Goal: Information Seeking & Learning: Learn about a topic

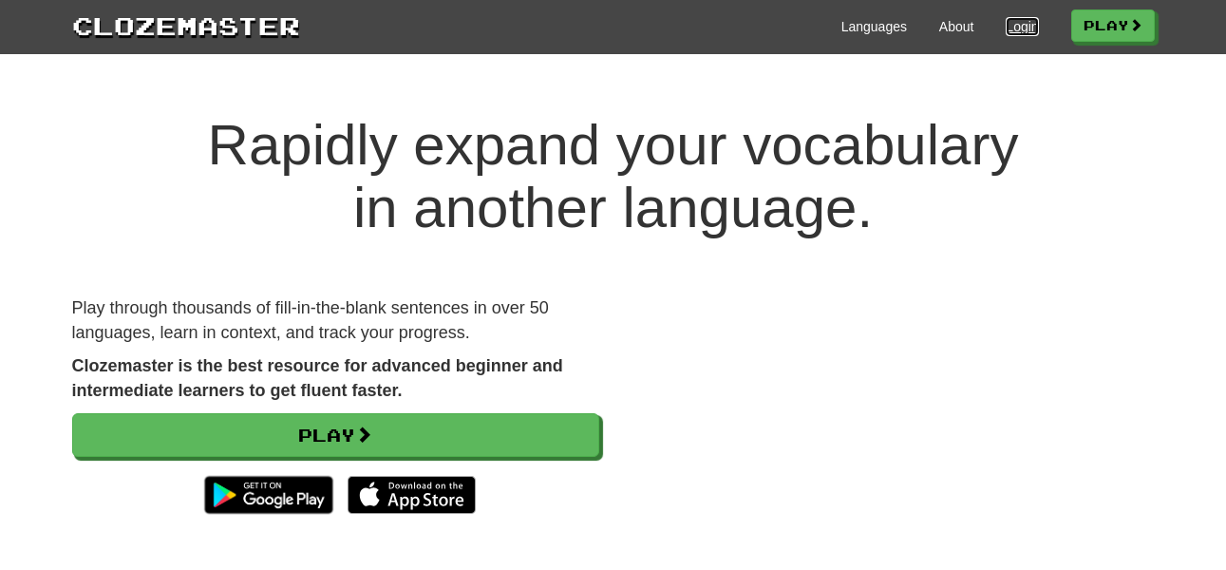
click at [1025, 34] on link "Login" at bounding box center [1021, 26] width 32 height 19
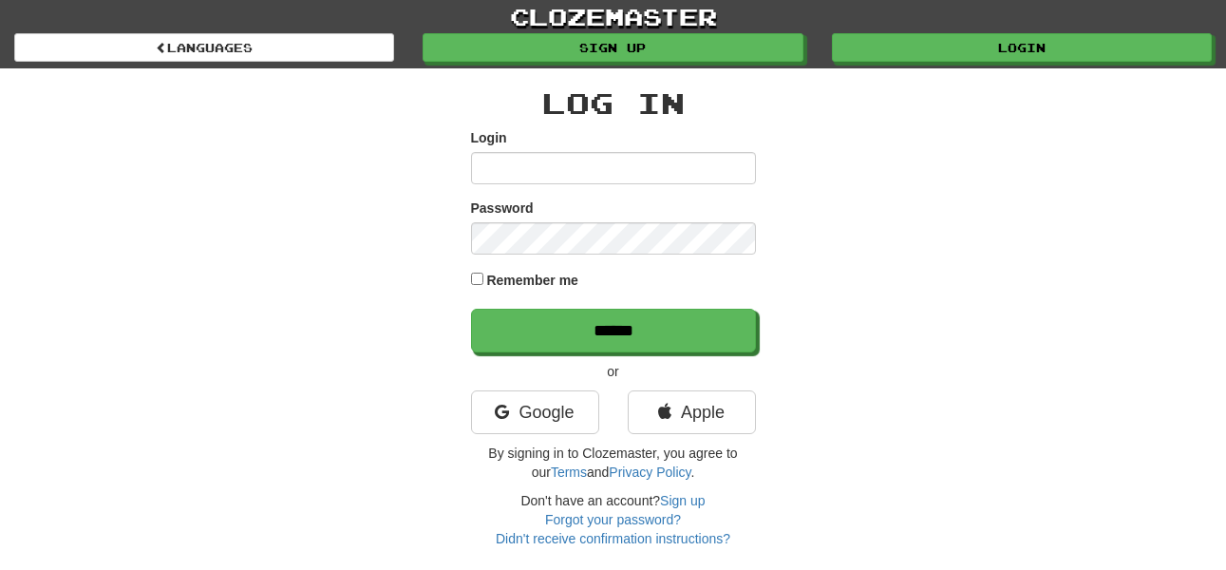
click at [607, 162] on input "Login" at bounding box center [613, 168] width 285 height 32
type input "******"
click at [471, 309] on input "******" at bounding box center [613, 331] width 285 height 44
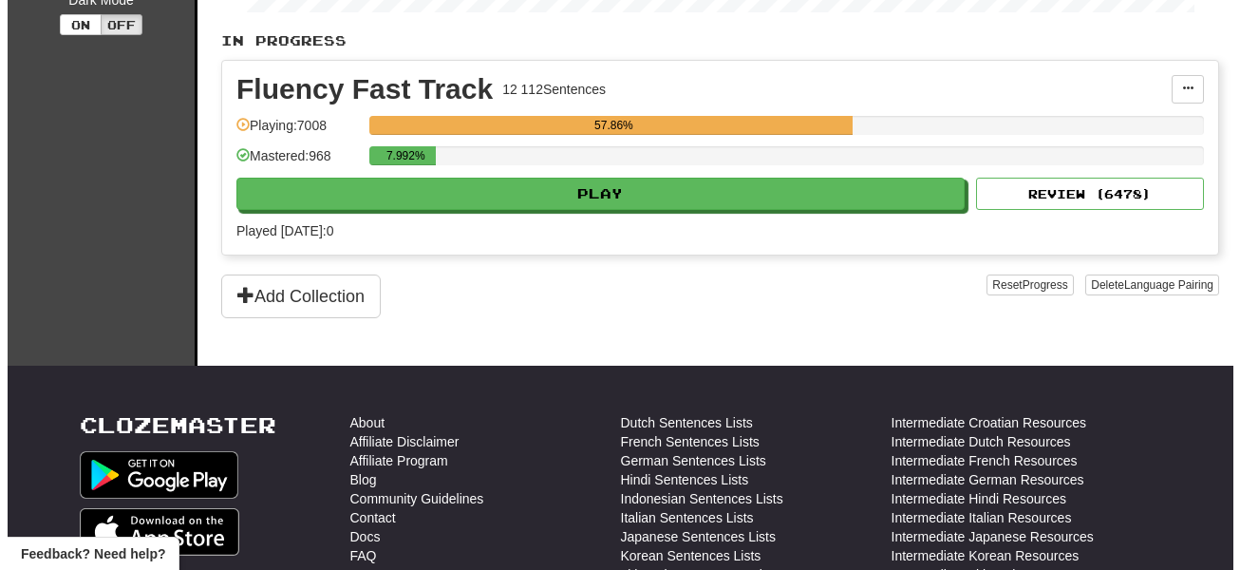
scroll to position [475, 0]
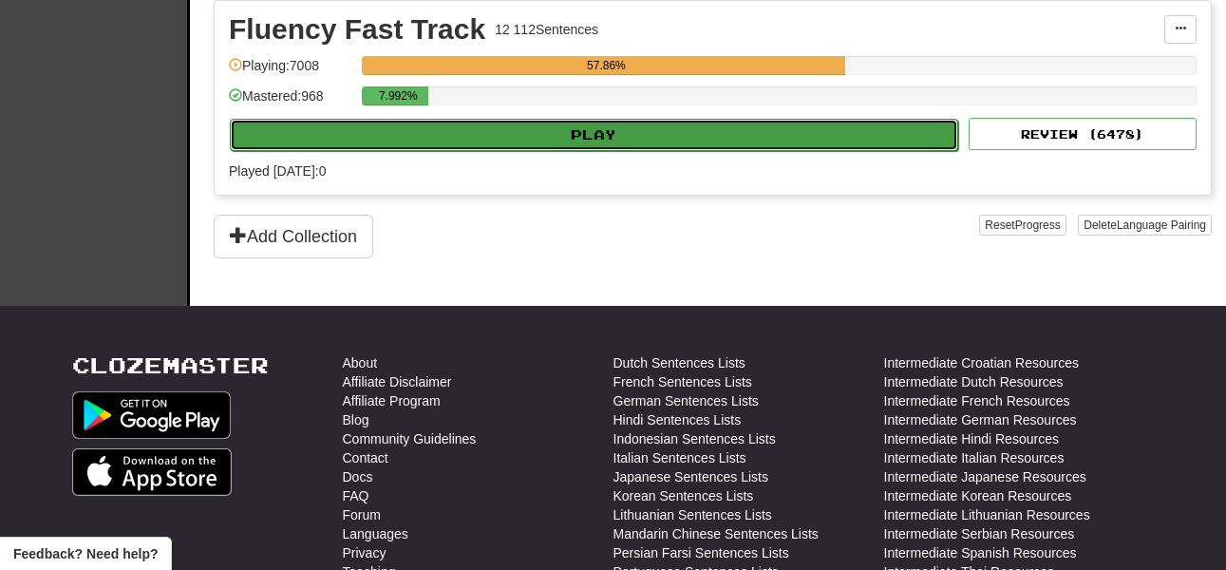
click at [574, 132] on button "Play" at bounding box center [594, 135] width 728 height 32
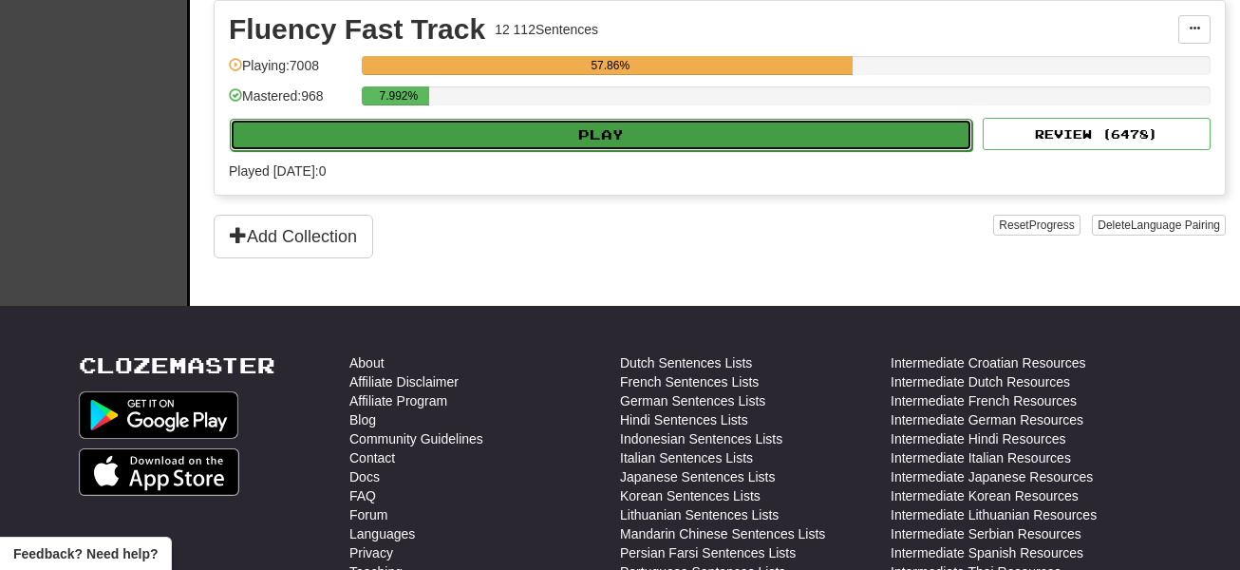
select select "**"
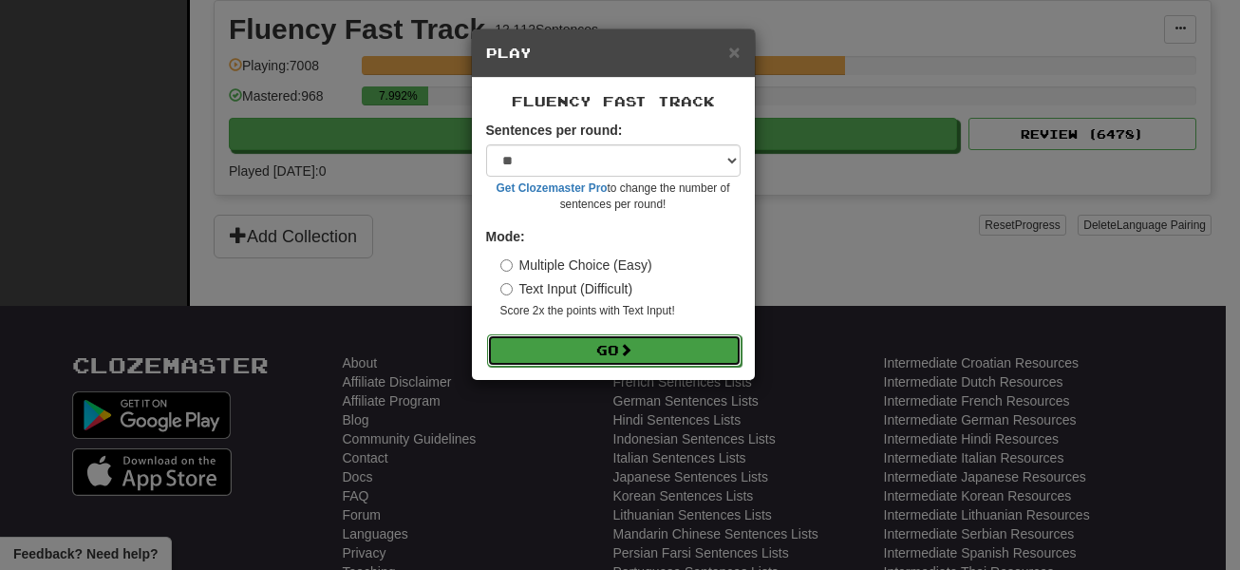
click at [623, 346] on span at bounding box center [625, 349] width 13 height 13
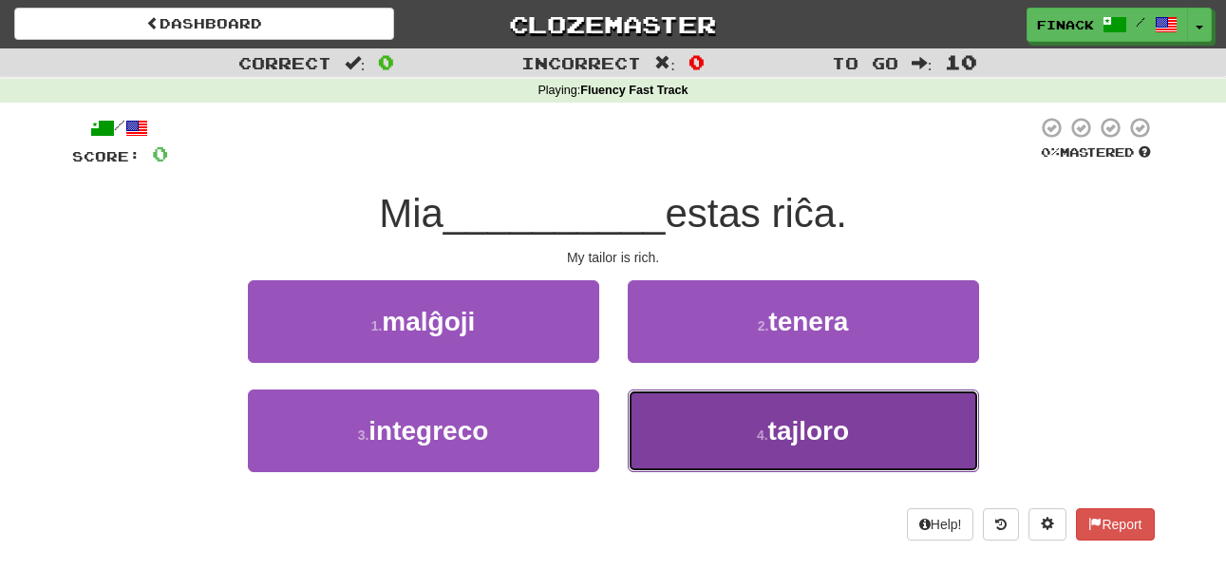
click at [727, 432] on button "4 . tajloro" at bounding box center [803, 430] width 351 height 83
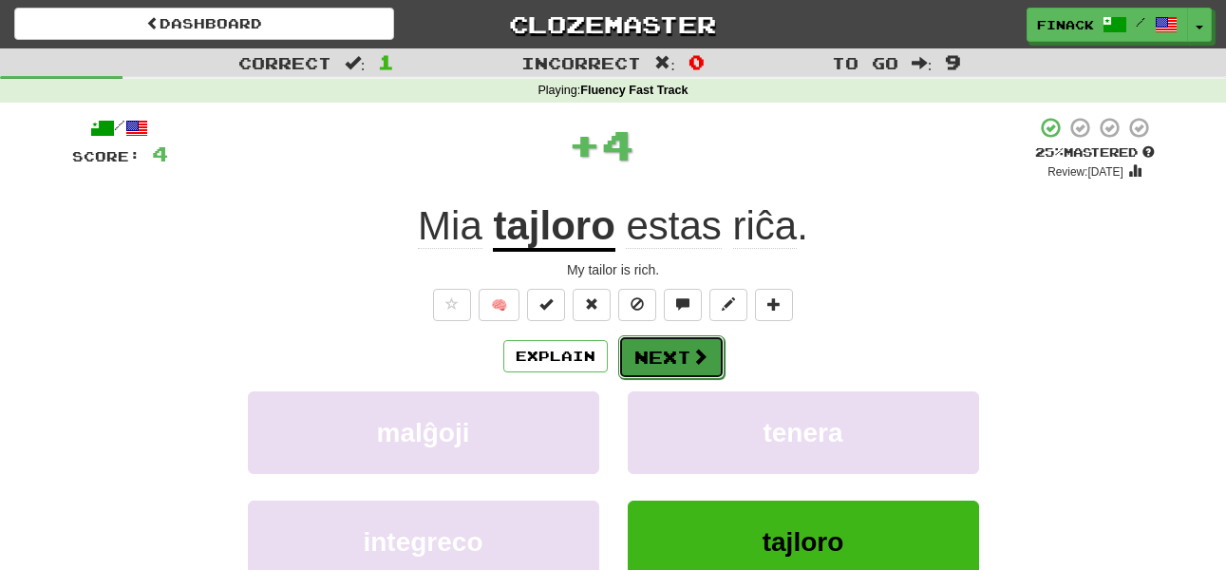
click at [691, 350] on span at bounding box center [699, 355] width 17 height 17
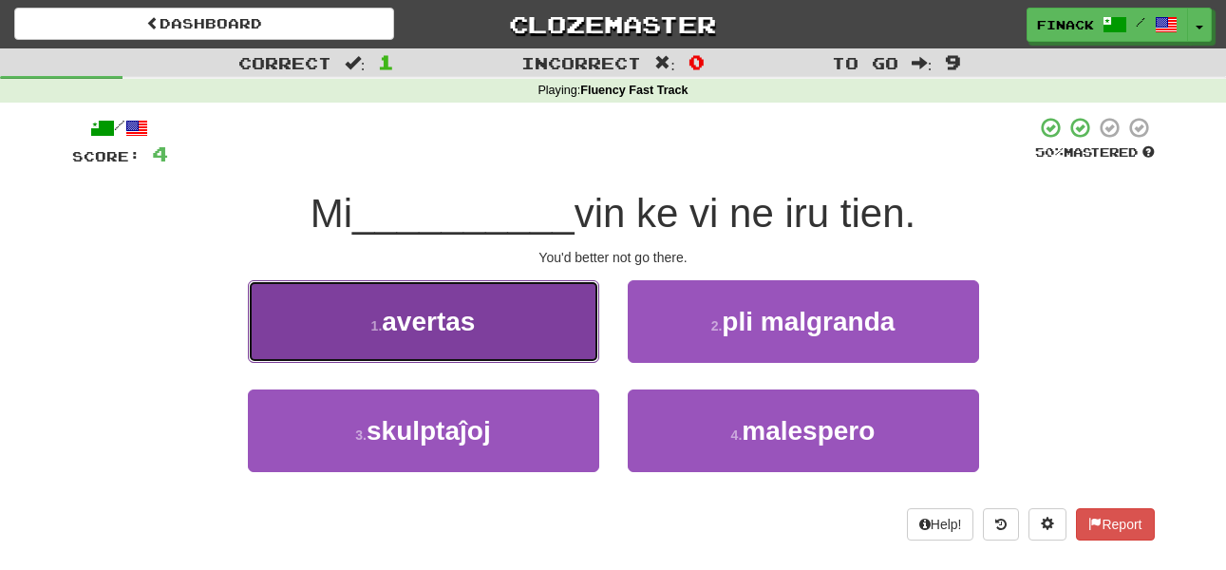
click at [471, 317] on span "avertas" at bounding box center [428, 321] width 93 height 29
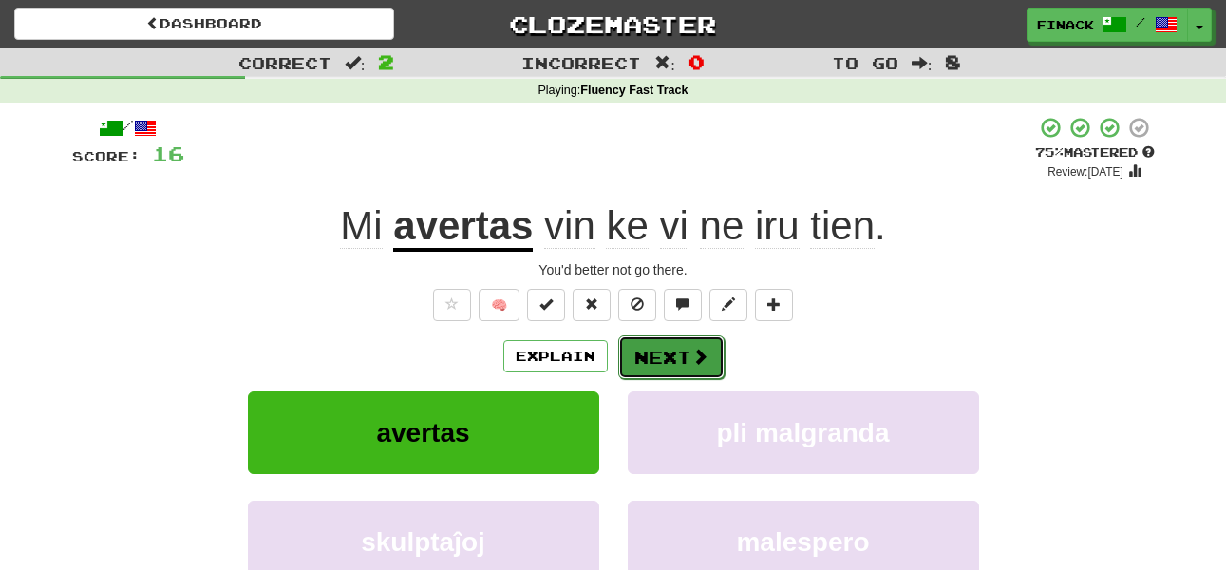
click at [665, 369] on button "Next" at bounding box center [671, 357] width 106 height 44
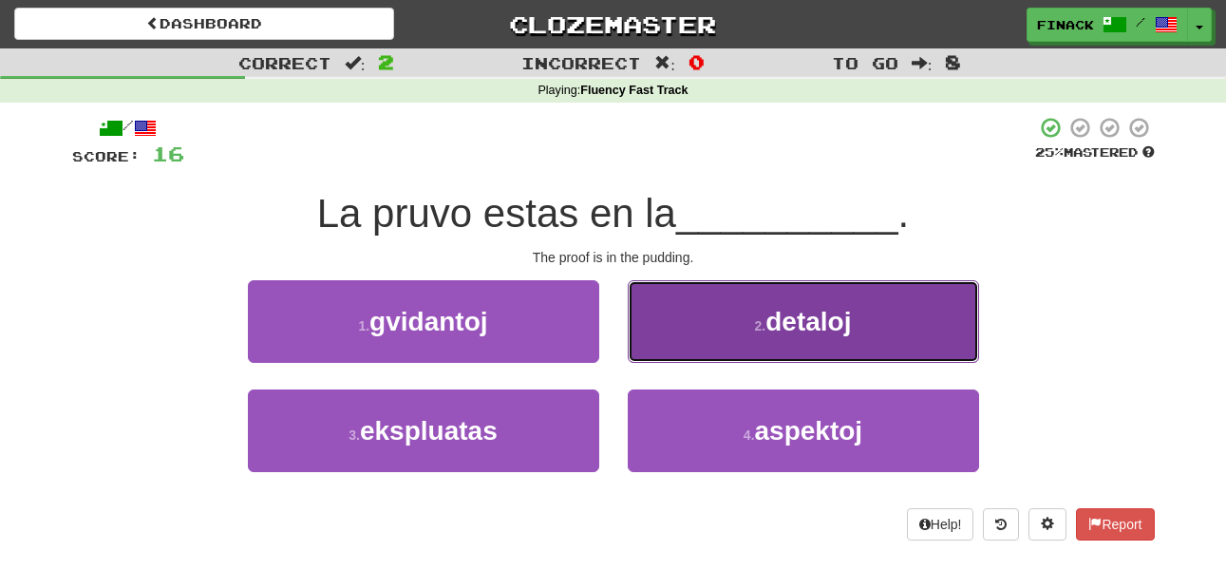
click at [666, 328] on button "2 . detaloj" at bounding box center [803, 321] width 351 height 83
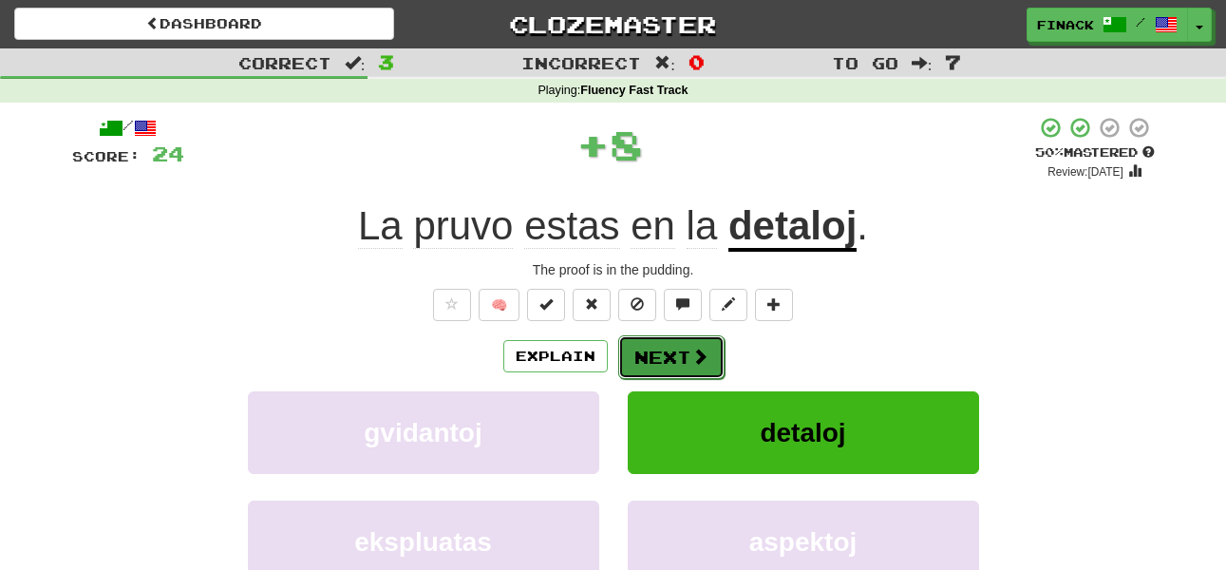
click at [670, 347] on button "Next" at bounding box center [671, 357] width 106 height 44
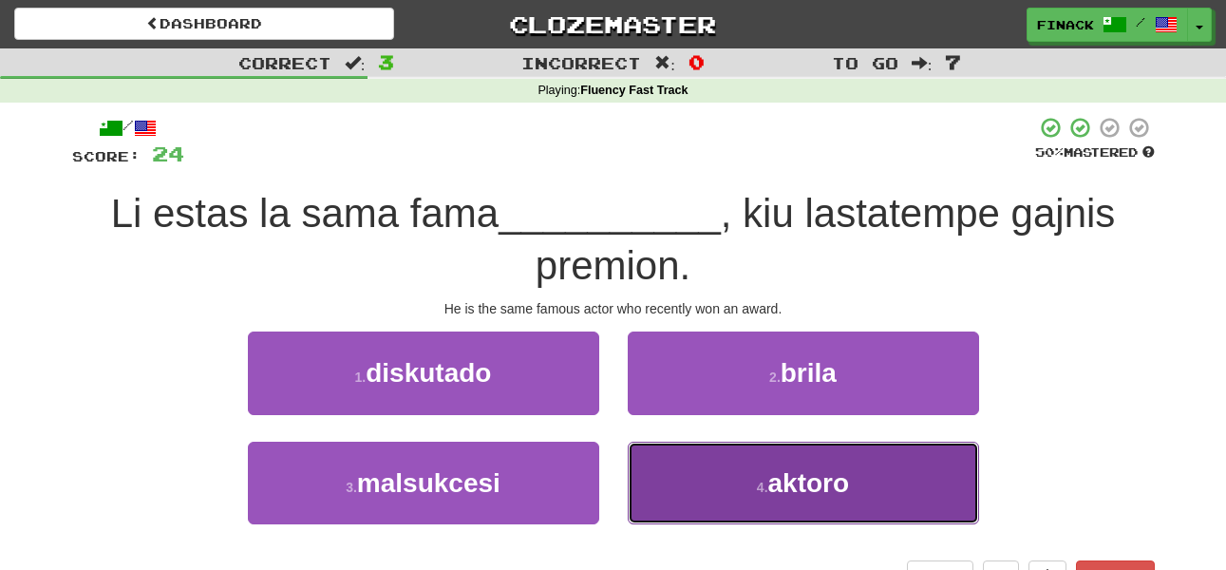
click at [697, 478] on button "4 . aktoro" at bounding box center [803, 482] width 351 height 83
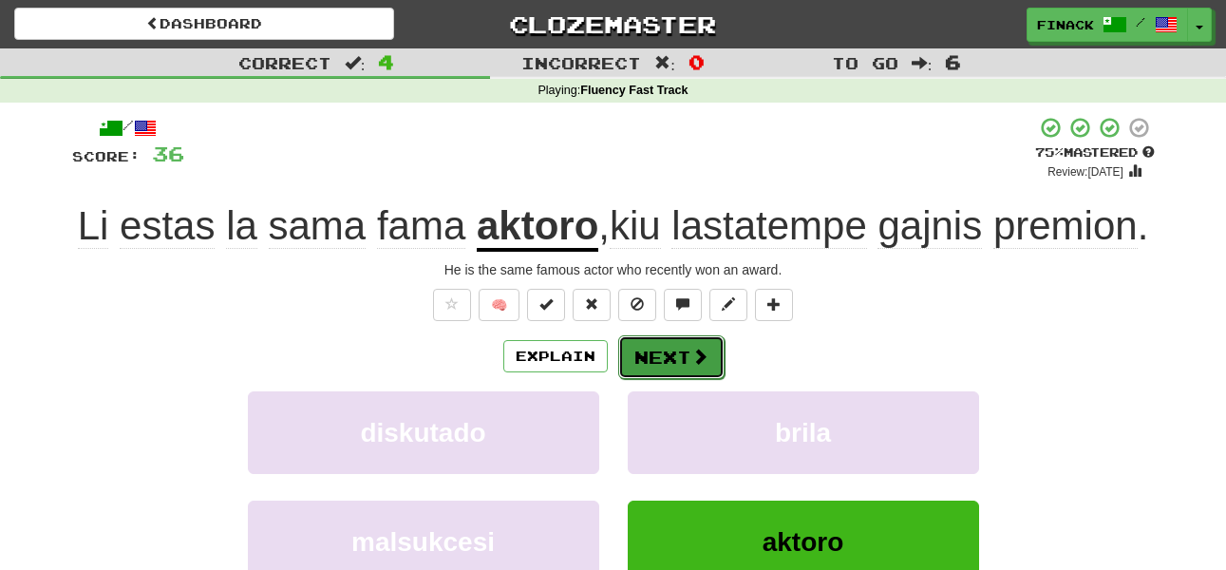
click at [709, 354] on button "Next" at bounding box center [671, 357] width 106 height 44
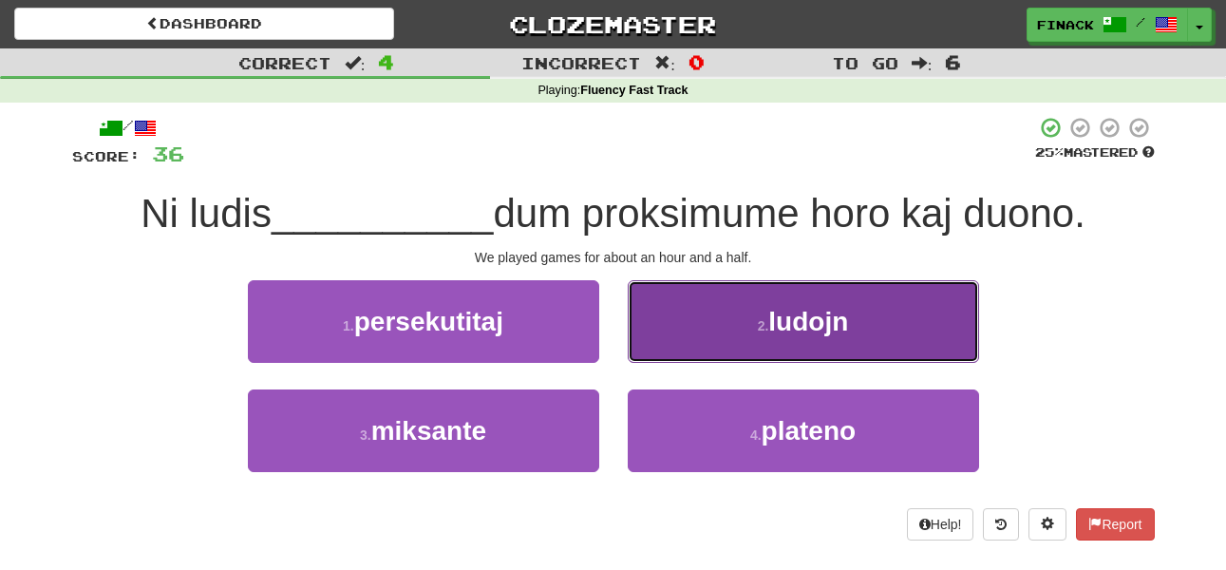
click at [704, 343] on button "2 . ludojn" at bounding box center [803, 321] width 351 height 83
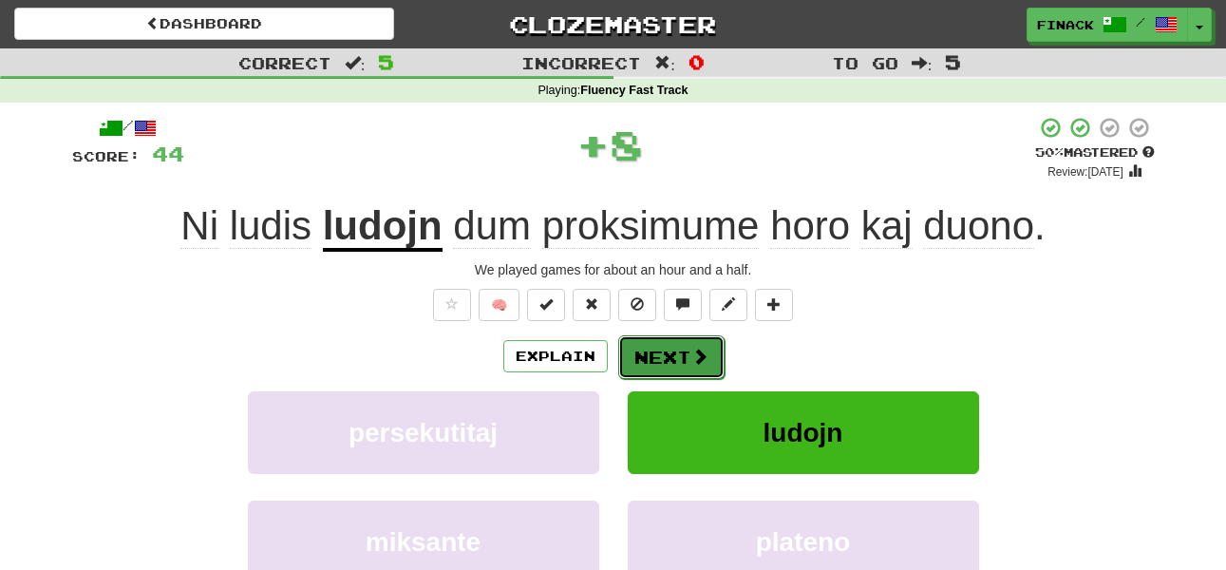
click at [681, 351] on button "Next" at bounding box center [671, 357] width 106 height 44
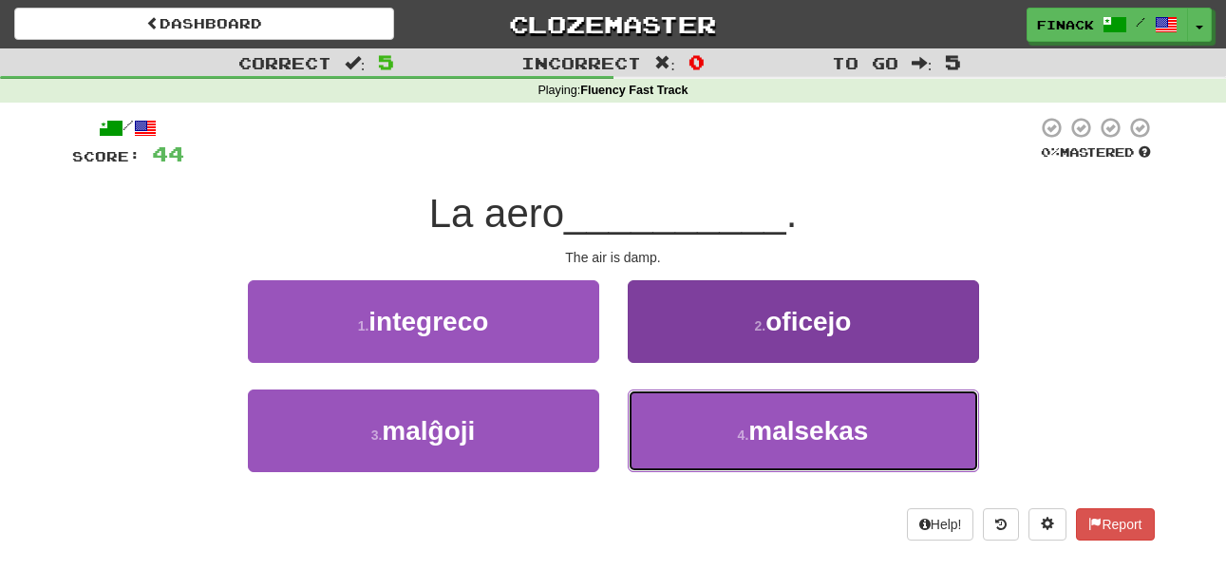
click at [687, 423] on button "4 . malsekas" at bounding box center [803, 430] width 351 height 83
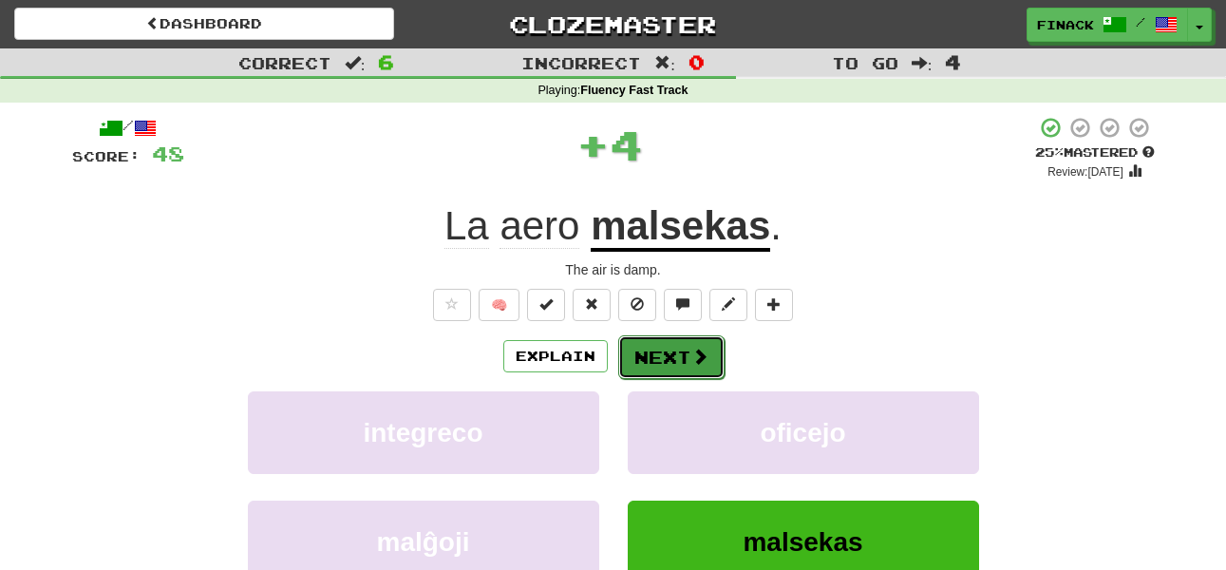
click at [672, 359] on button "Next" at bounding box center [671, 357] width 106 height 44
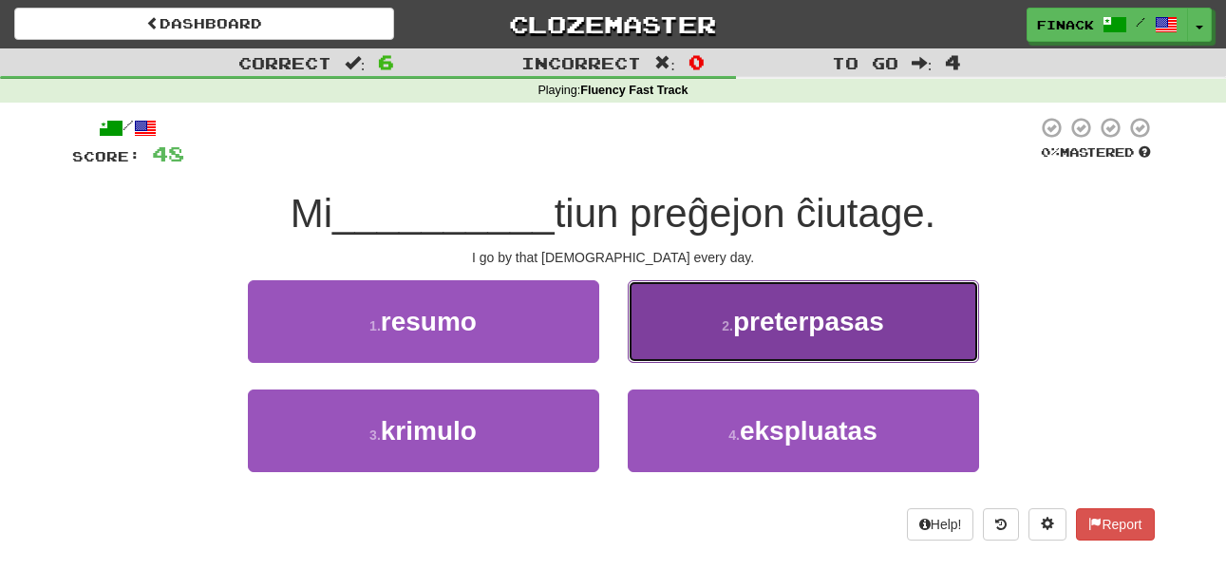
click at [700, 332] on button "2 . preterpasas" at bounding box center [803, 321] width 351 height 83
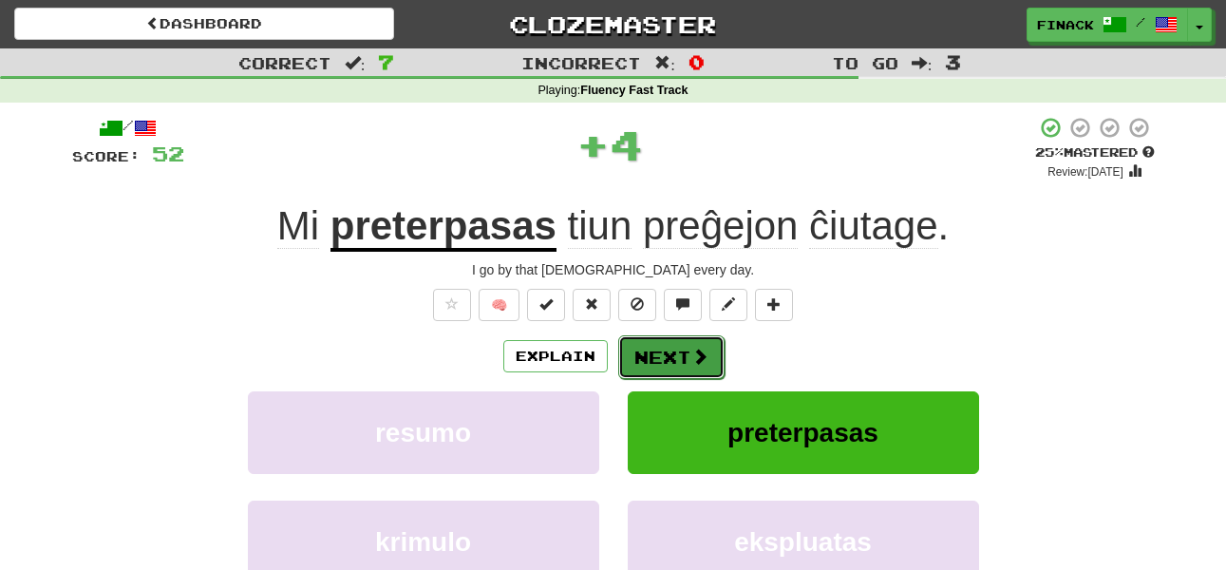
click at [686, 355] on button "Next" at bounding box center [671, 357] width 106 height 44
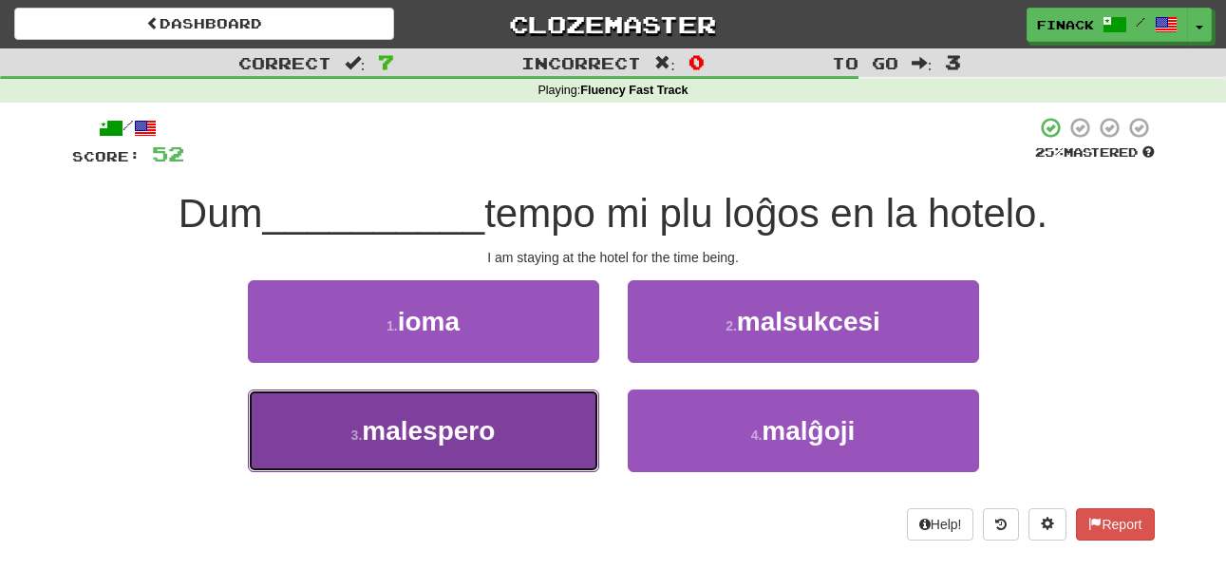
click at [545, 447] on button "3 . malespero" at bounding box center [423, 430] width 351 height 83
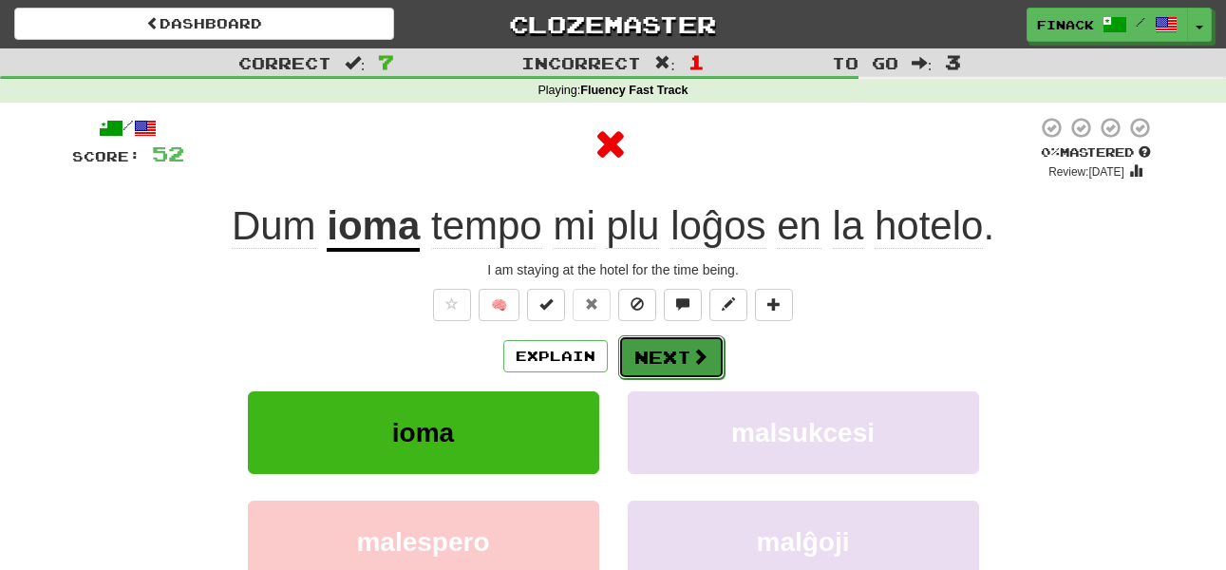
click at [679, 360] on button "Next" at bounding box center [671, 357] width 106 height 44
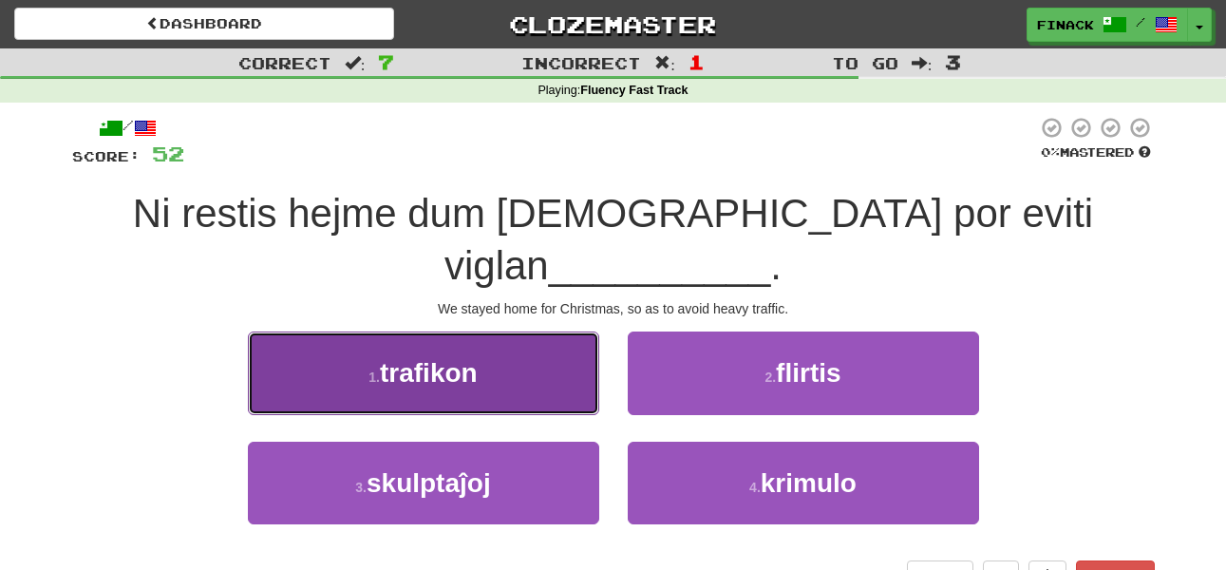
click at [499, 331] on button "1 . trafikon" at bounding box center [423, 372] width 351 height 83
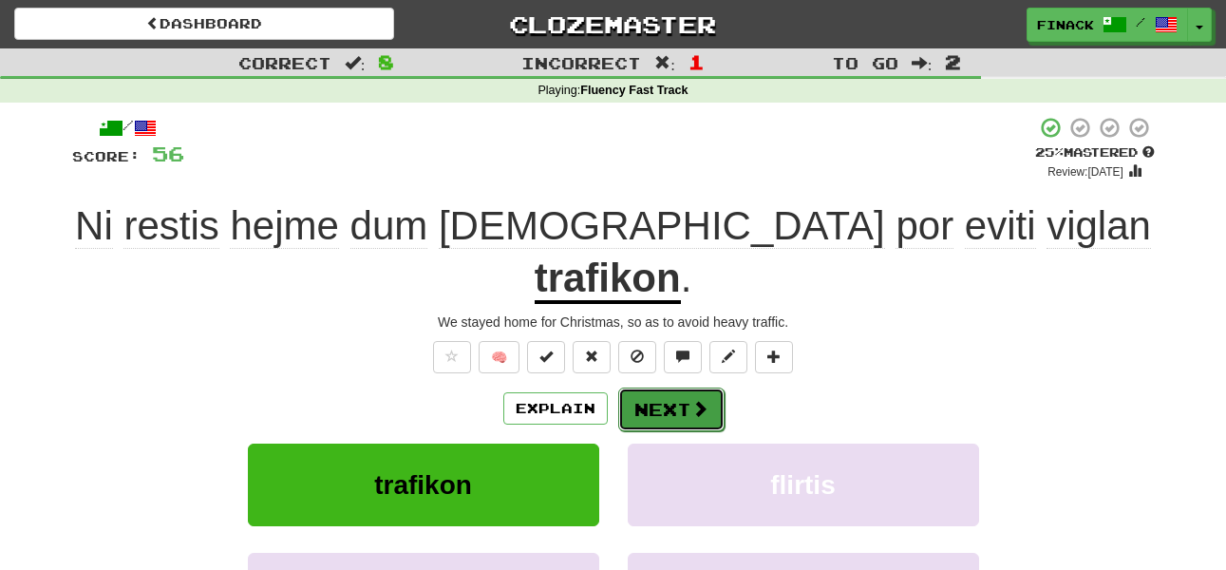
click at [685, 387] on button "Next" at bounding box center [671, 409] width 106 height 44
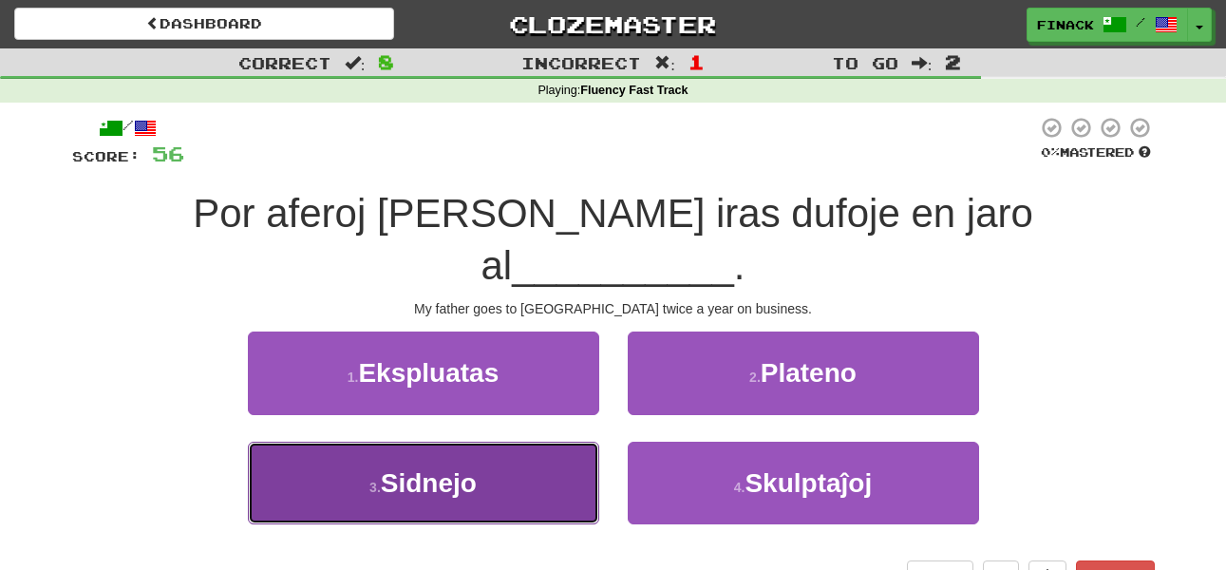
click at [594, 441] on button "3 . Sidnejo" at bounding box center [423, 482] width 351 height 83
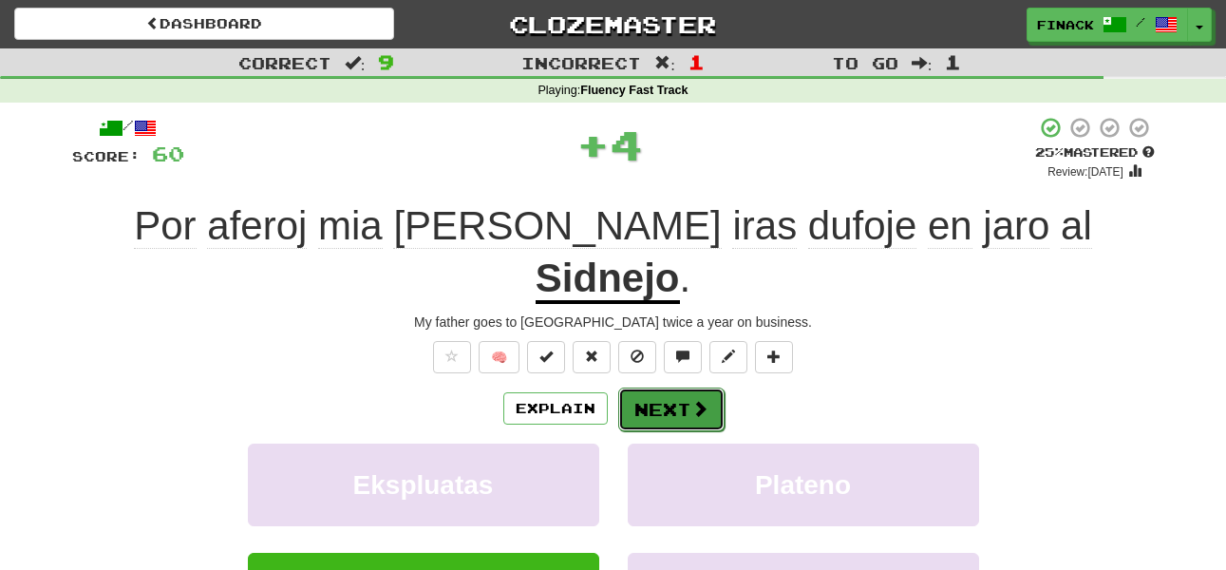
click at [670, 387] on button "Next" at bounding box center [671, 409] width 106 height 44
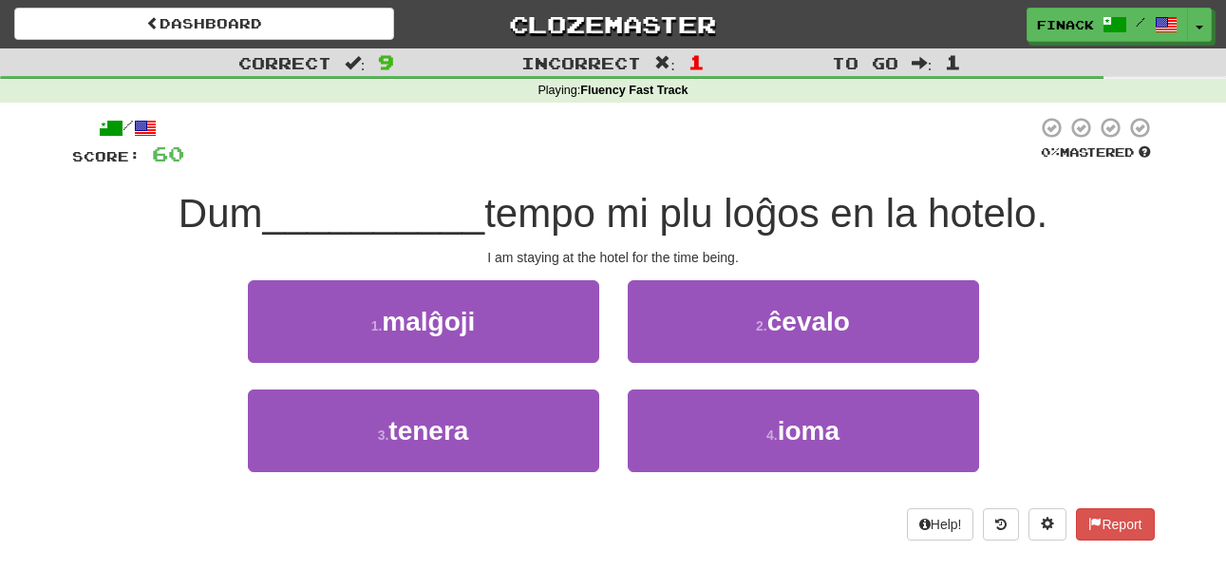
click at [679, 383] on div "2 . ĉevalo" at bounding box center [803, 334] width 380 height 109
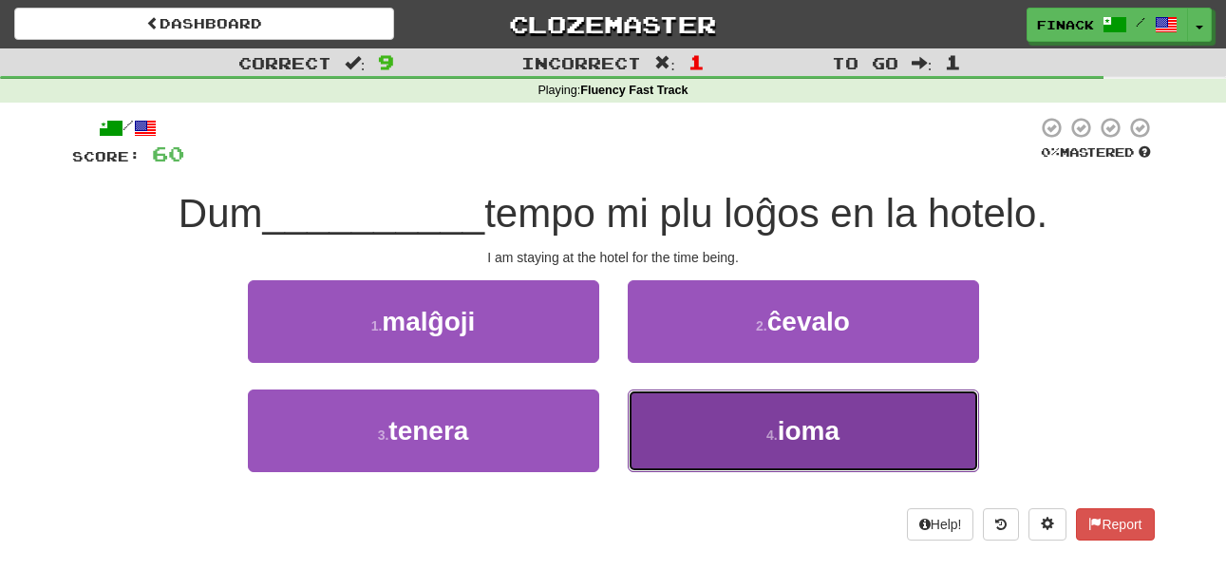
click at [682, 411] on button "4 . ioma" at bounding box center [803, 430] width 351 height 83
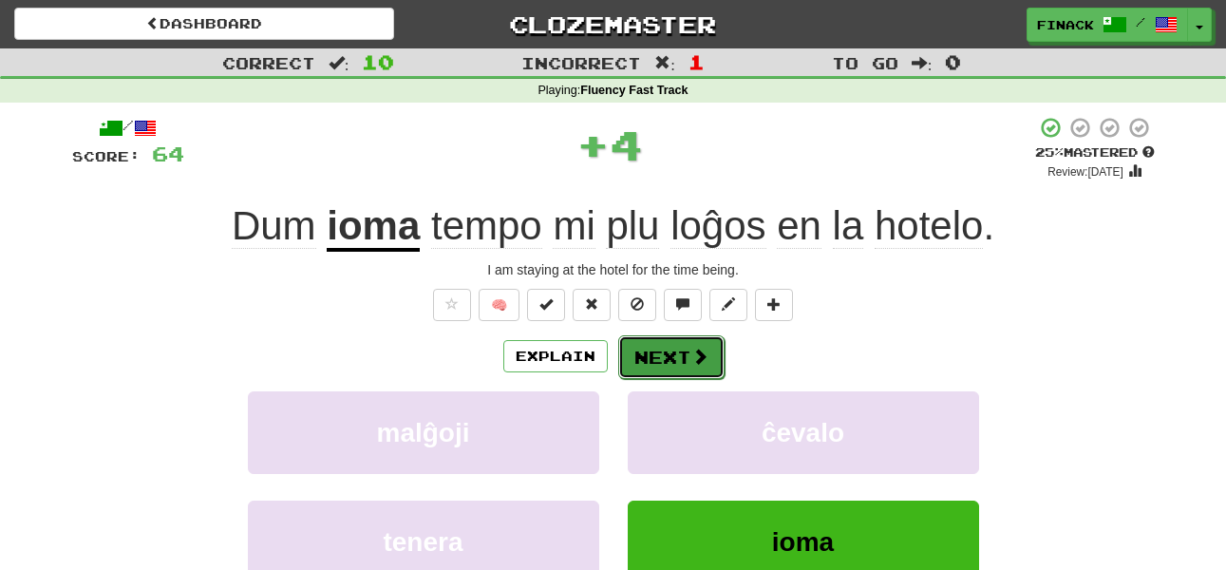
click at [662, 356] on button "Next" at bounding box center [671, 357] width 106 height 44
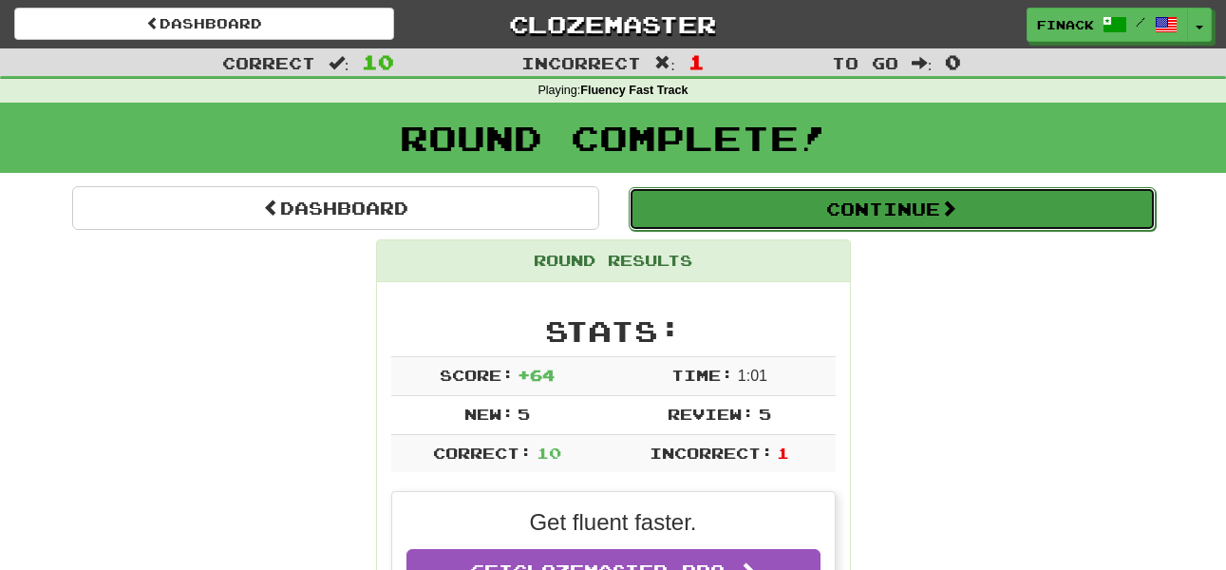
click at [709, 209] on button "Continue" at bounding box center [892, 209] width 527 height 44
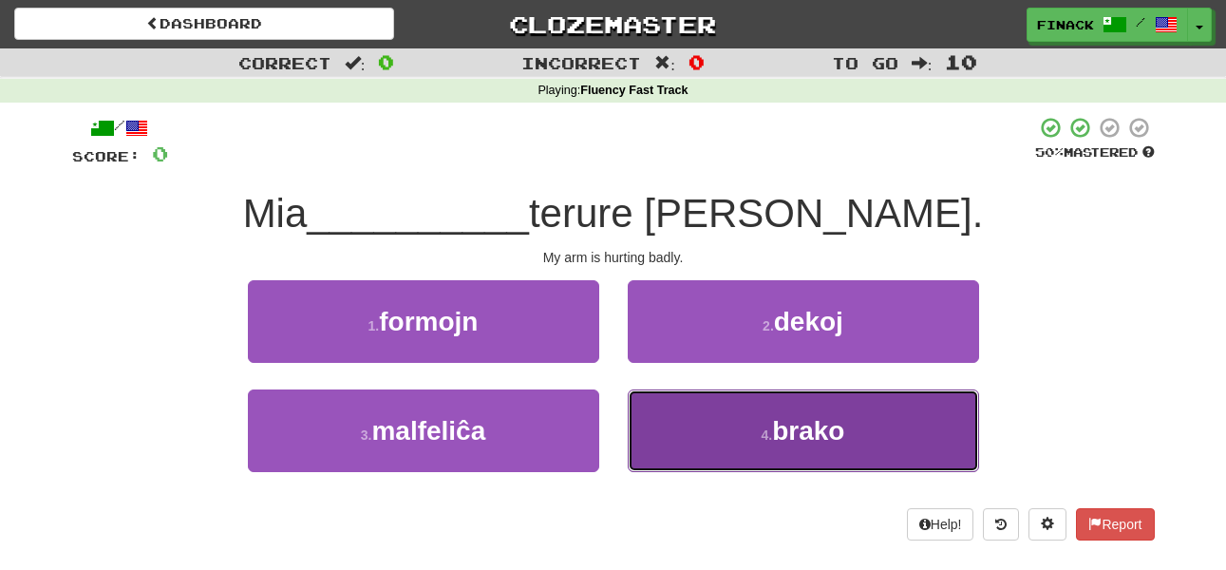
click at [753, 454] on button "4 . brako" at bounding box center [803, 430] width 351 height 83
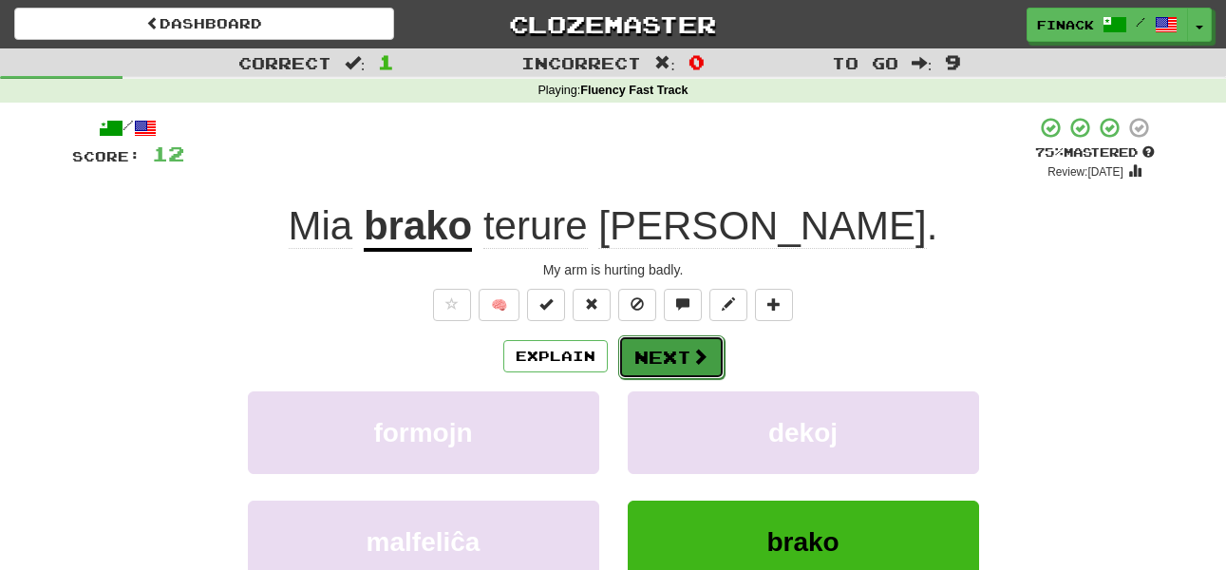
click at [691, 358] on span at bounding box center [699, 355] width 17 height 17
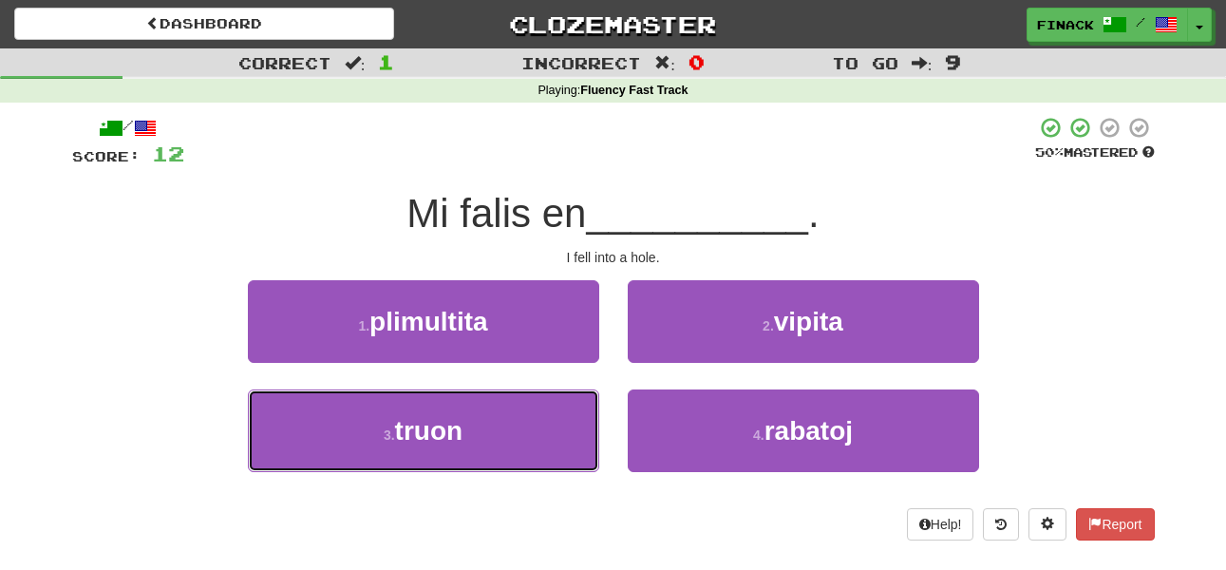
drag, startPoint x: 513, startPoint y: 428, endPoint x: 381, endPoint y: 214, distance: 251.9
click at [512, 428] on button "3 . truon" at bounding box center [423, 430] width 351 height 83
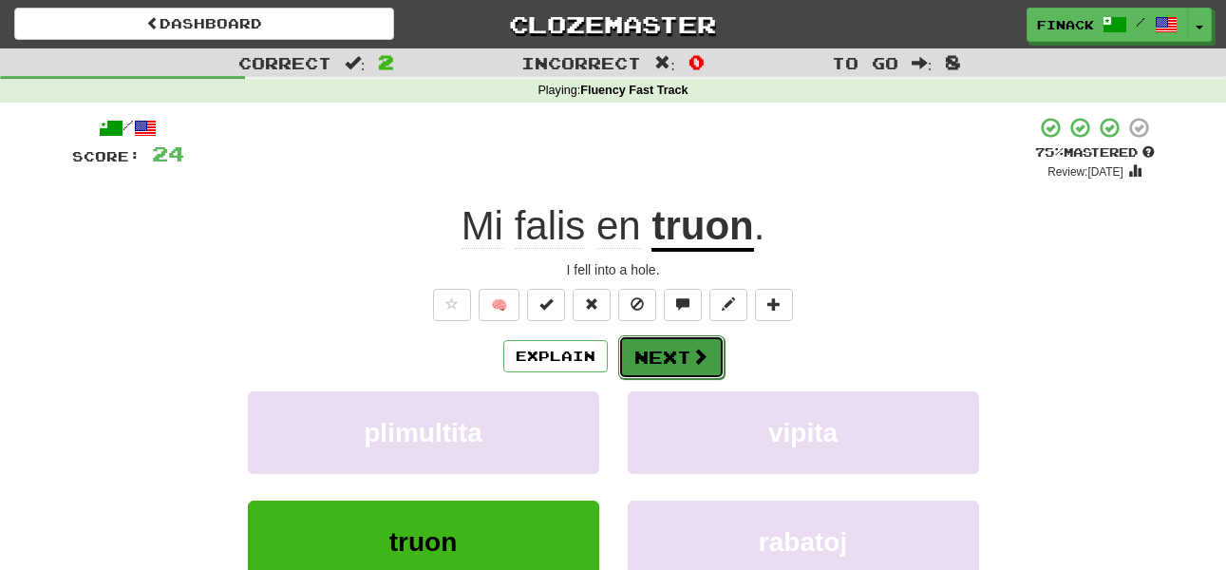
click at [700, 337] on button "Next" at bounding box center [671, 357] width 106 height 44
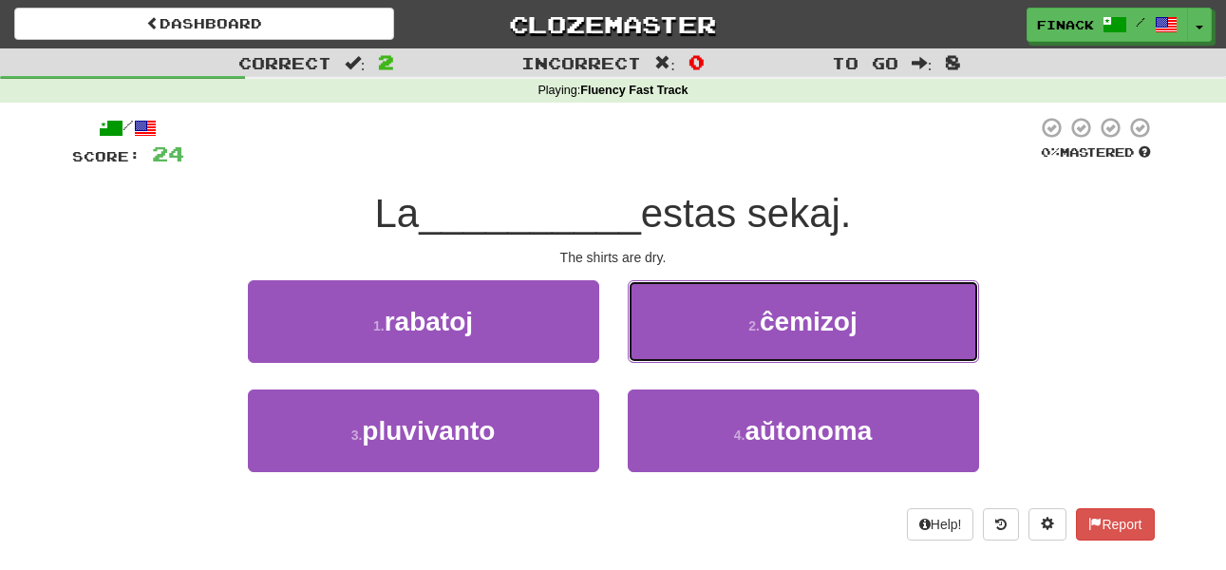
click at [700, 337] on button "2 . ĉemizoj" at bounding box center [803, 321] width 351 height 83
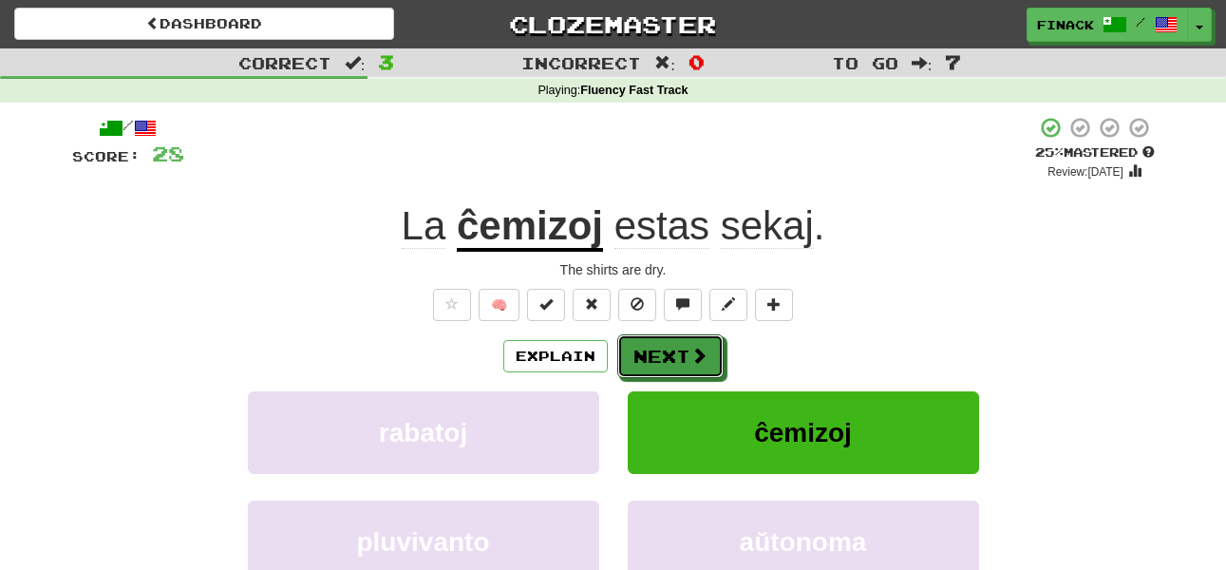
click at [700, 337] on button "Next" at bounding box center [670, 356] width 106 height 44
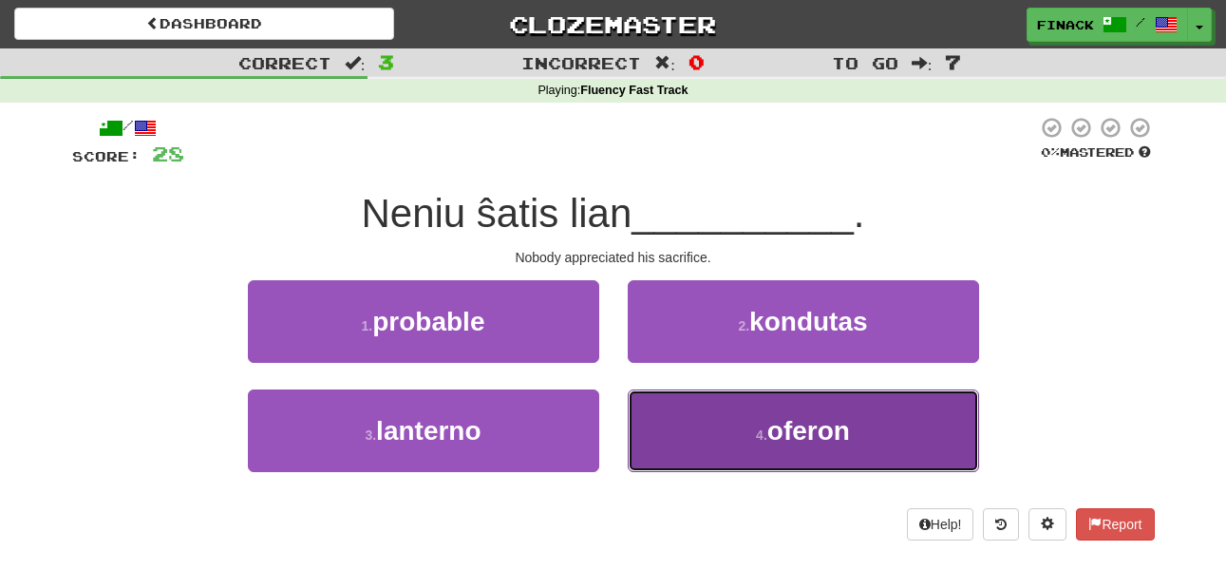
click at [736, 449] on button "4 . oferon" at bounding box center [803, 430] width 351 height 83
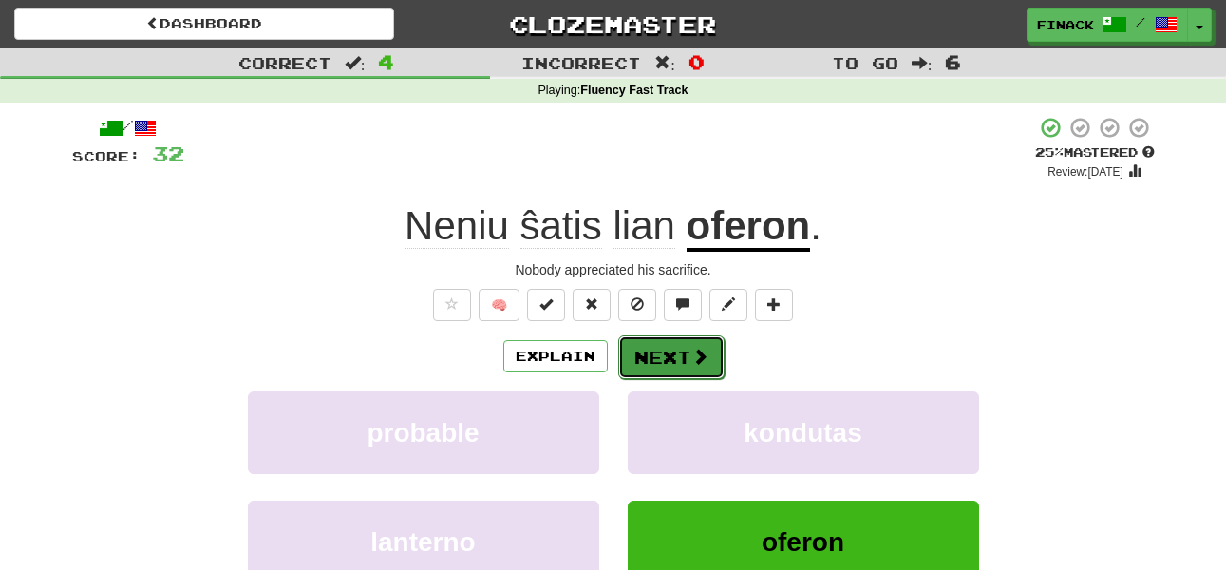
click at [697, 343] on button "Next" at bounding box center [671, 357] width 106 height 44
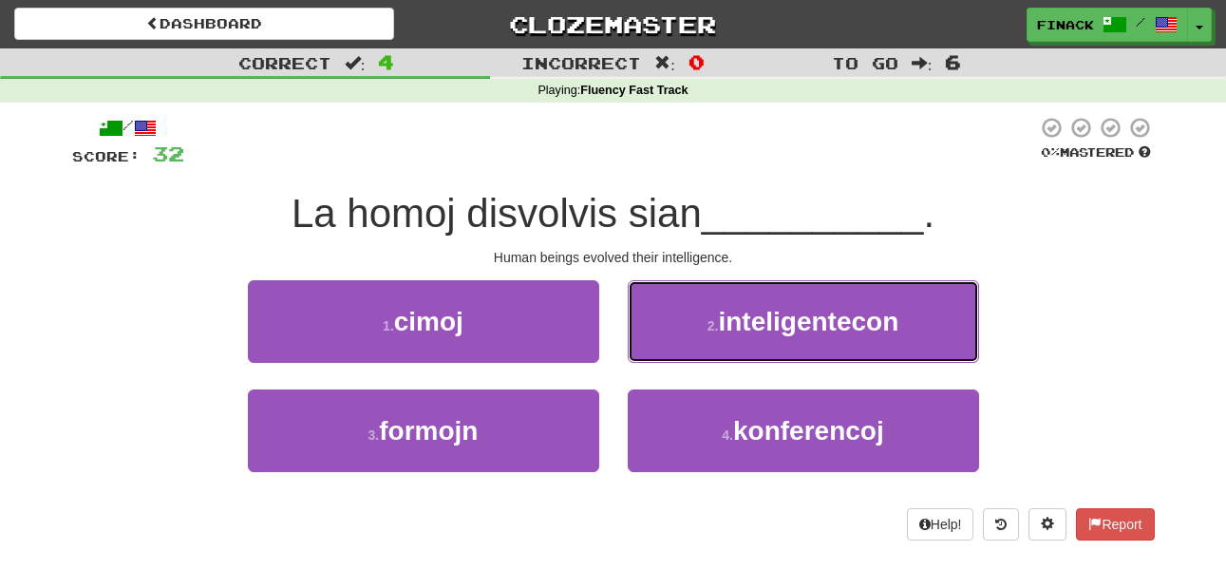
click at [697, 343] on button "2 . inteligentecon" at bounding box center [803, 321] width 351 height 83
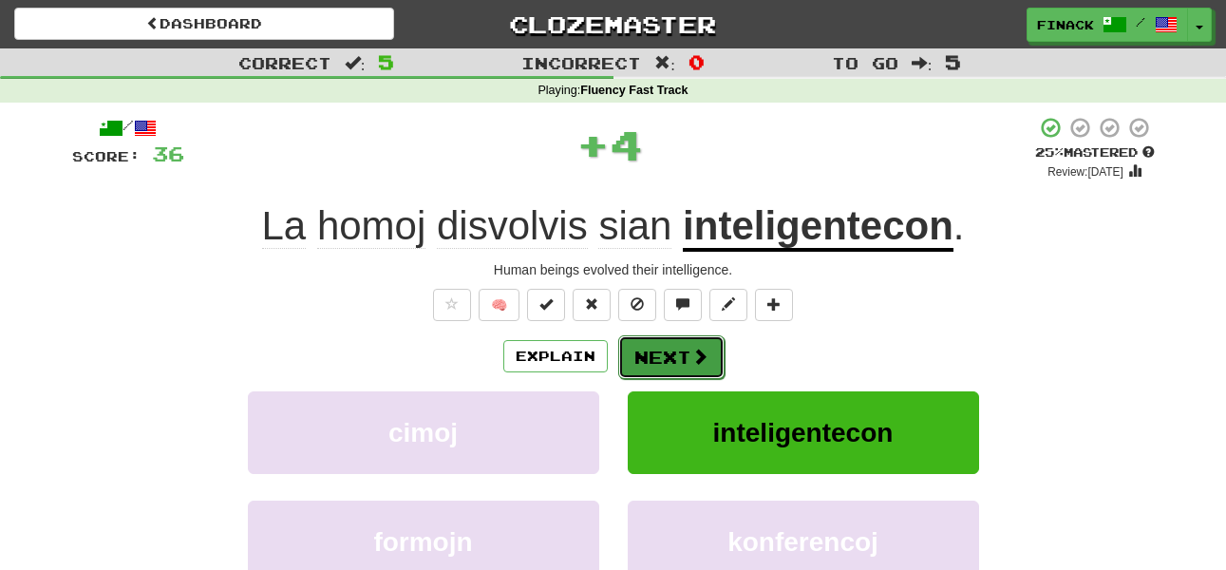
click at [680, 374] on button "Next" at bounding box center [671, 357] width 106 height 44
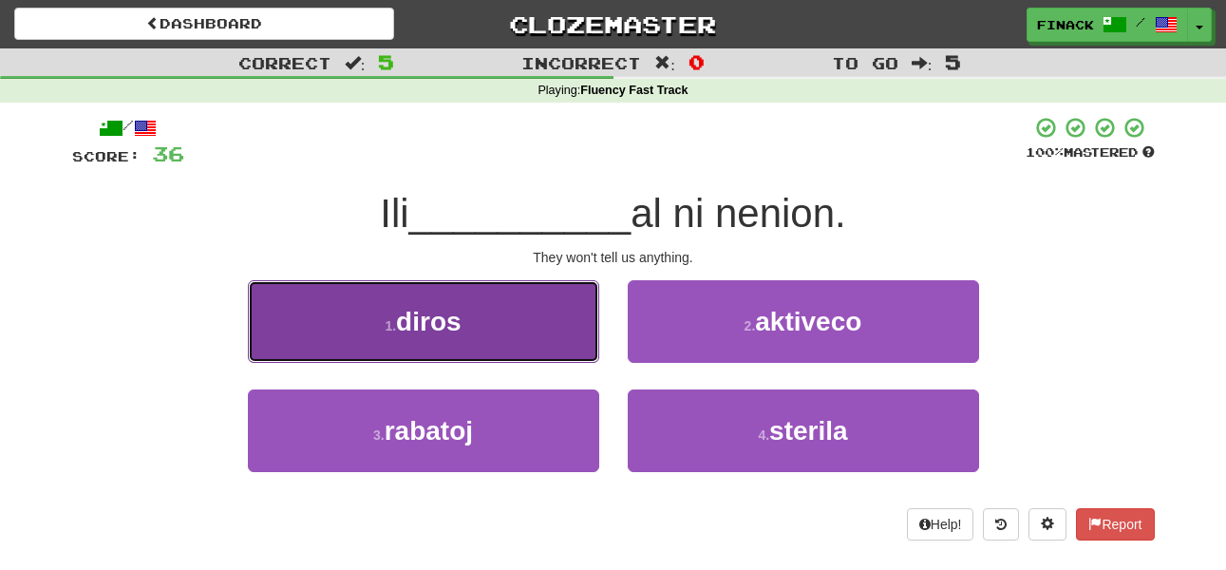
click at [535, 345] on button "1 . diros" at bounding box center [423, 321] width 351 height 83
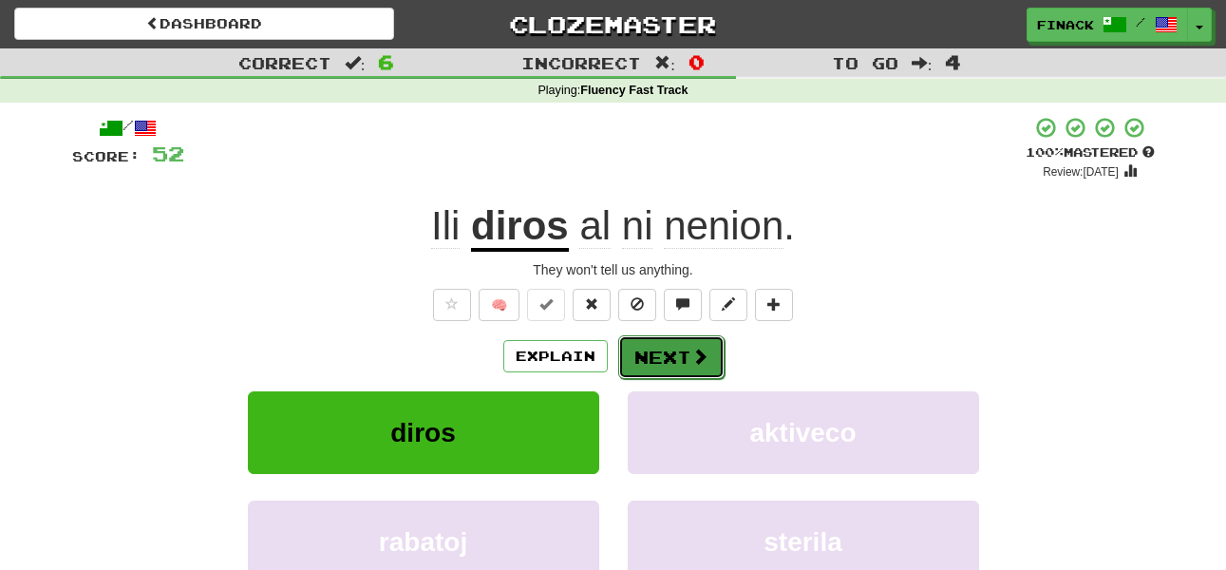
click at [669, 352] on button "Next" at bounding box center [671, 357] width 106 height 44
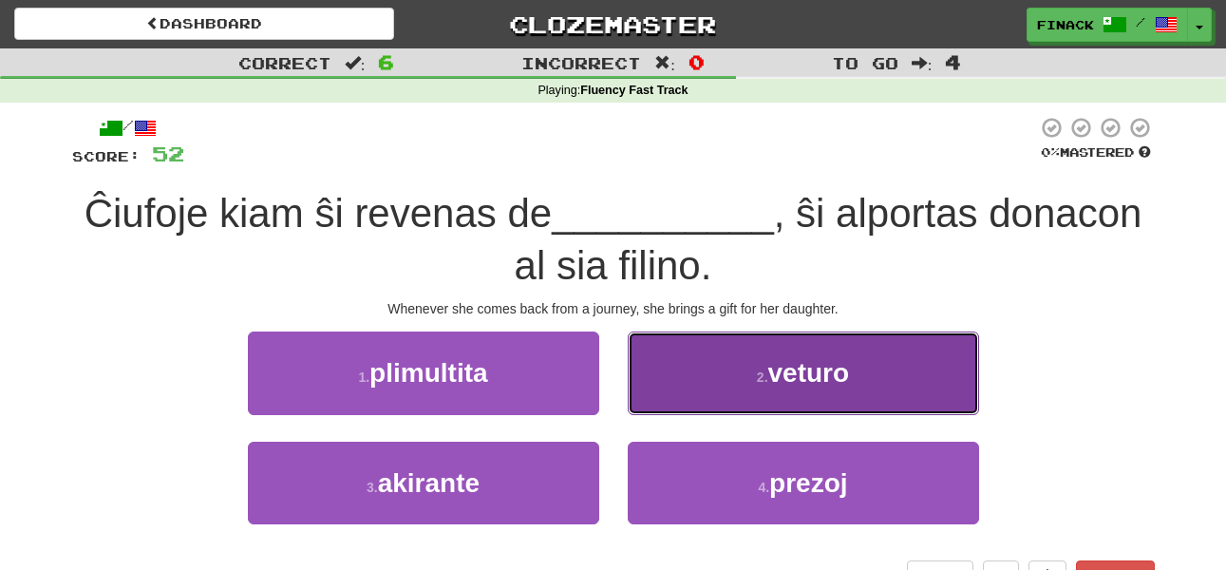
click at [688, 366] on button "2 . veturo" at bounding box center [803, 372] width 351 height 83
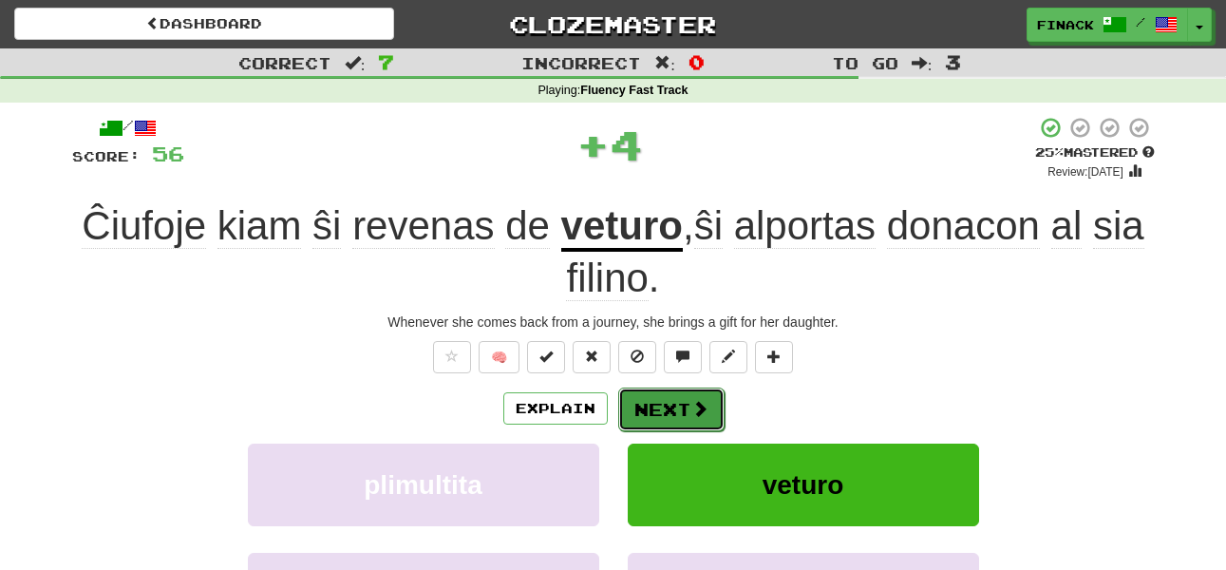
click at [675, 406] on button "Next" at bounding box center [671, 409] width 106 height 44
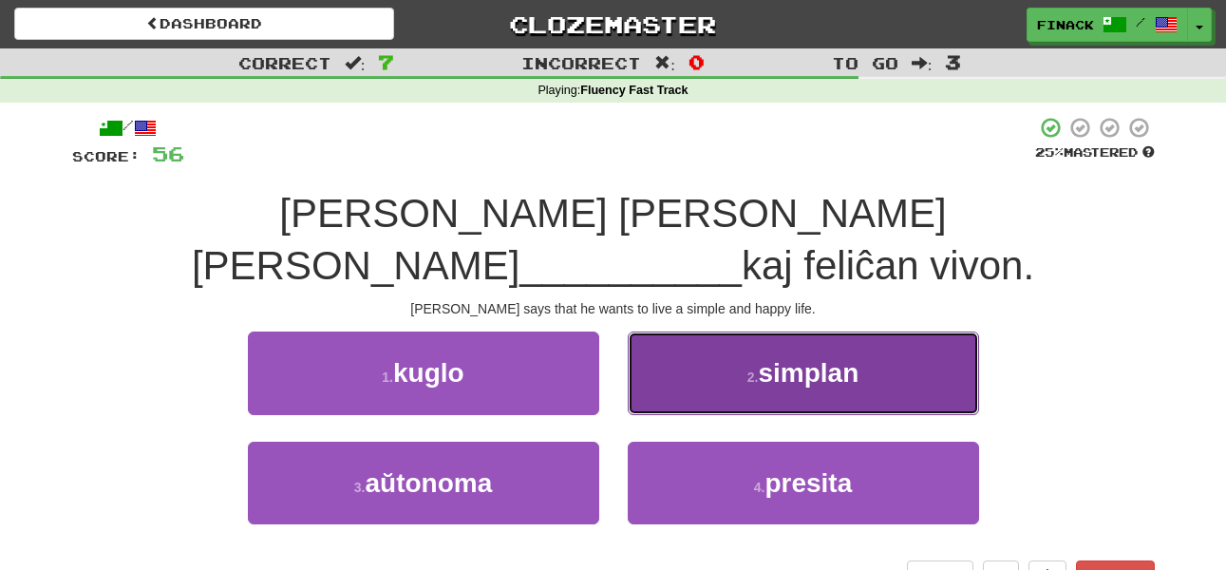
click at [679, 362] on button "2 . simplan" at bounding box center [803, 372] width 351 height 83
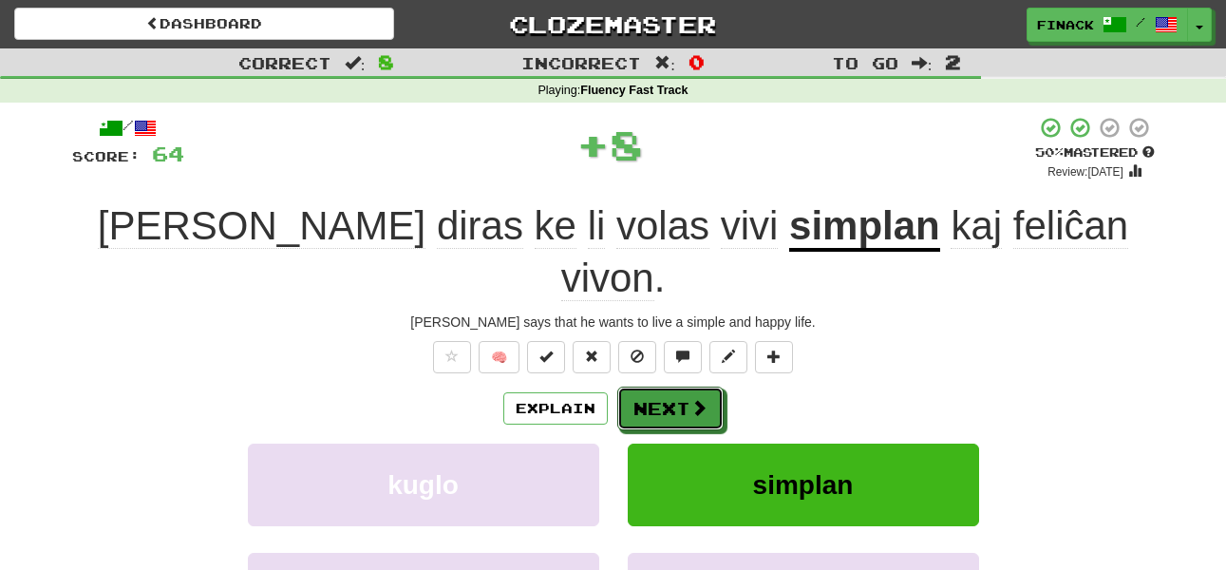
click at [679, 386] on button "Next" at bounding box center [670, 408] width 106 height 44
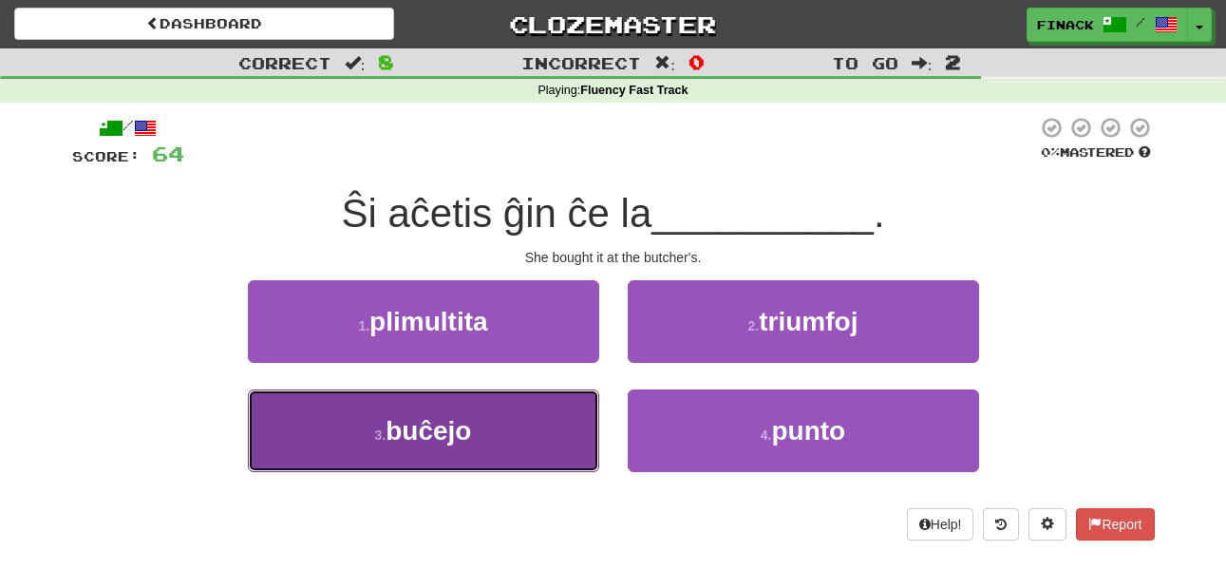
click at [548, 410] on button "3 . buĉejo" at bounding box center [423, 430] width 351 height 83
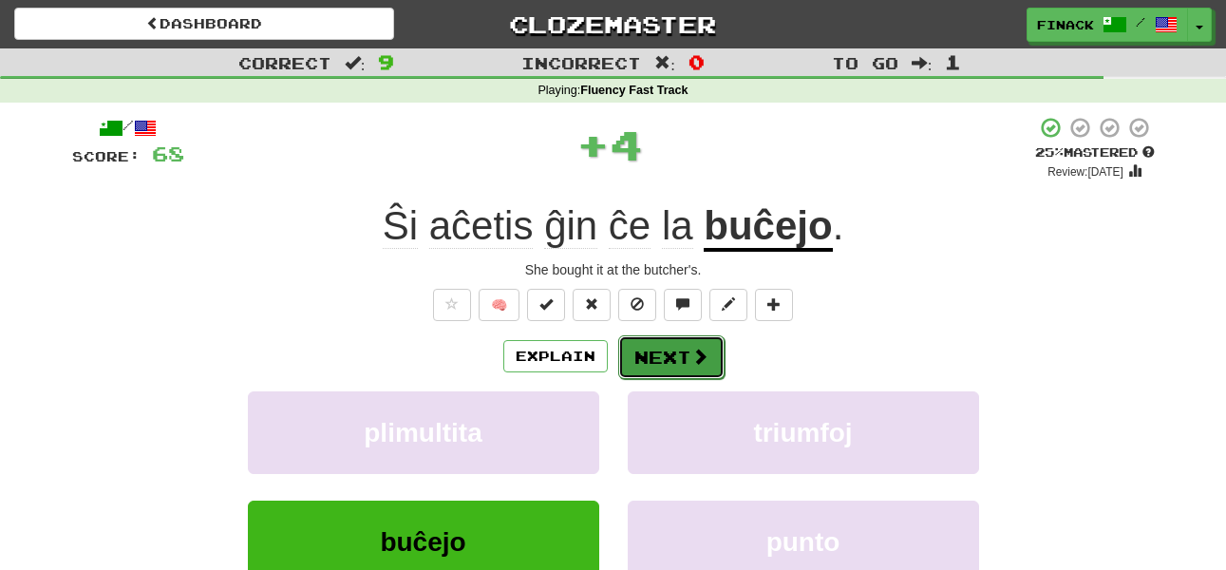
click at [670, 354] on button "Next" at bounding box center [671, 357] width 106 height 44
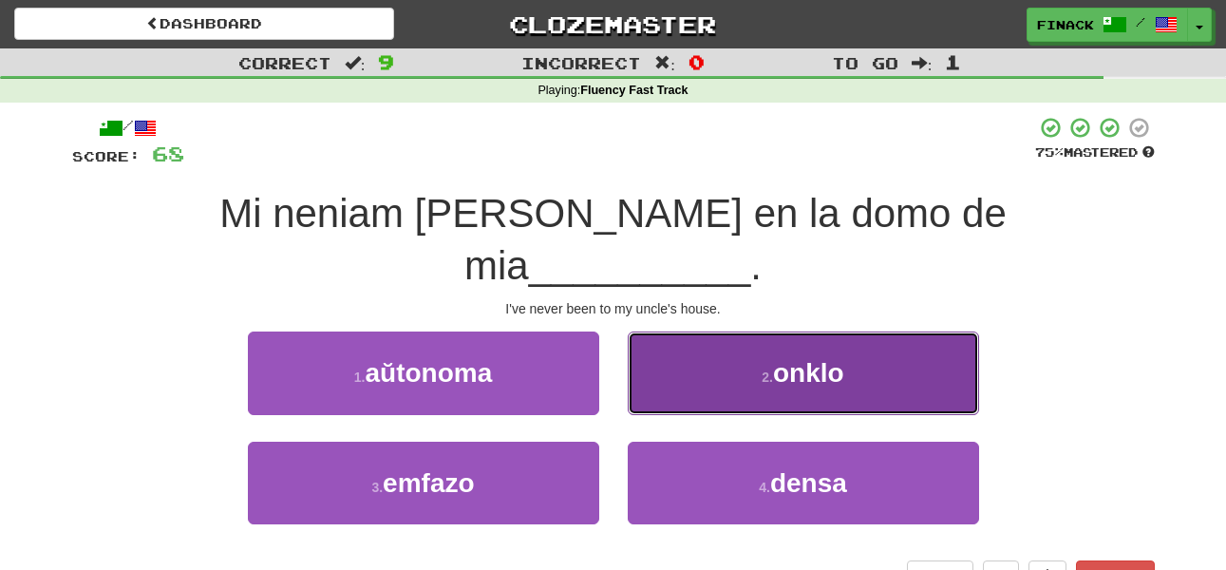
click at [674, 342] on button "2 . onklo" at bounding box center [803, 372] width 351 height 83
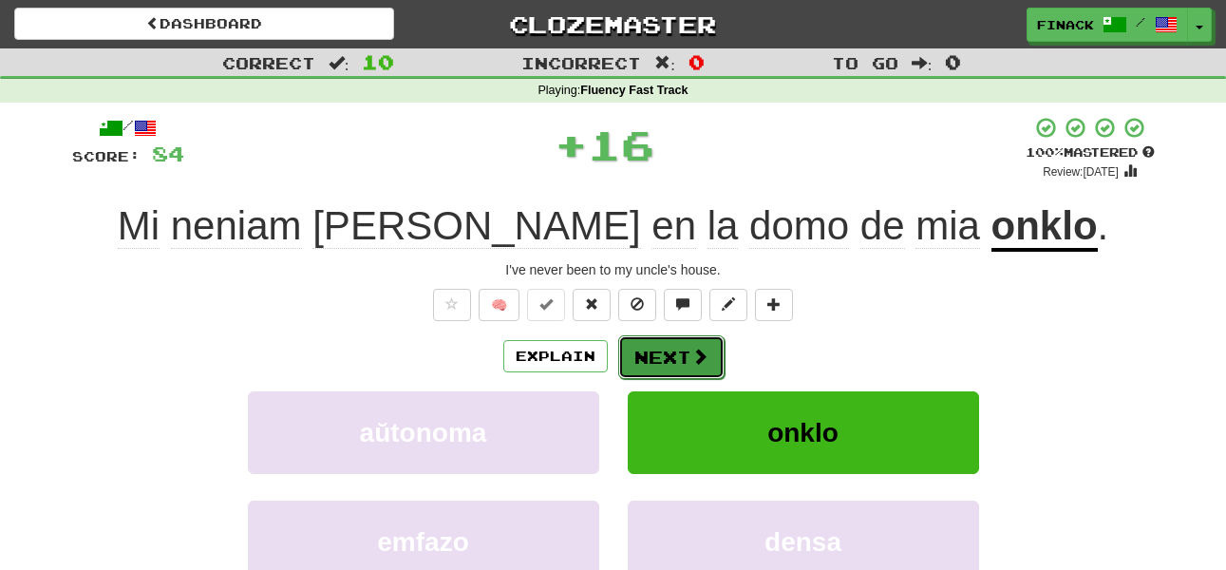
click at [669, 357] on button "Next" at bounding box center [671, 357] width 106 height 44
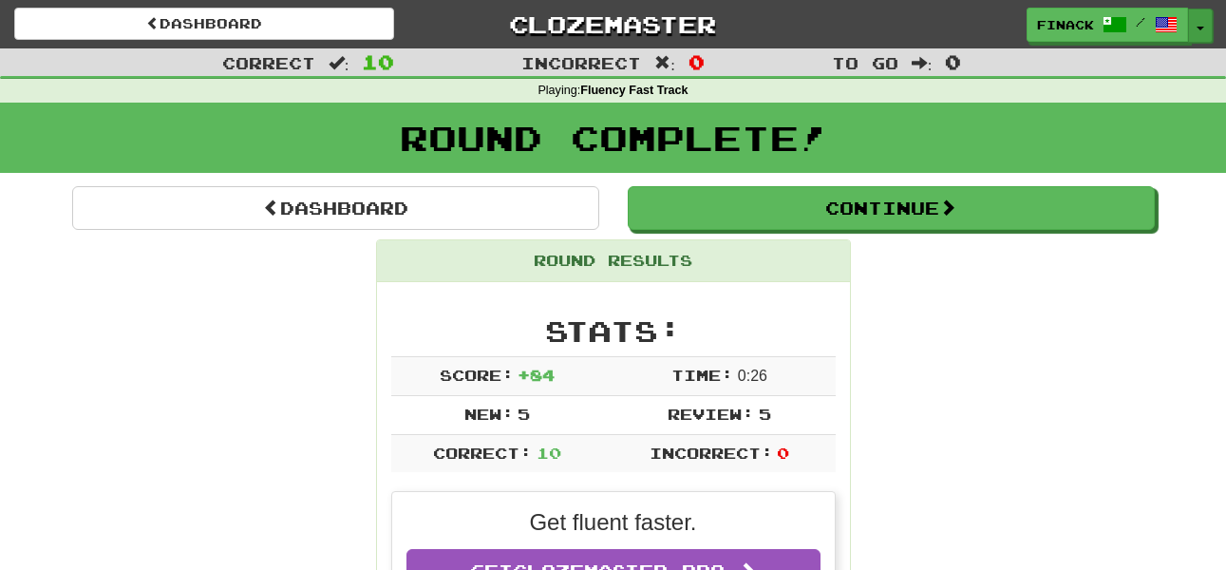
click at [1202, 29] on span "button" at bounding box center [1200, 29] width 8 height 4
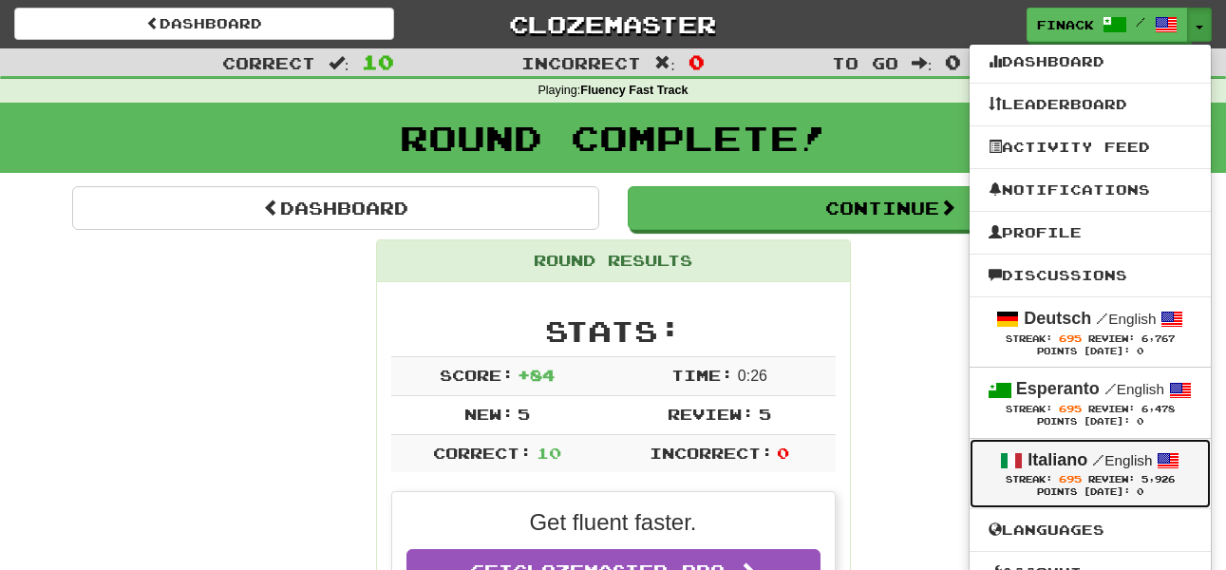
click at [1105, 476] on span "Review:" at bounding box center [1111, 479] width 47 height 10
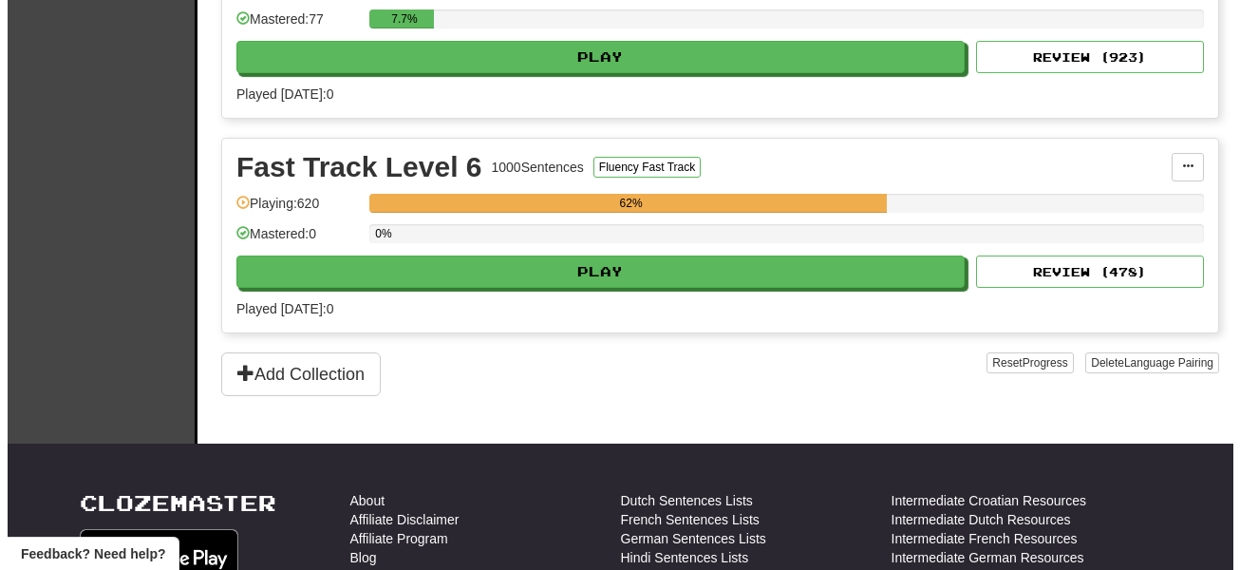
scroll to position [1397, 0]
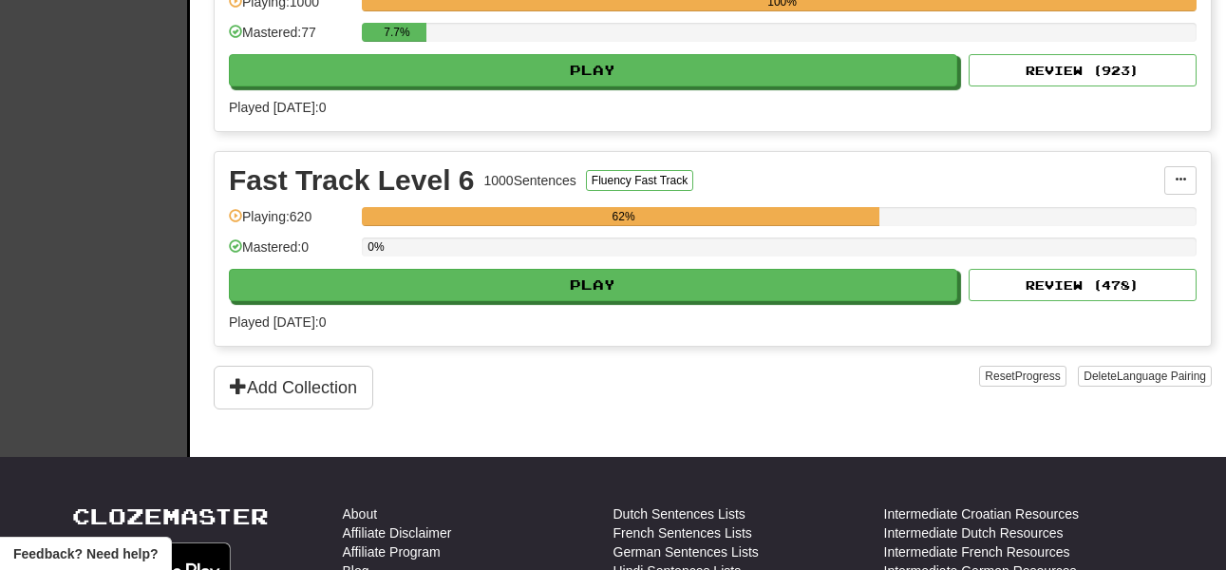
click at [621, 267] on div "0%" at bounding box center [779, 252] width 835 height 31
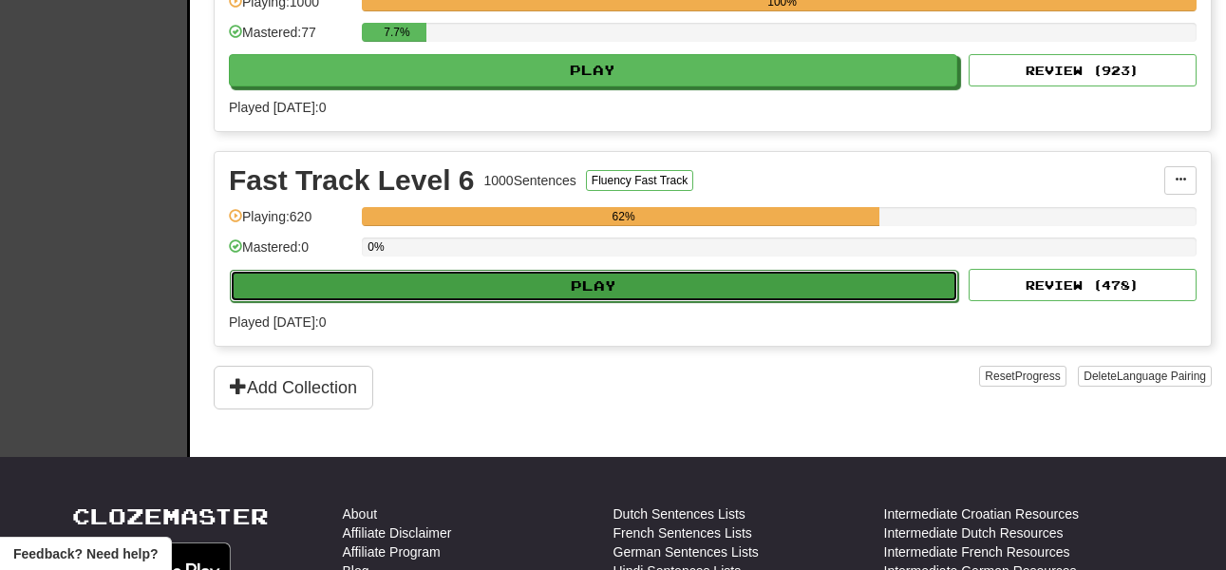
click at [611, 295] on button "Play" at bounding box center [594, 286] width 728 height 32
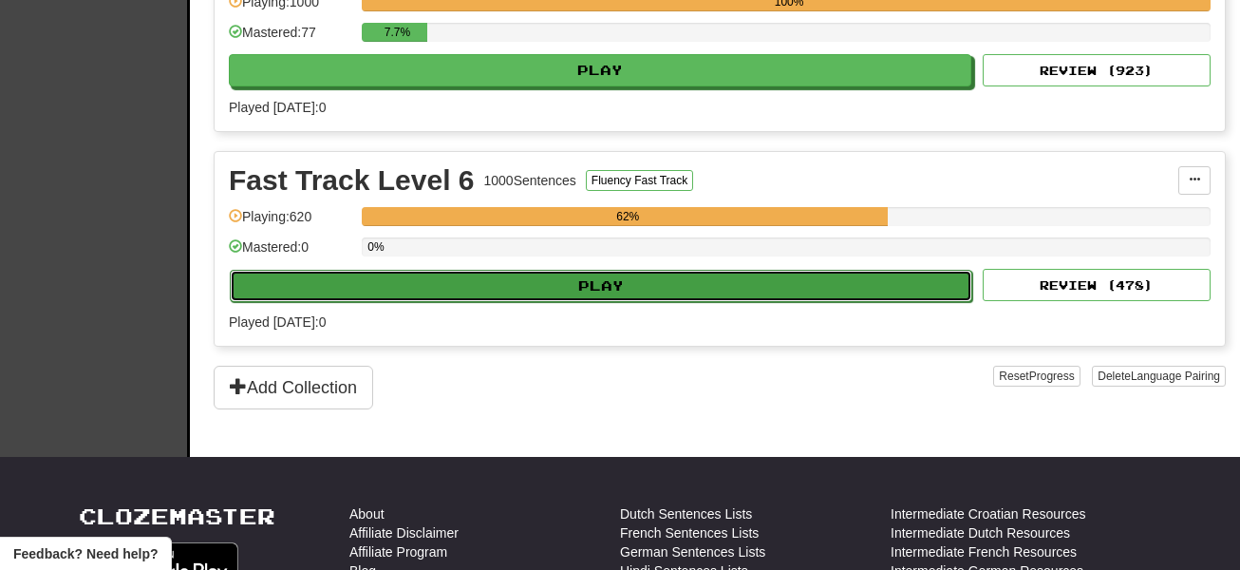
select select "**"
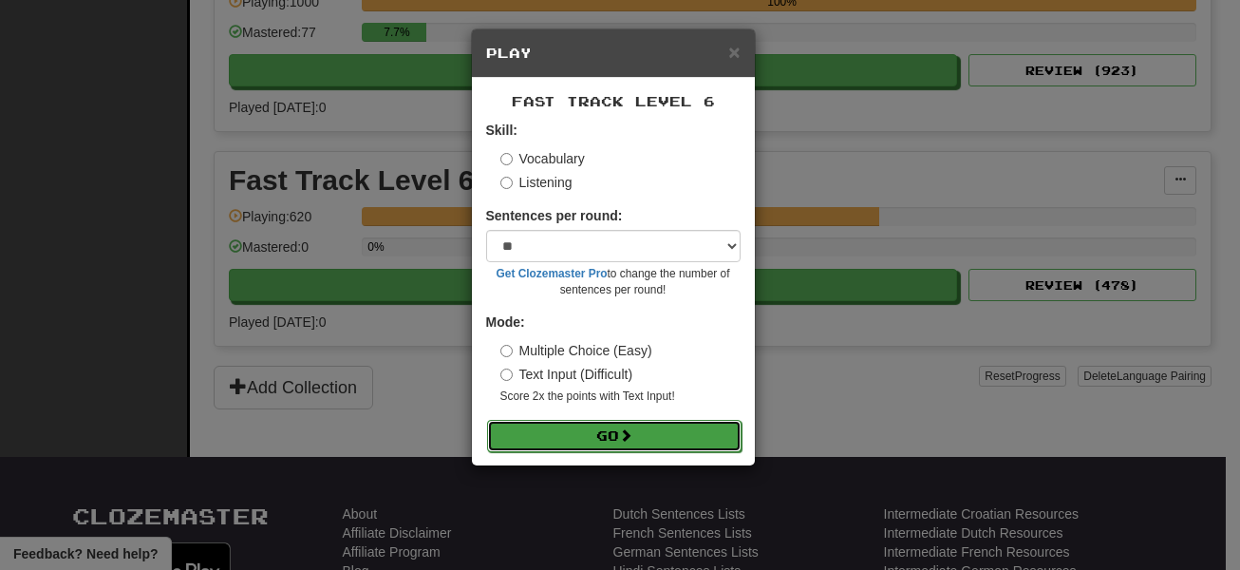
click at [678, 420] on button "Go" at bounding box center [614, 436] width 254 height 32
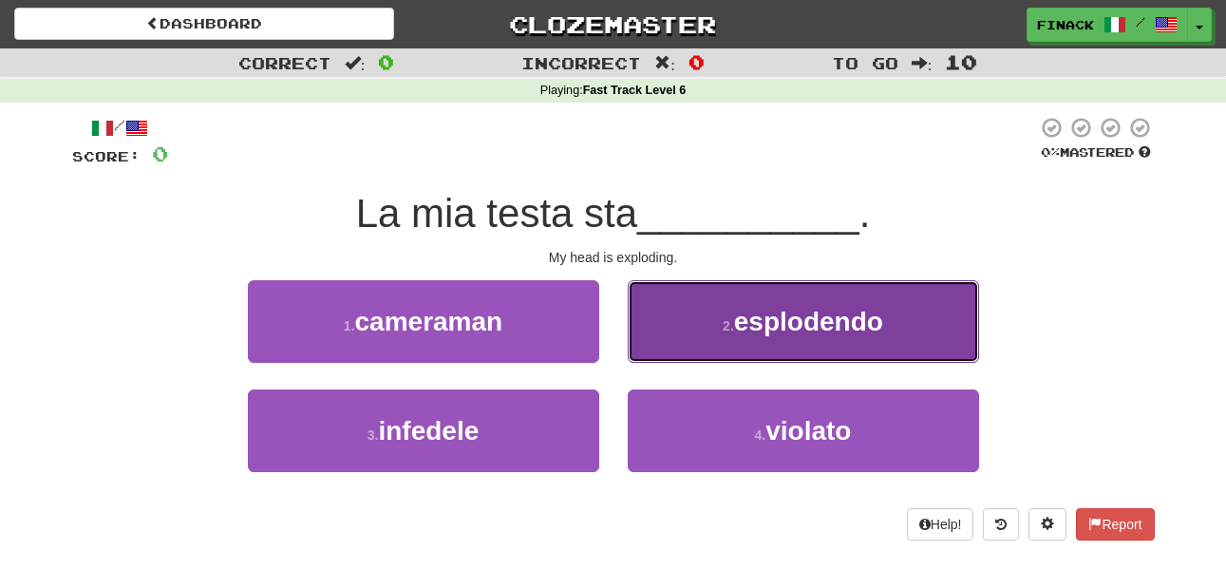
click at [709, 319] on button "2 . esplodendo" at bounding box center [803, 321] width 351 height 83
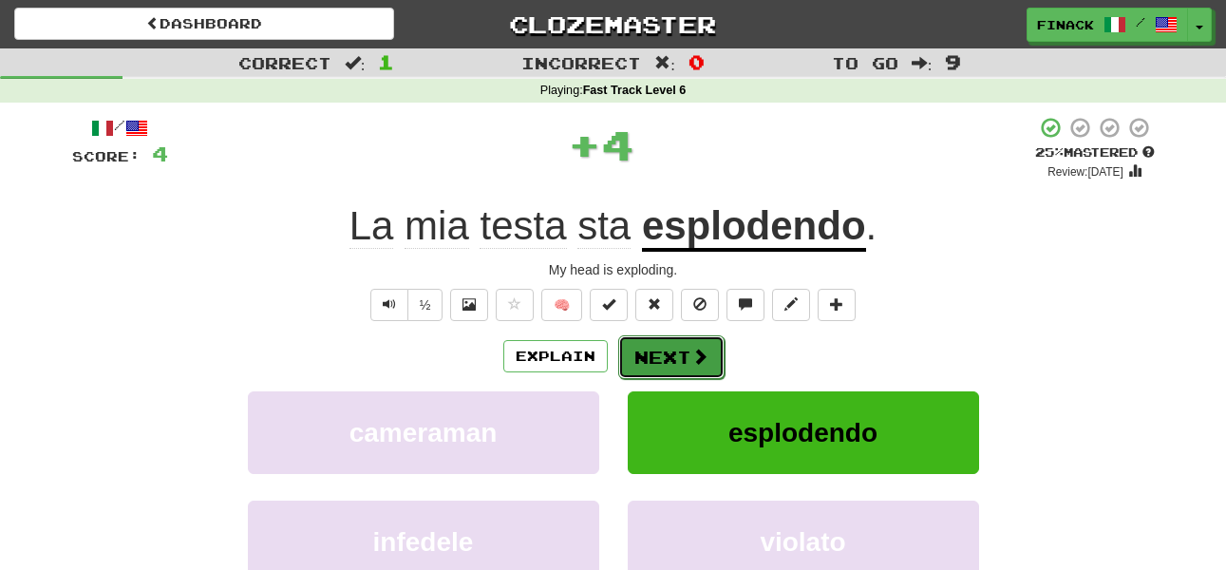
click at [680, 349] on button "Next" at bounding box center [671, 357] width 106 height 44
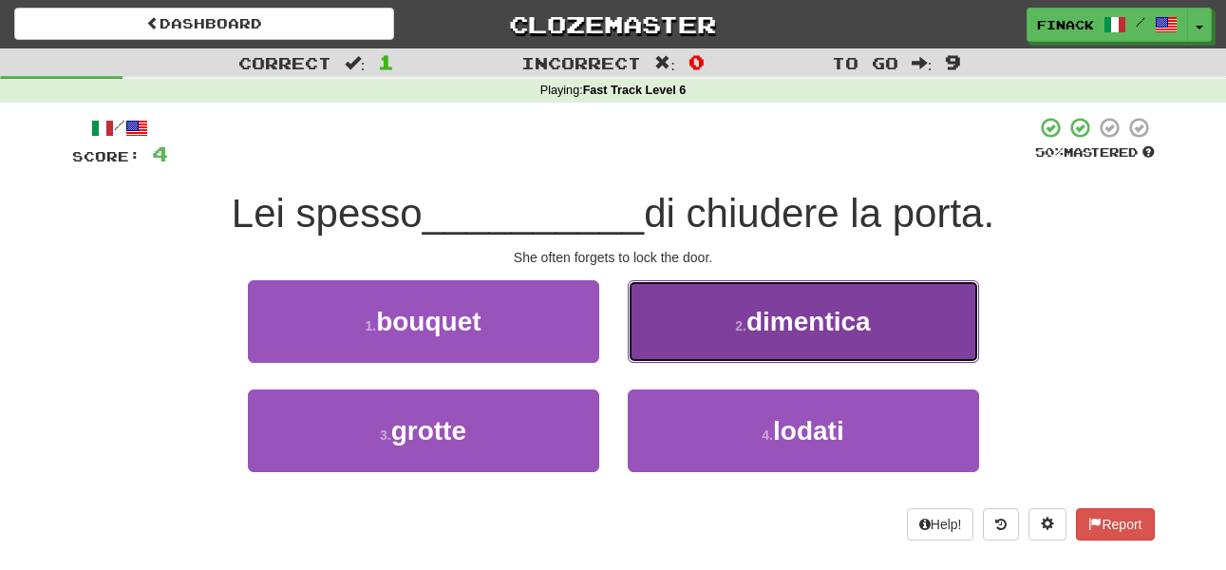
click at [731, 356] on button "2 . dimentica" at bounding box center [803, 321] width 351 height 83
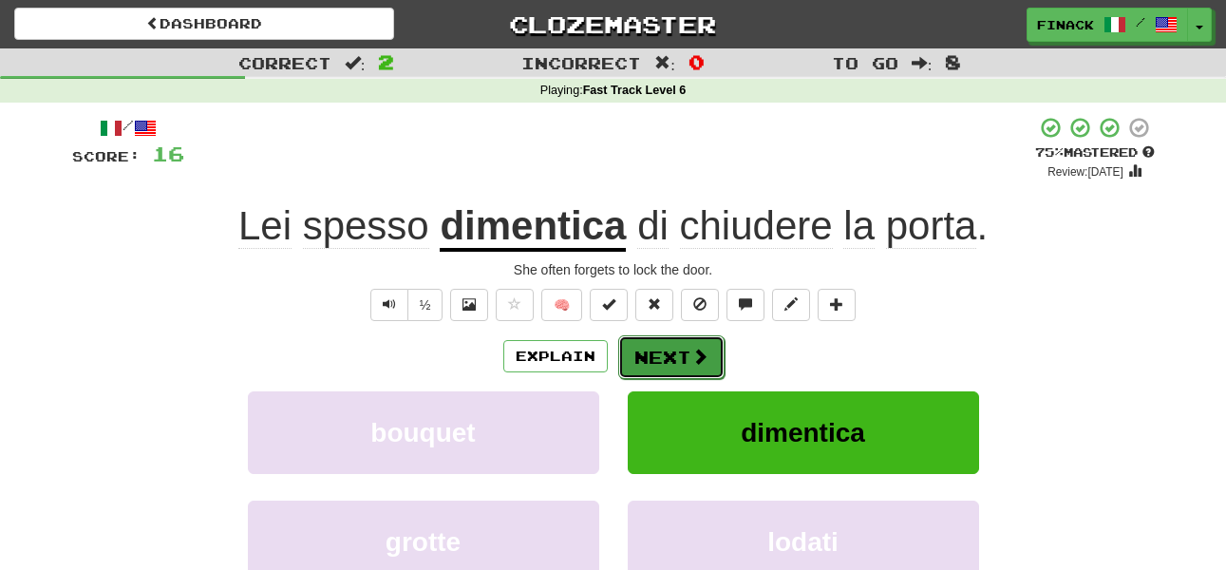
click at [665, 362] on button "Next" at bounding box center [671, 357] width 106 height 44
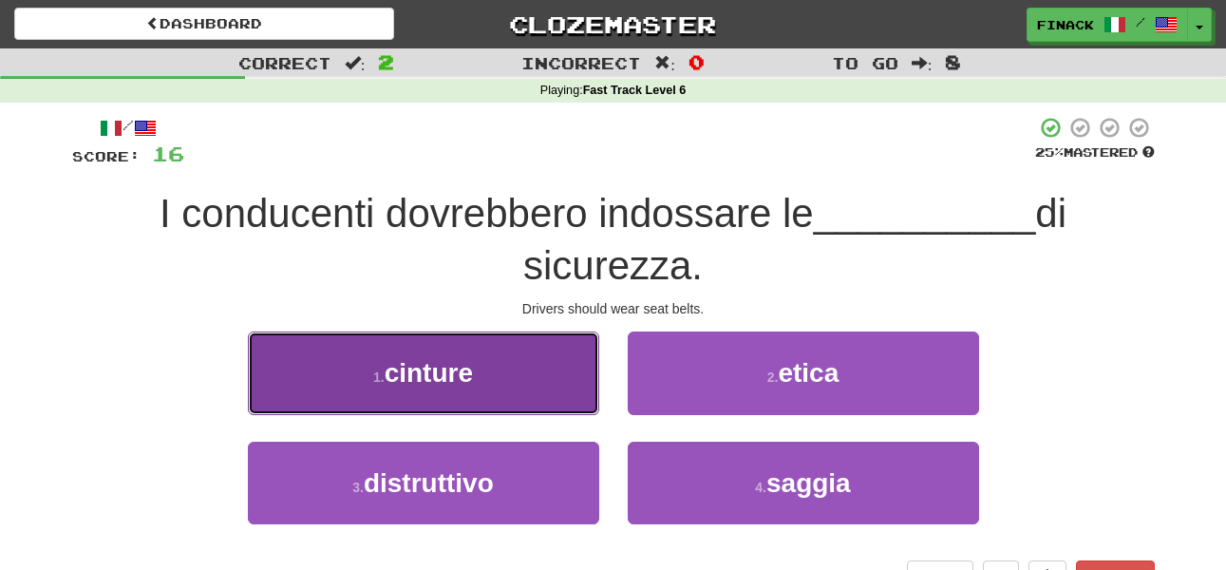
click at [550, 376] on button "1 . cinture" at bounding box center [423, 372] width 351 height 83
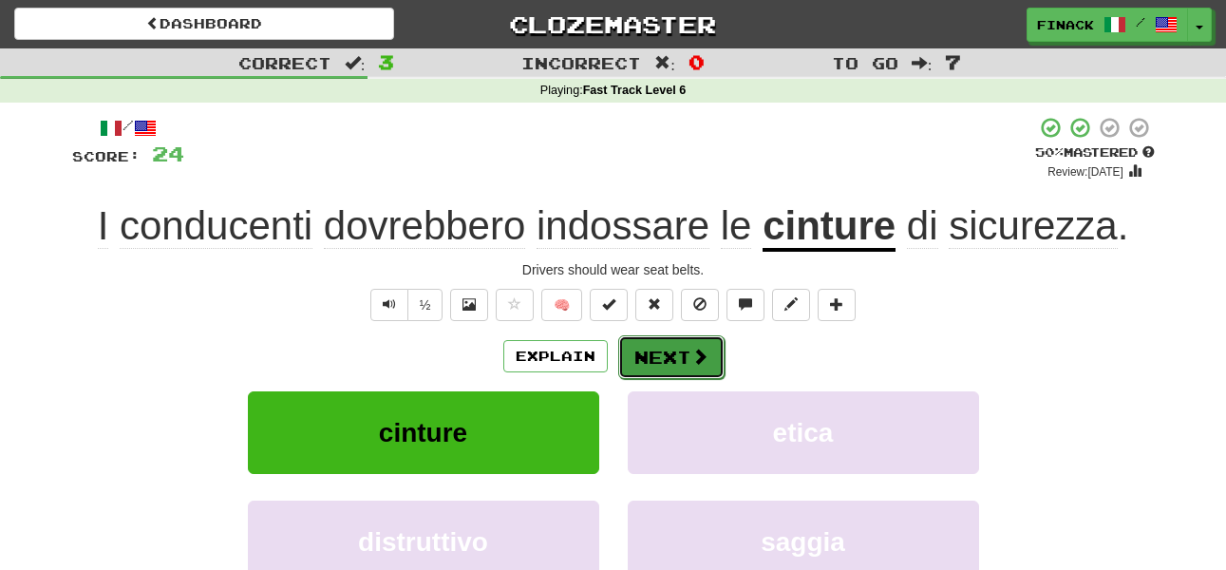
click at [686, 352] on button "Next" at bounding box center [671, 357] width 106 height 44
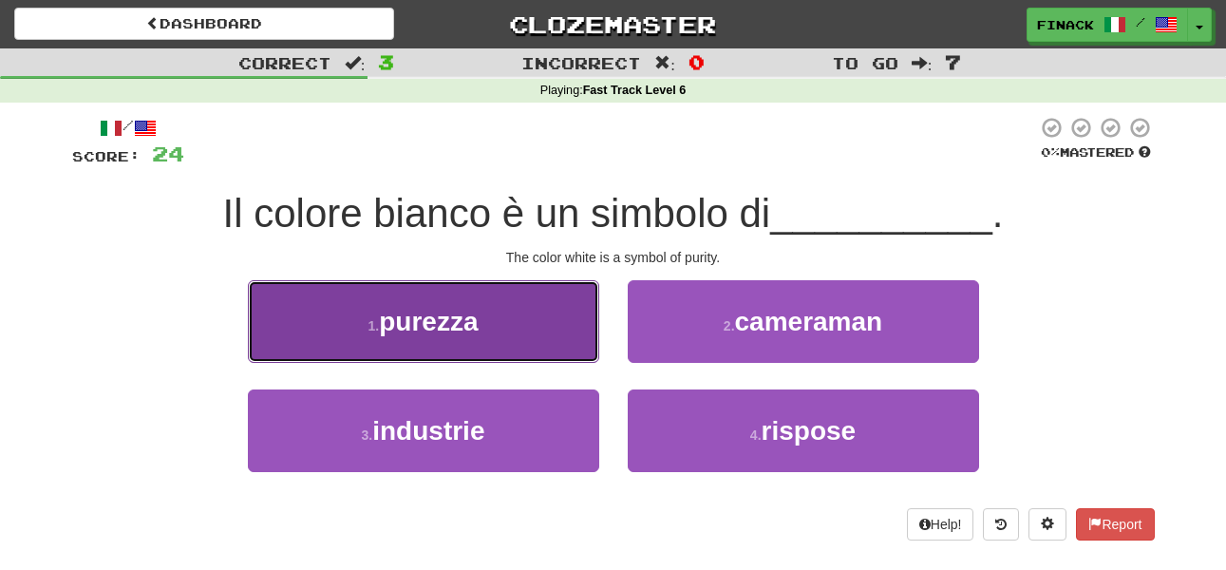
click at [501, 341] on button "1 . purezza" at bounding box center [423, 321] width 351 height 83
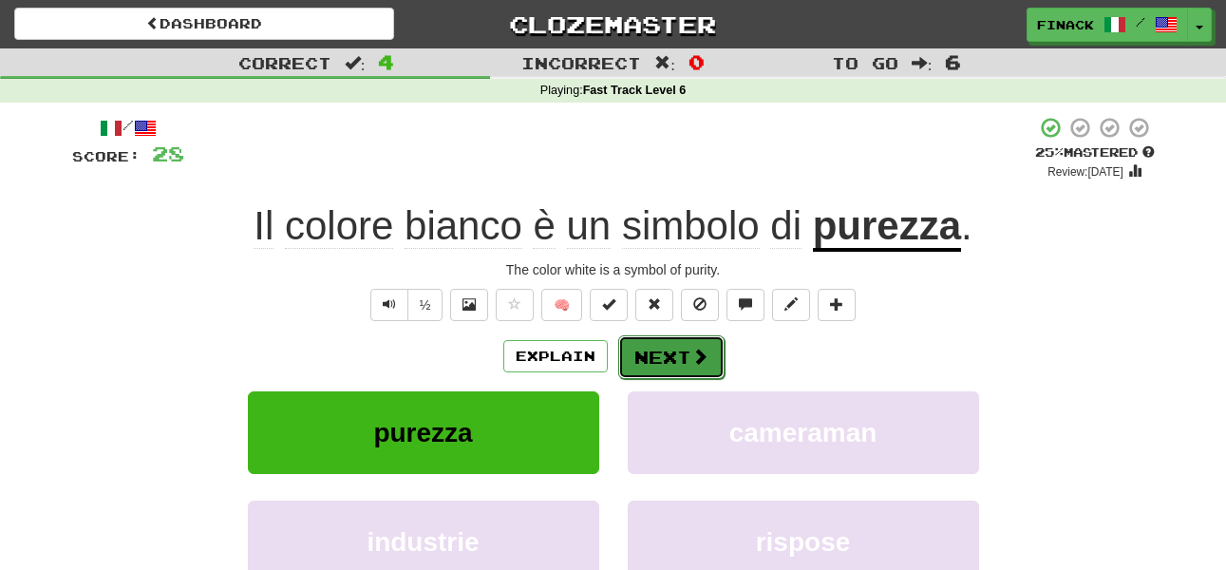
click at [676, 350] on button "Next" at bounding box center [671, 357] width 106 height 44
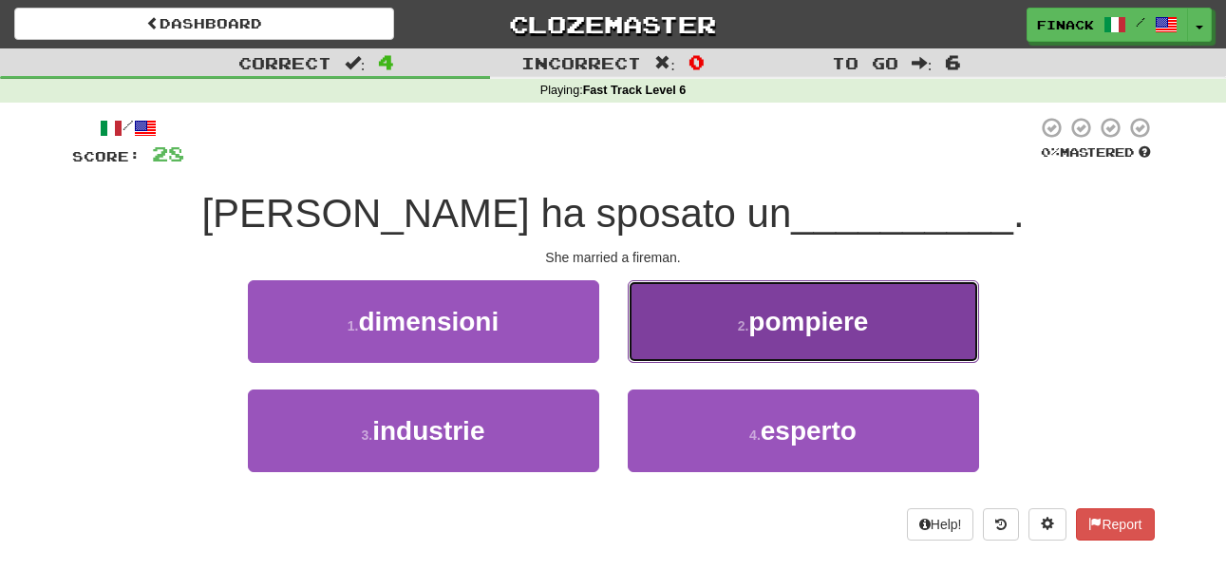
click at [700, 343] on button "2 . pompiere" at bounding box center [803, 321] width 351 height 83
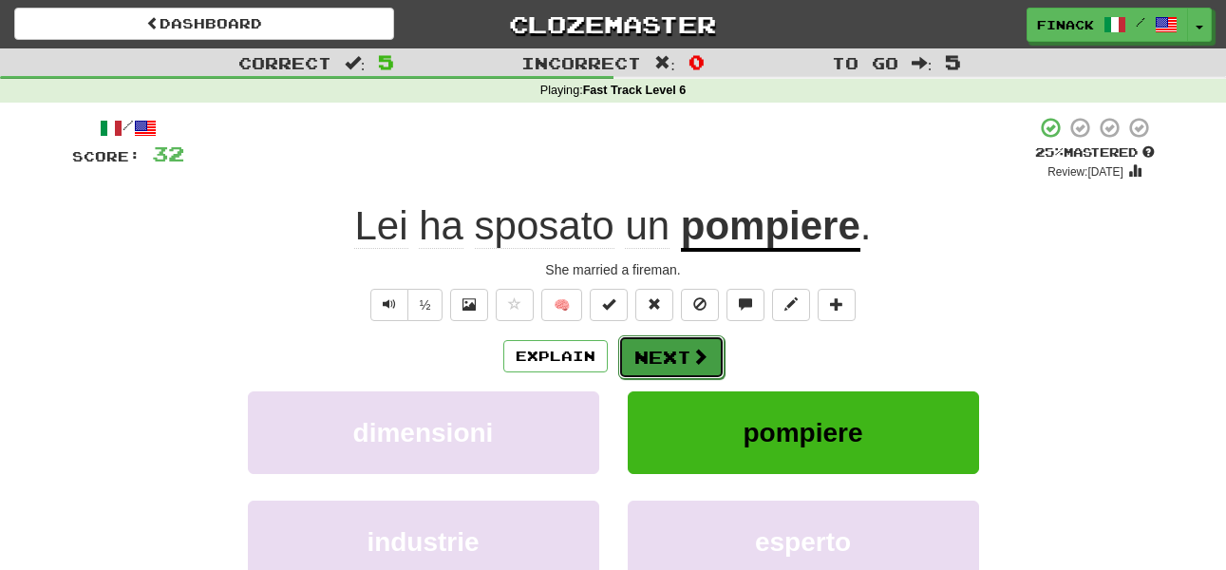
click at [676, 366] on button "Next" at bounding box center [671, 357] width 106 height 44
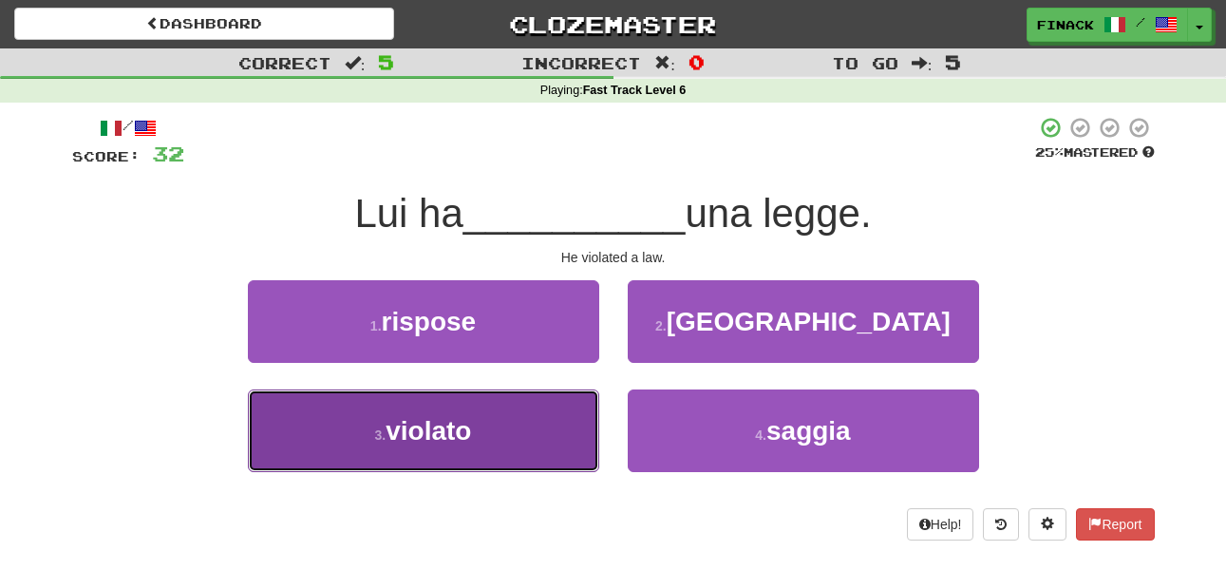
click at [589, 400] on button "3 . violato" at bounding box center [423, 430] width 351 height 83
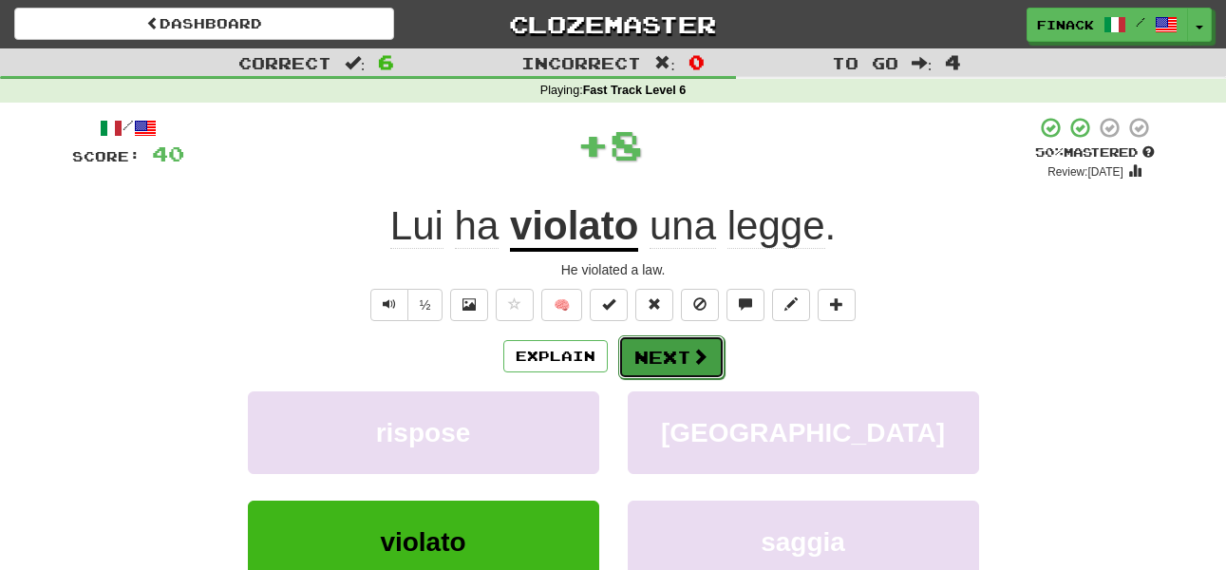
click at [658, 349] on button "Next" at bounding box center [671, 357] width 106 height 44
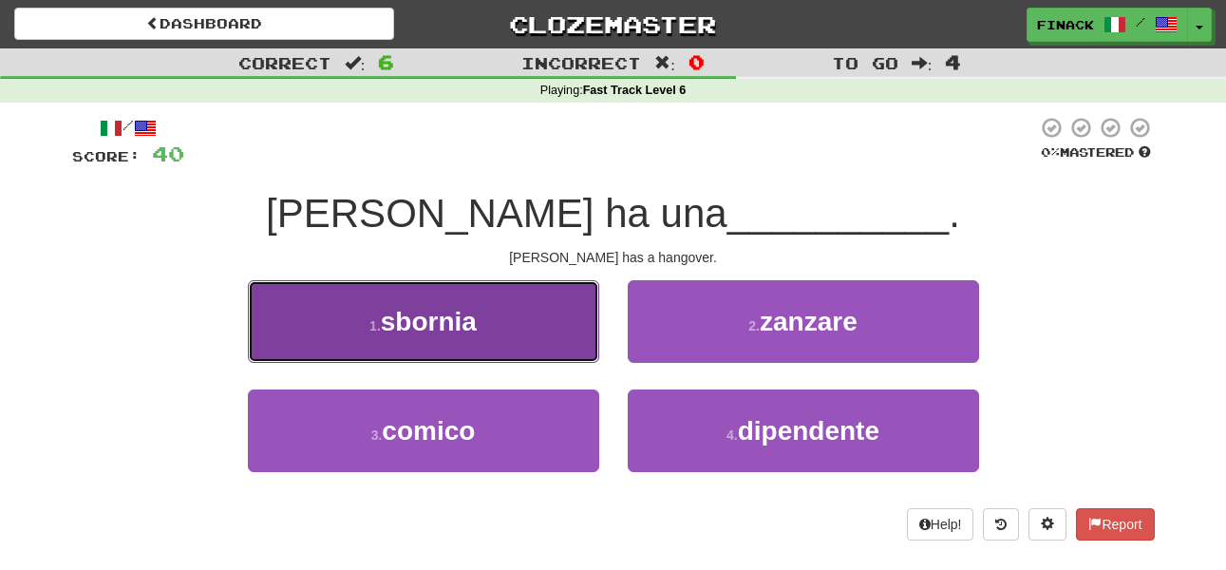
click at [522, 336] on button "1 . sbornia" at bounding box center [423, 321] width 351 height 83
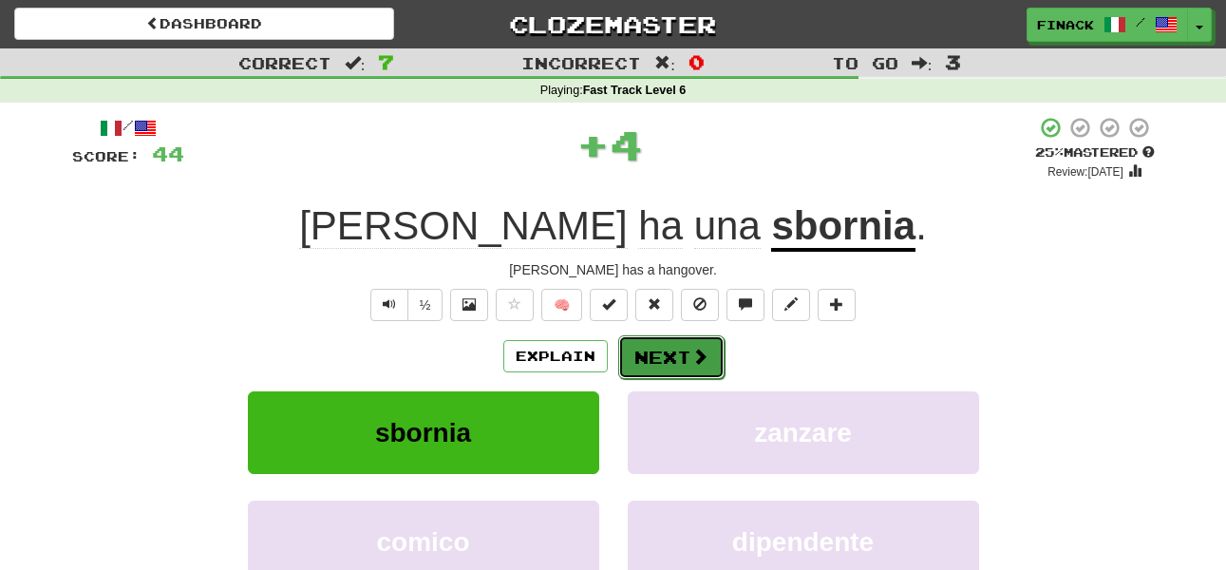
click at [644, 358] on button "Next" at bounding box center [671, 357] width 106 height 44
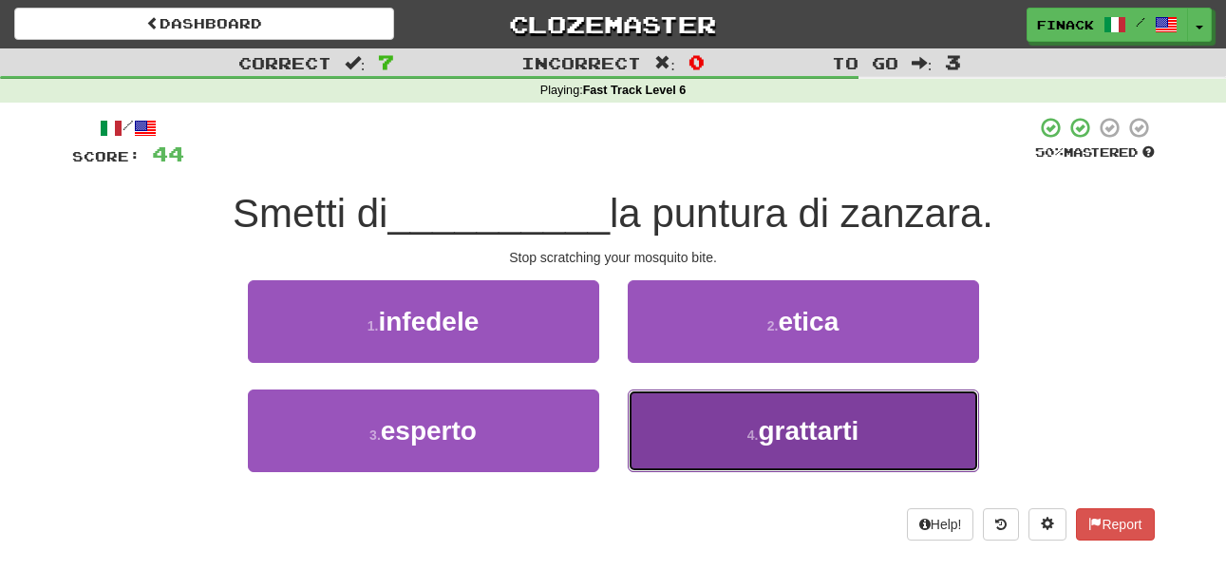
click at [711, 453] on button "4 . grattarti" at bounding box center [803, 430] width 351 height 83
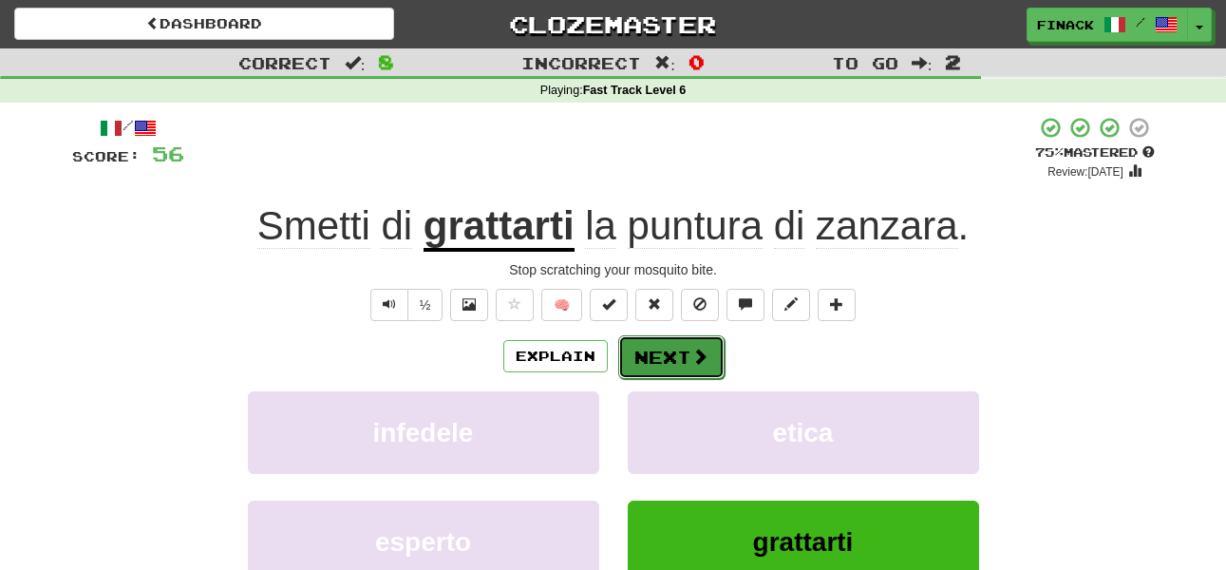
click at [667, 360] on button "Next" at bounding box center [671, 357] width 106 height 44
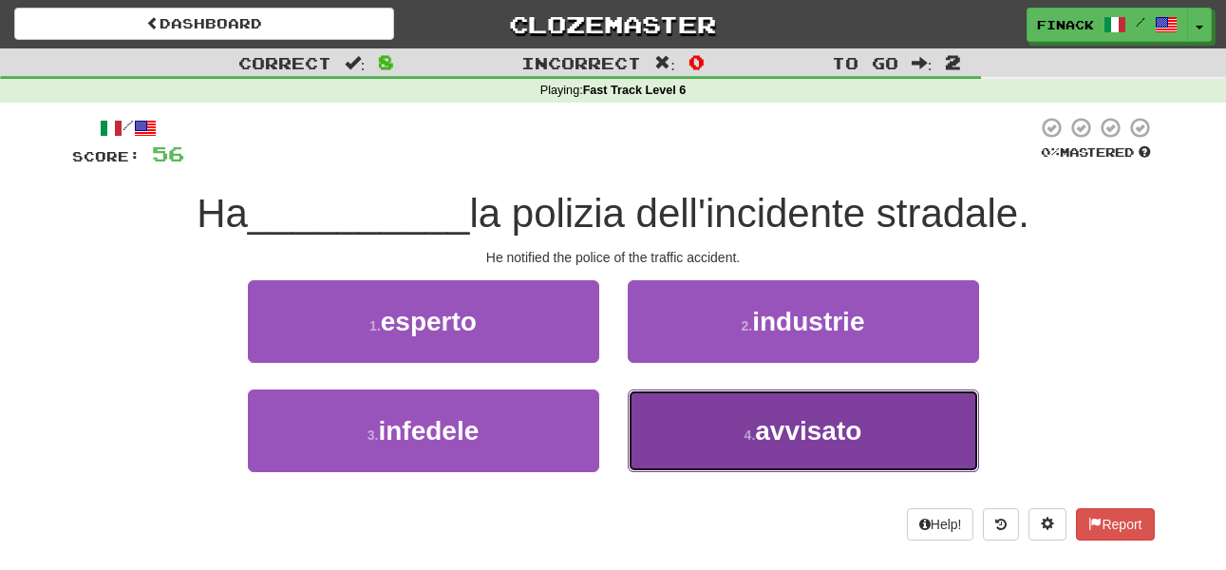
click at [693, 445] on button "4 . avvisato" at bounding box center [803, 430] width 351 height 83
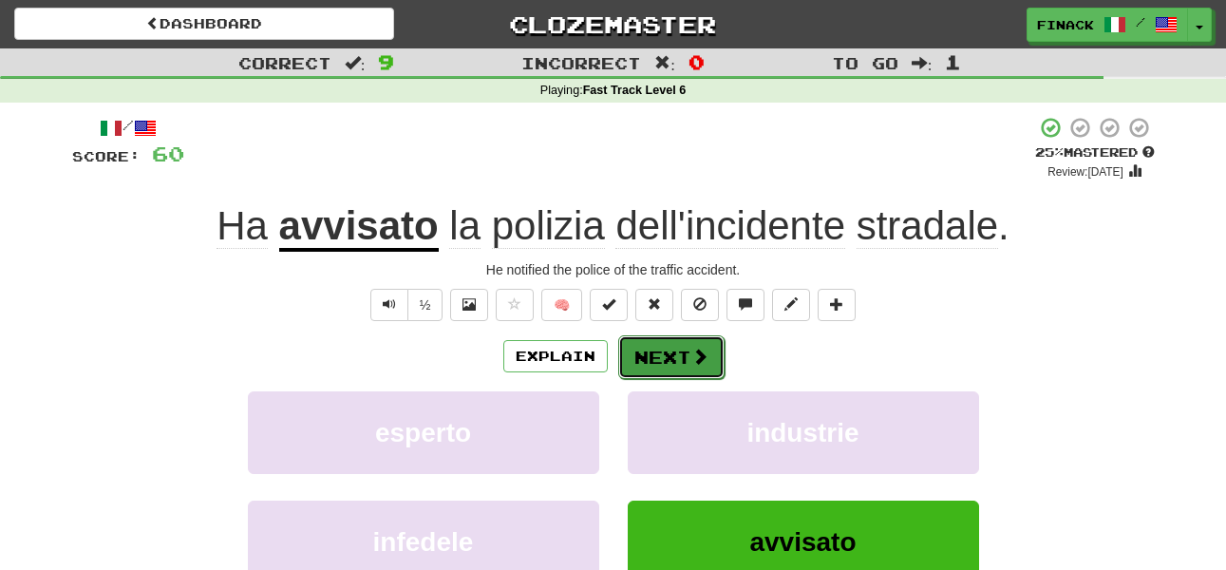
click at [667, 366] on button "Next" at bounding box center [671, 357] width 106 height 44
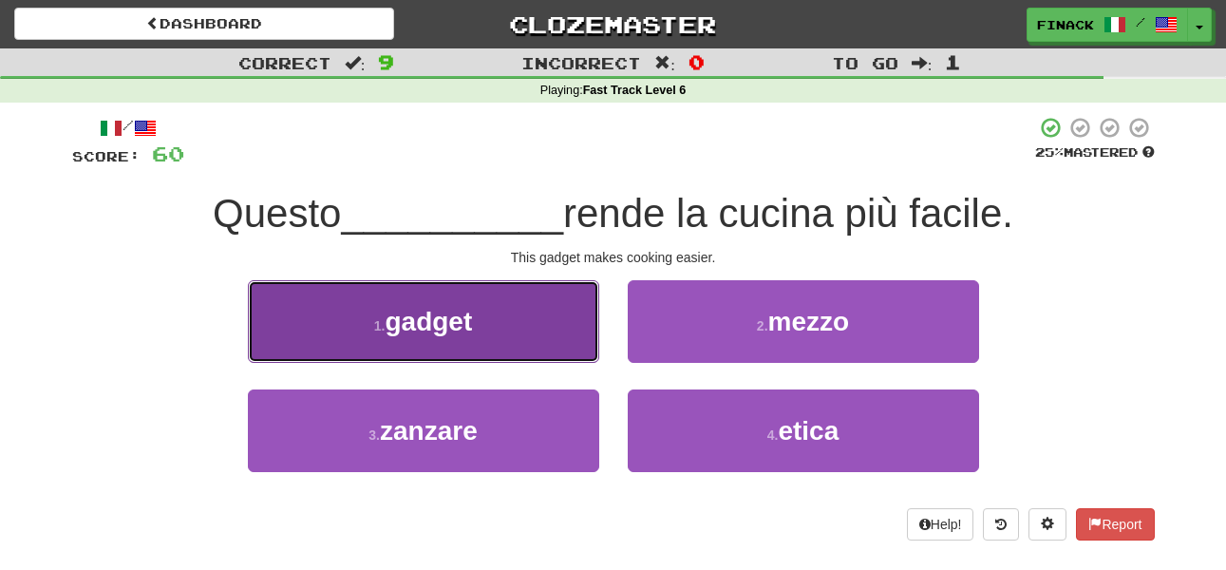
click at [575, 342] on button "1 . gadget" at bounding box center [423, 321] width 351 height 83
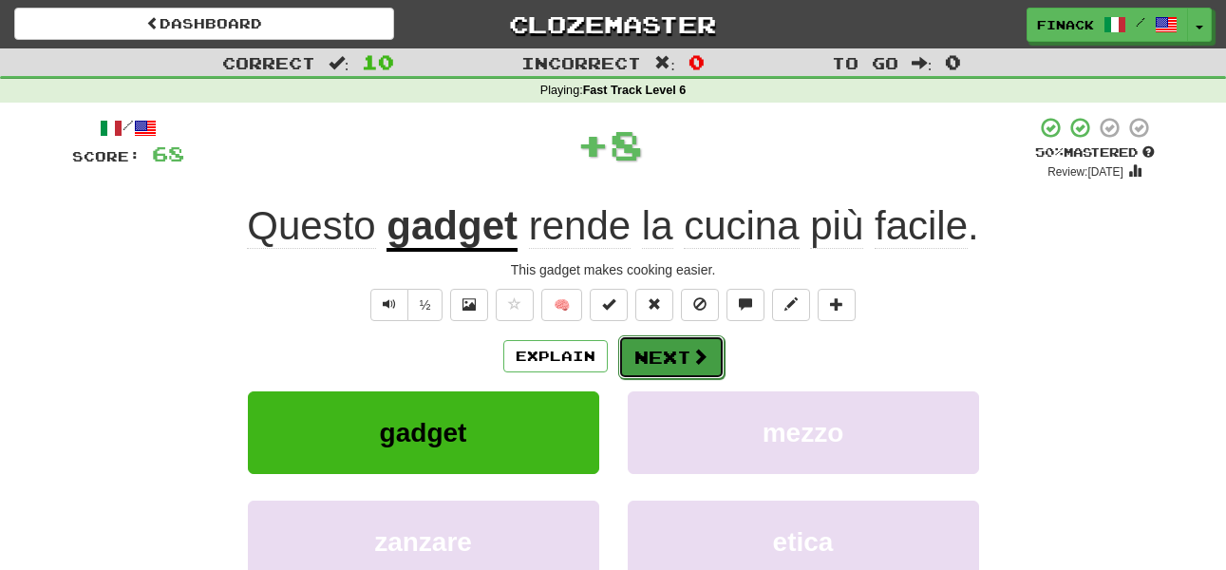
click at [667, 349] on button "Next" at bounding box center [671, 357] width 106 height 44
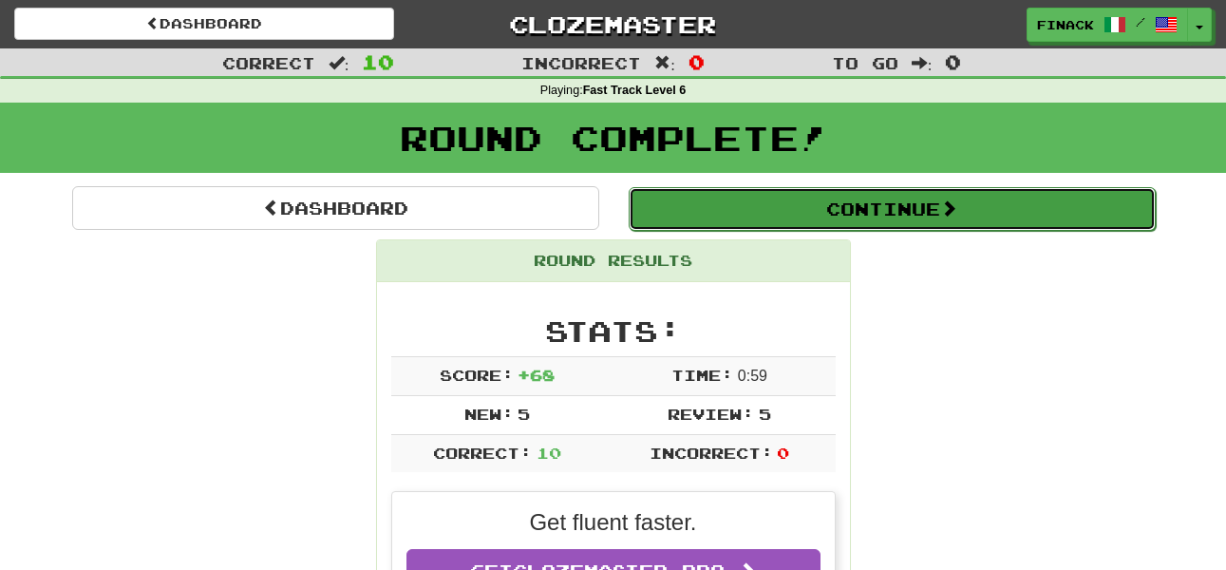
click at [708, 190] on button "Continue" at bounding box center [892, 209] width 527 height 44
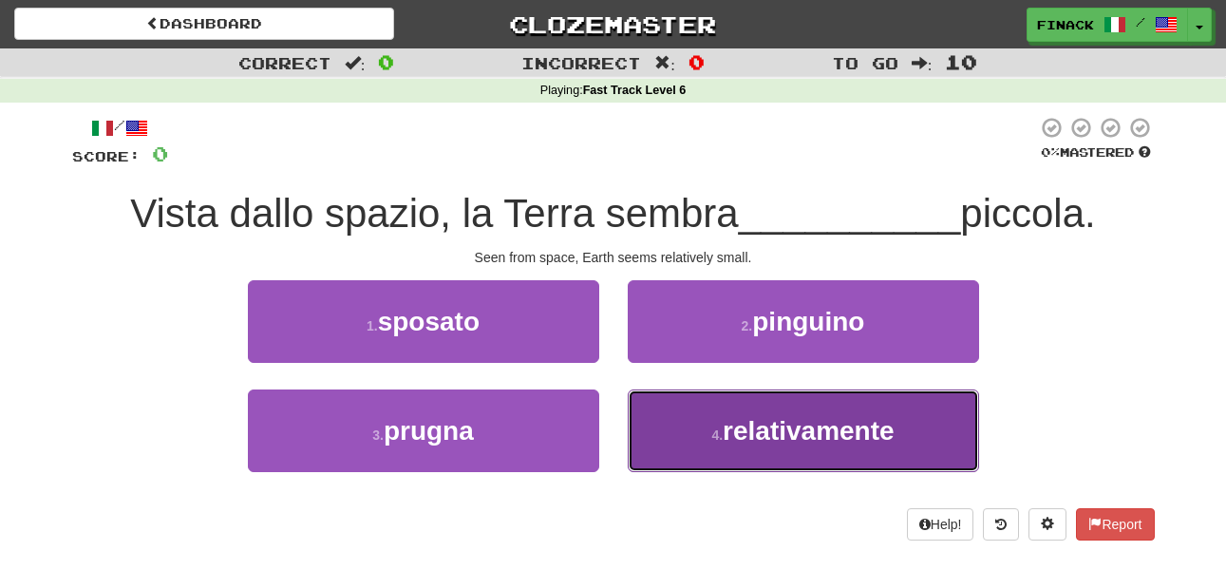
click at [782, 422] on span "relativamente" at bounding box center [809, 430] width 172 height 29
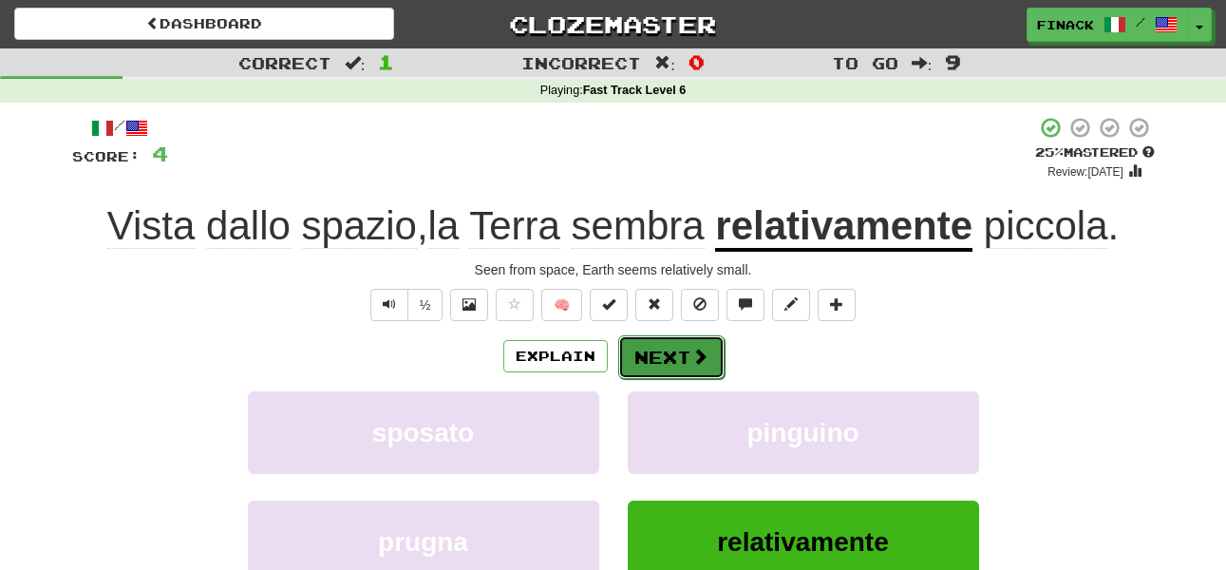
click at [656, 336] on button "Next" at bounding box center [671, 357] width 106 height 44
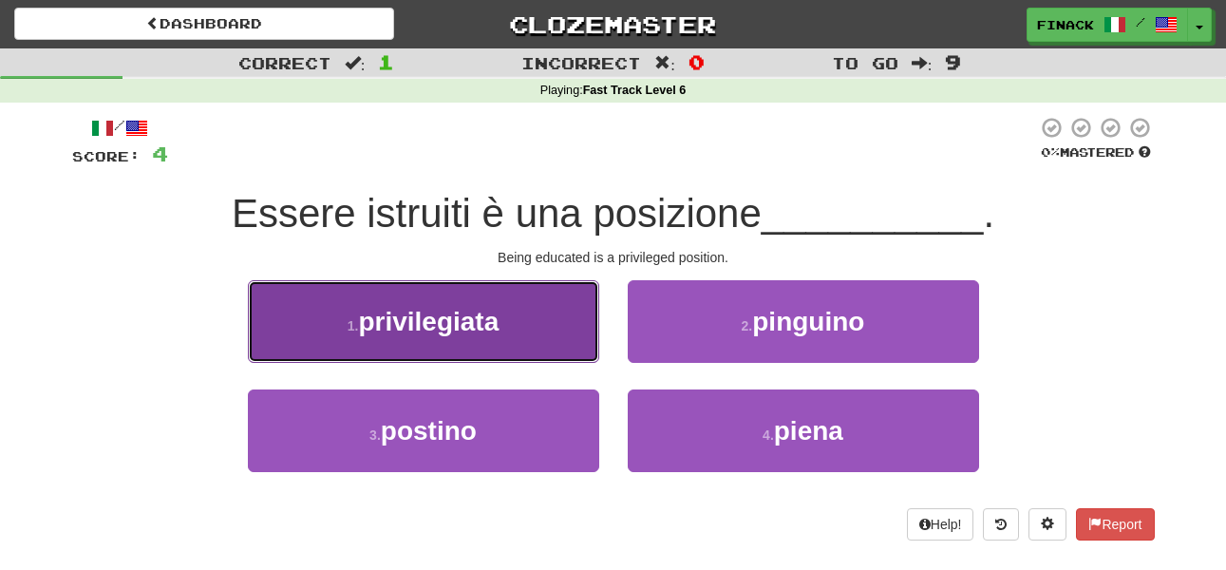
click at [490, 339] on button "1 . privilegiata" at bounding box center [423, 321] width 351 height 83
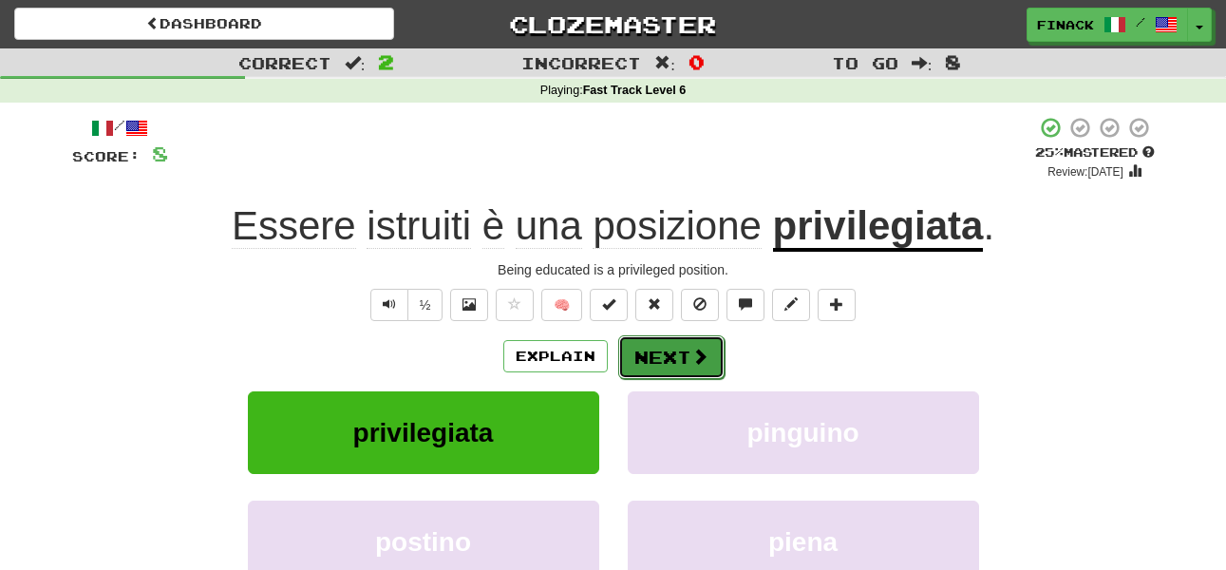
click at [686, 372] on button "Next" at bounding box center [671, 357] width 106 height 44
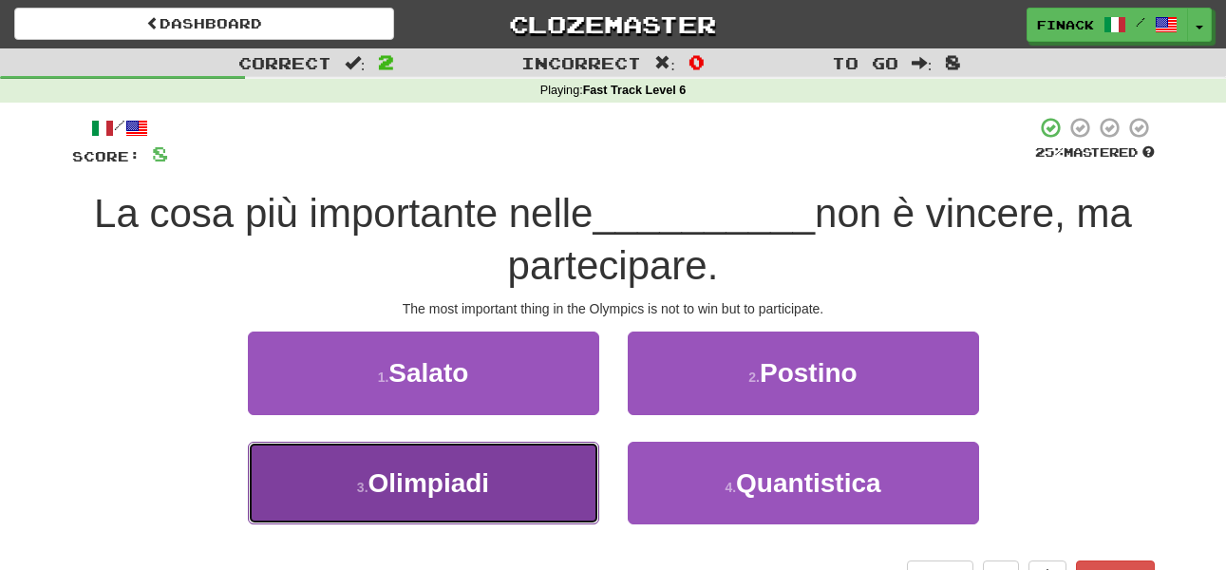
click at [546, 463] on button "3 . Olimpiadi" at bounding box center [423, 482] width 351 height 83
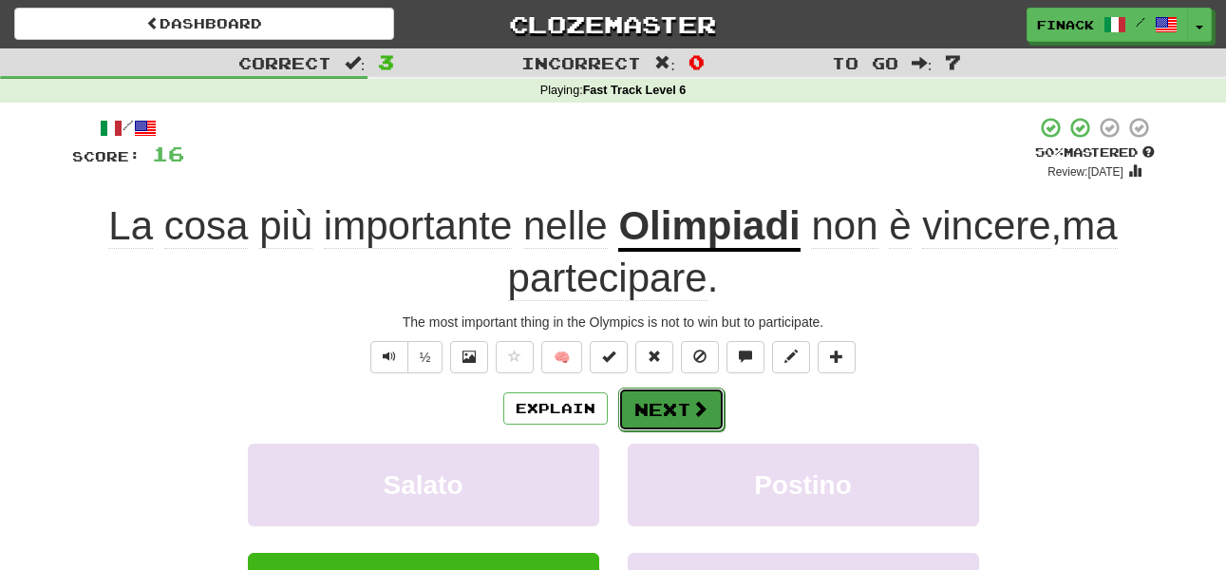
click at [659, 414] on button "Next" at bounding box center [671, 409] width 106 height 44
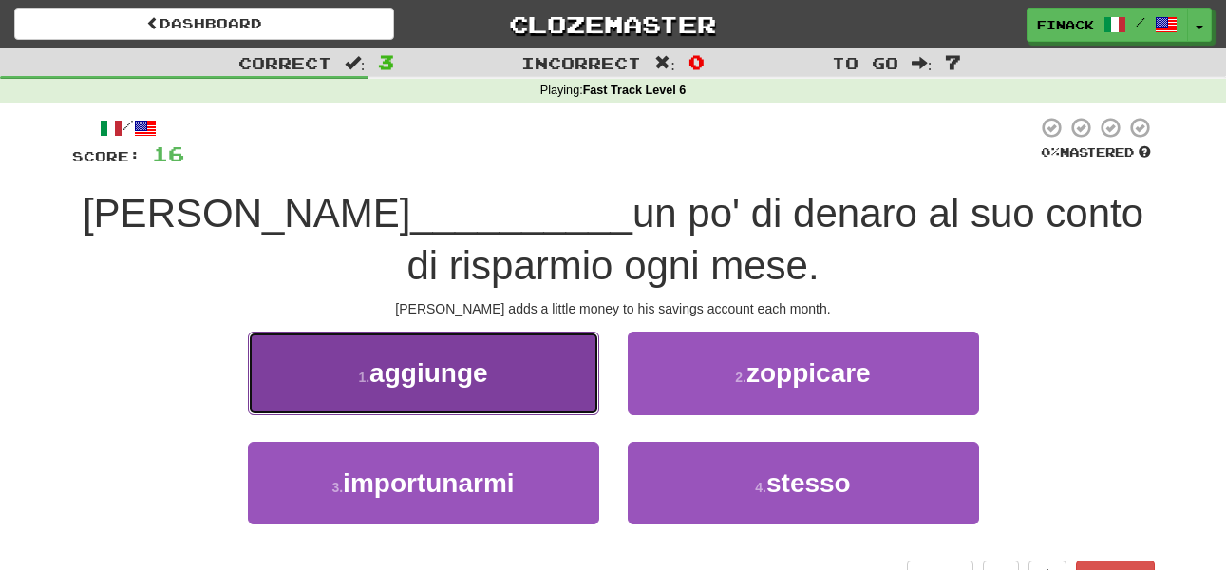
click at [566, 389] on button "1 . aggiunge" at bounding box center [423, 372] width 351 height 83
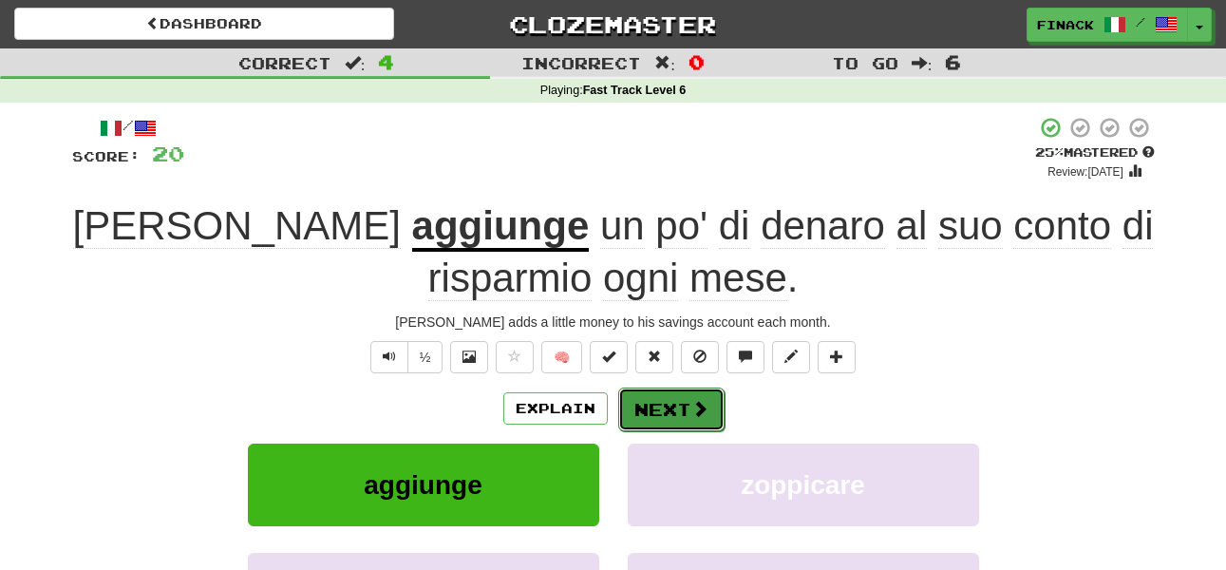
click at [661, 403] on button "Next" at bounding box center [671, 409] width 106 height 44
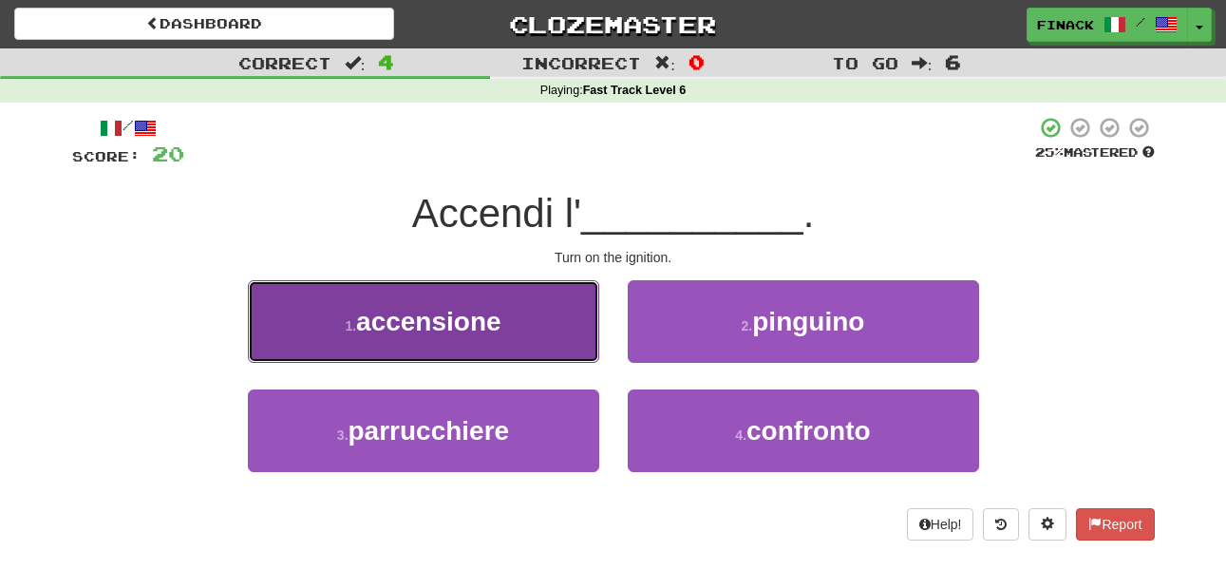
click at [577, 340] on button "1 . accensione" at bounding box center [423, 321] width 351 height 83
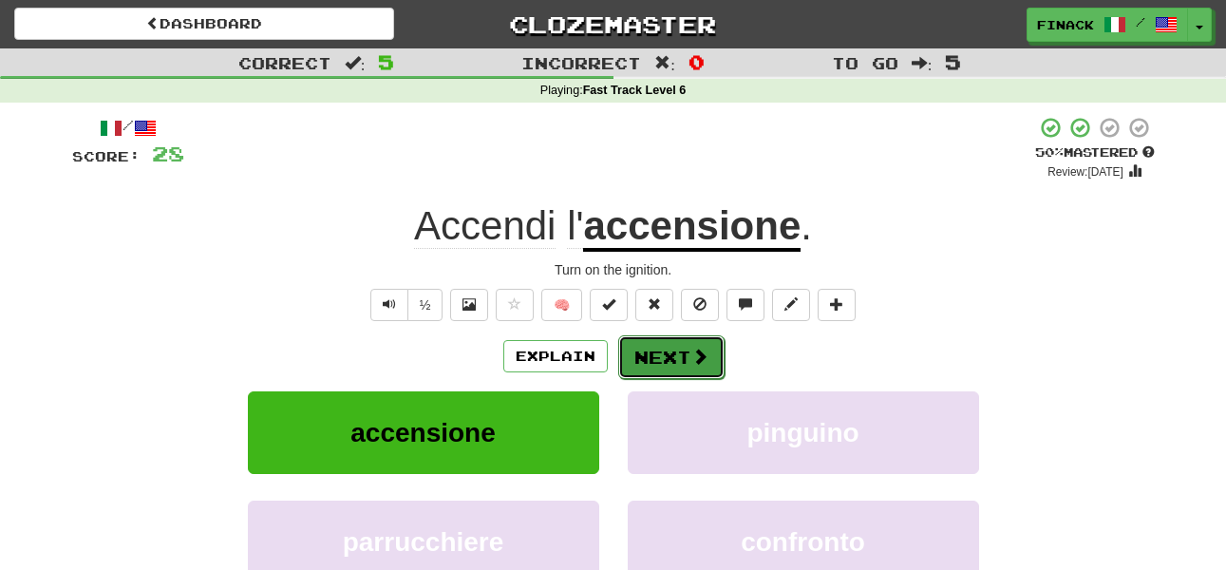
click at [667, 362] on button "Next" at bounding box center [671, 357] width 106 height 44
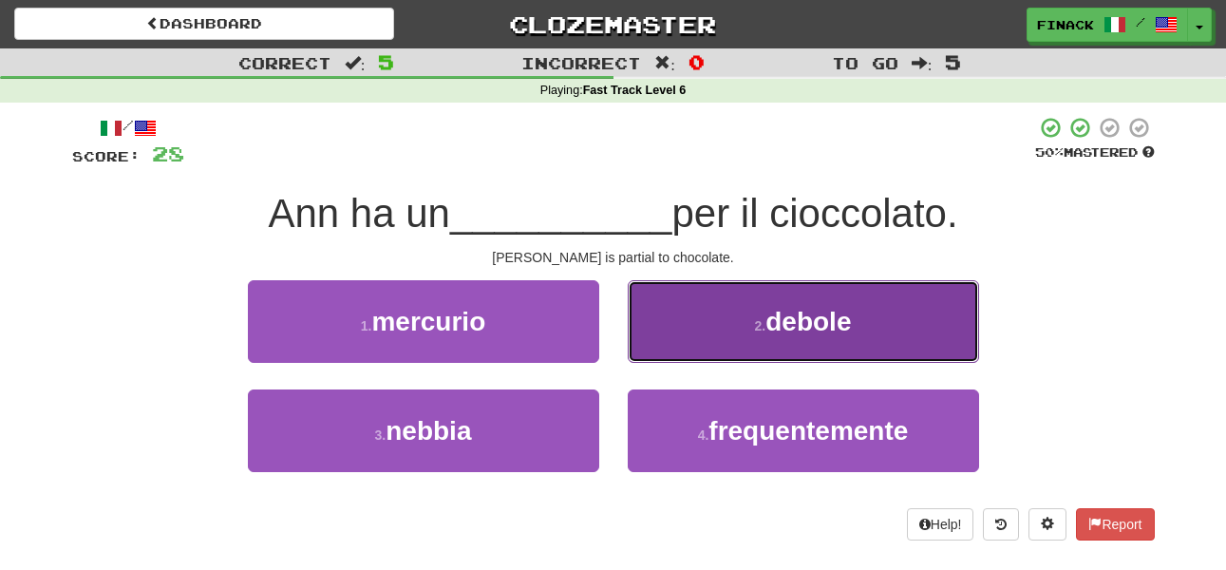
click at [680, 330] on button "2 . debole" at bounding box center [803, 321] width 351 height 83
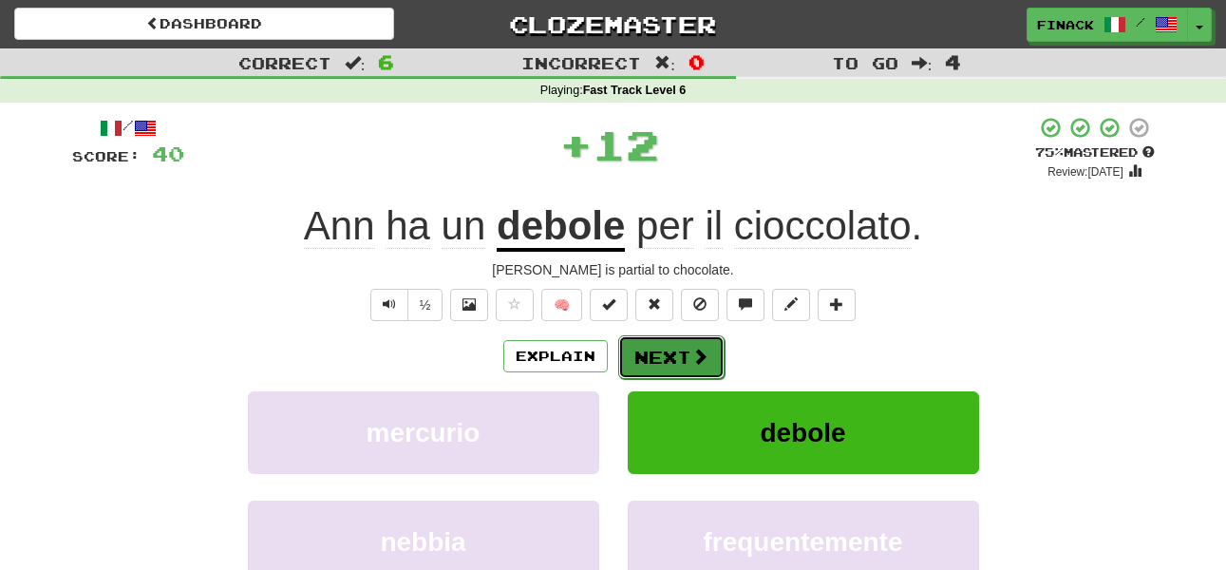
click at [662, 353] on button "Next" at bounding box center [671, 357] width 106 height 44
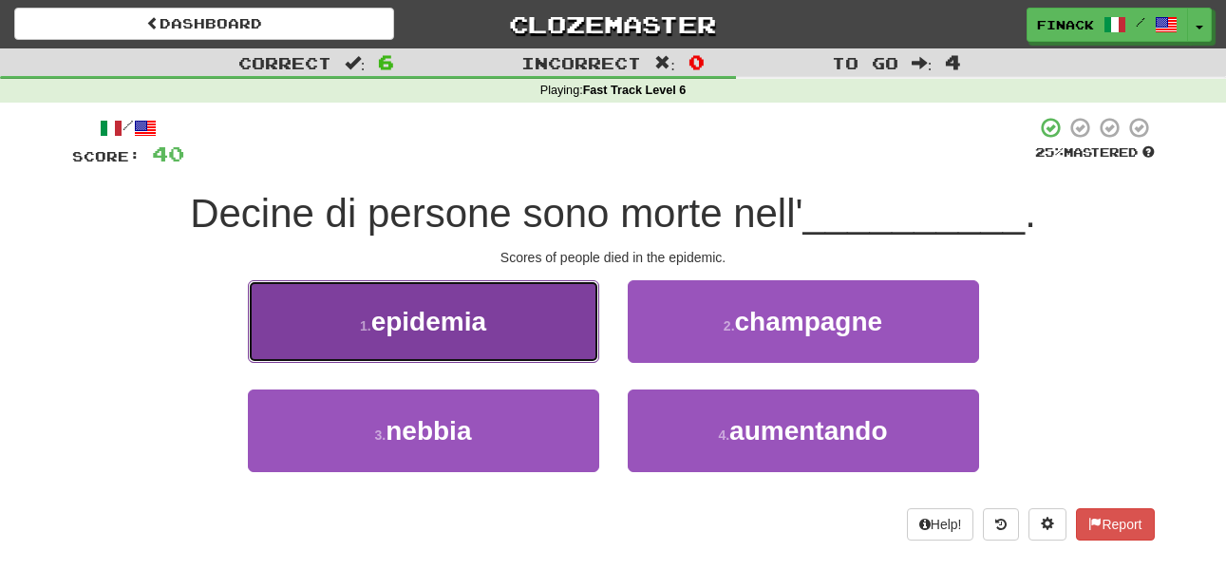
click at [519, 323] on button "1 . epidemia" at bounding box center [423, 321] width 351 height 83
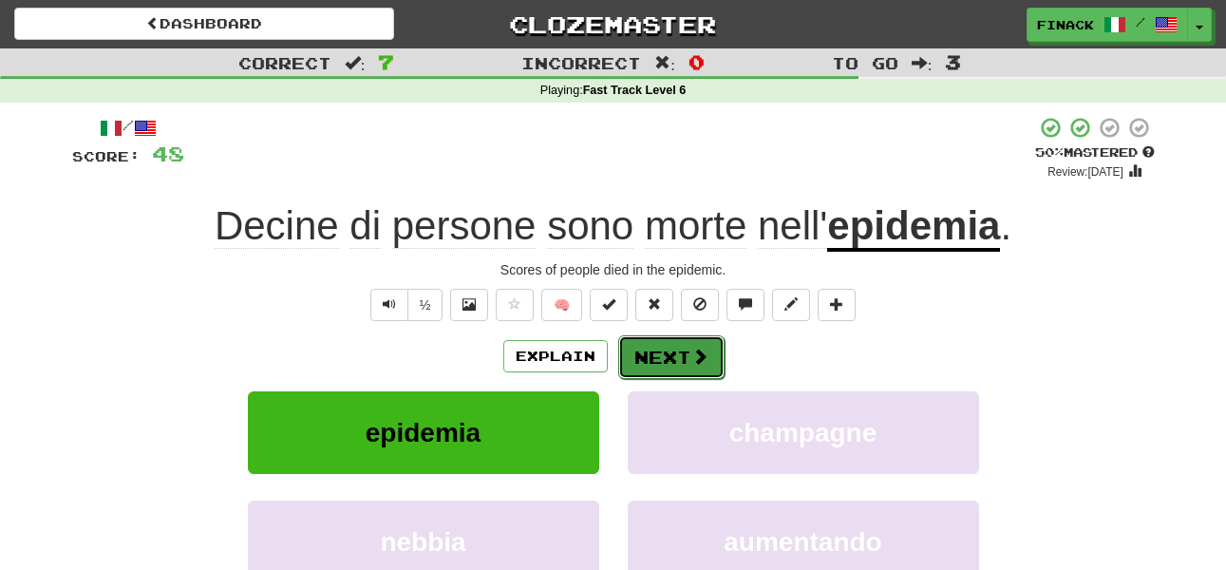
click at [645, 351] on button "Next" at bounding box center [671, 357] width 106 height 44
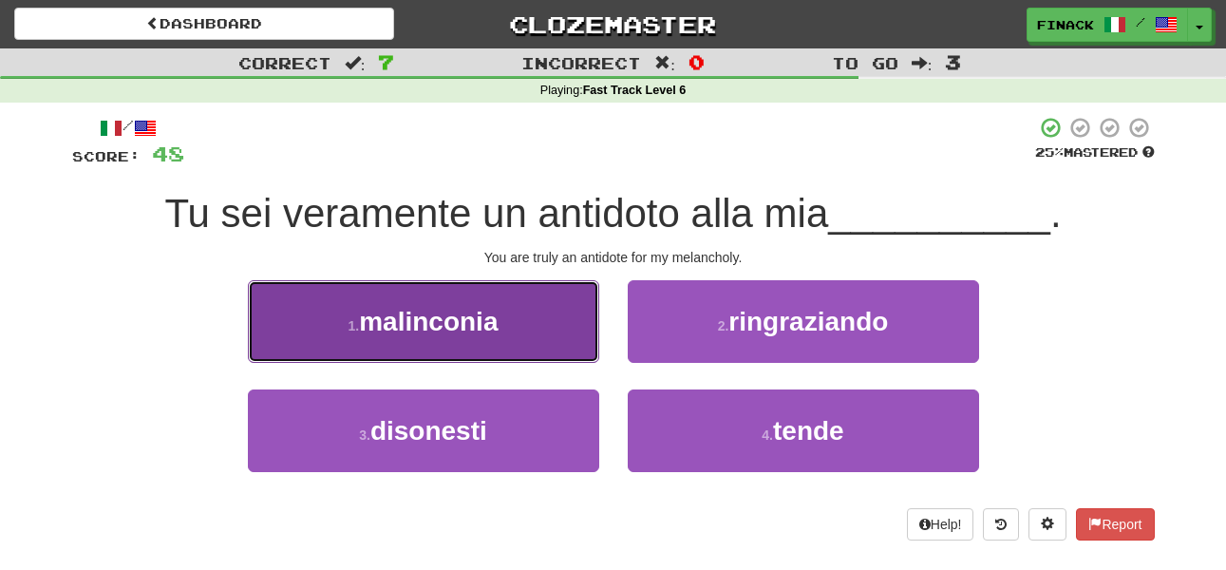
click at [544, 325] on button "1 . malinconia" at bounding box center [423, 321] width 351 height 83
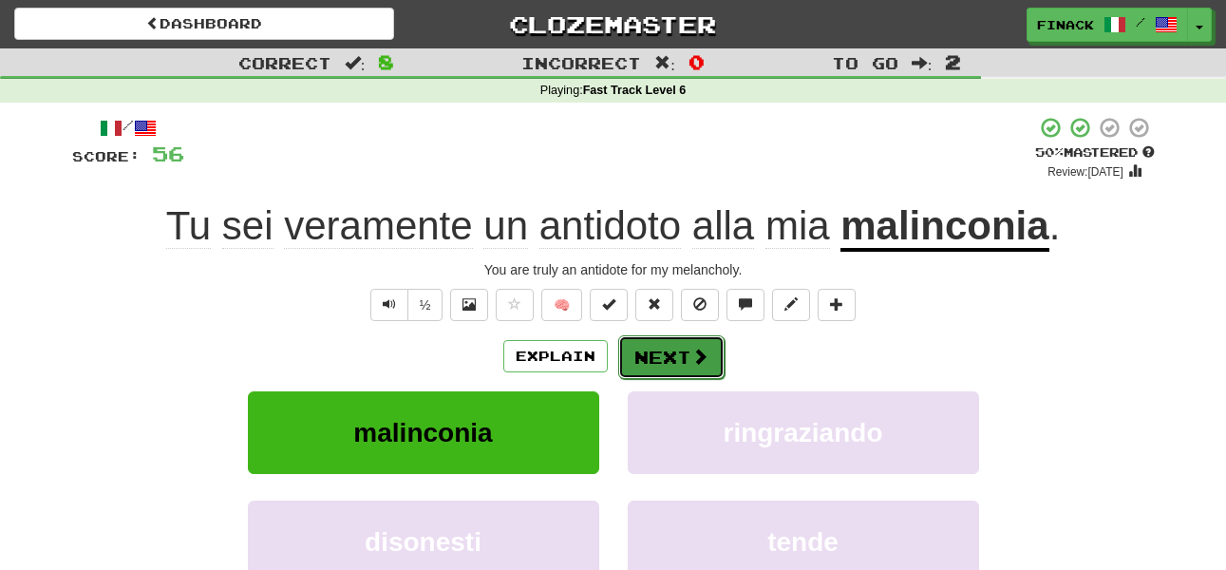
click at [671, 357] on button "Next" at bounding box center [671, 357] width 106 height 44
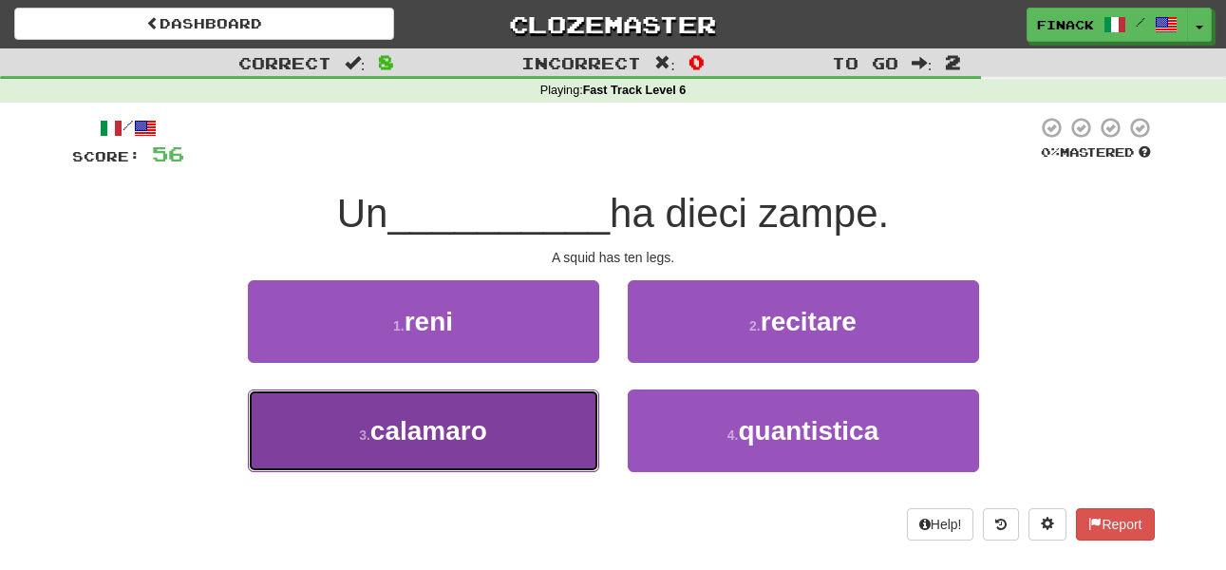
click at [525, 420] on button "3 . calamaro" at bounding box center [423, 430] width 351 height 83
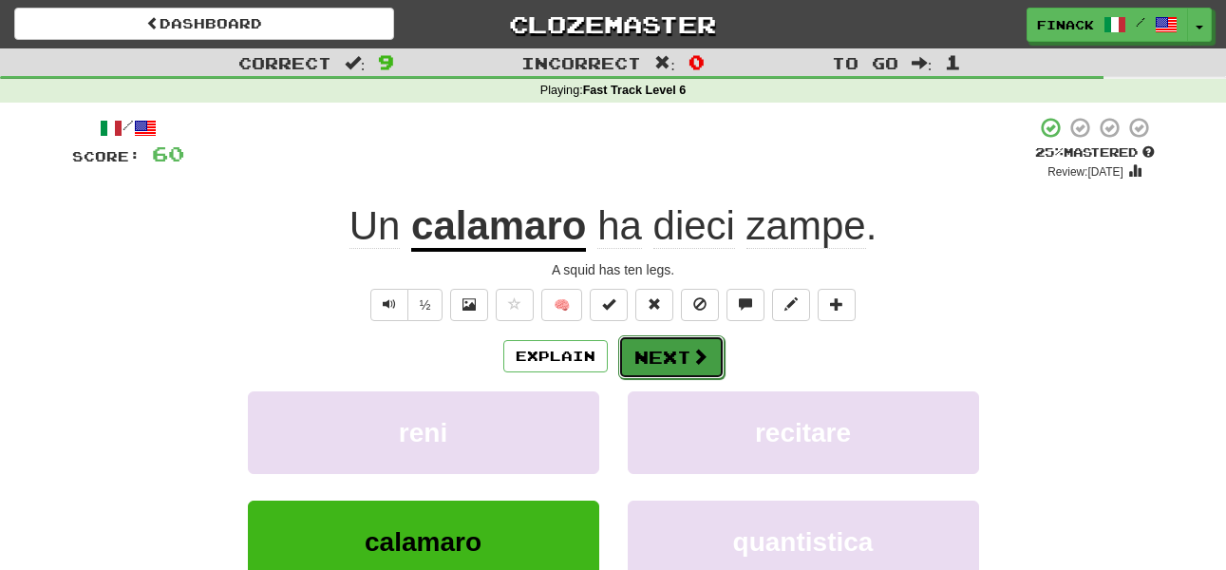
click at [694, 340] on button "Next" at bounding box center [671, 357] width 106 height 44
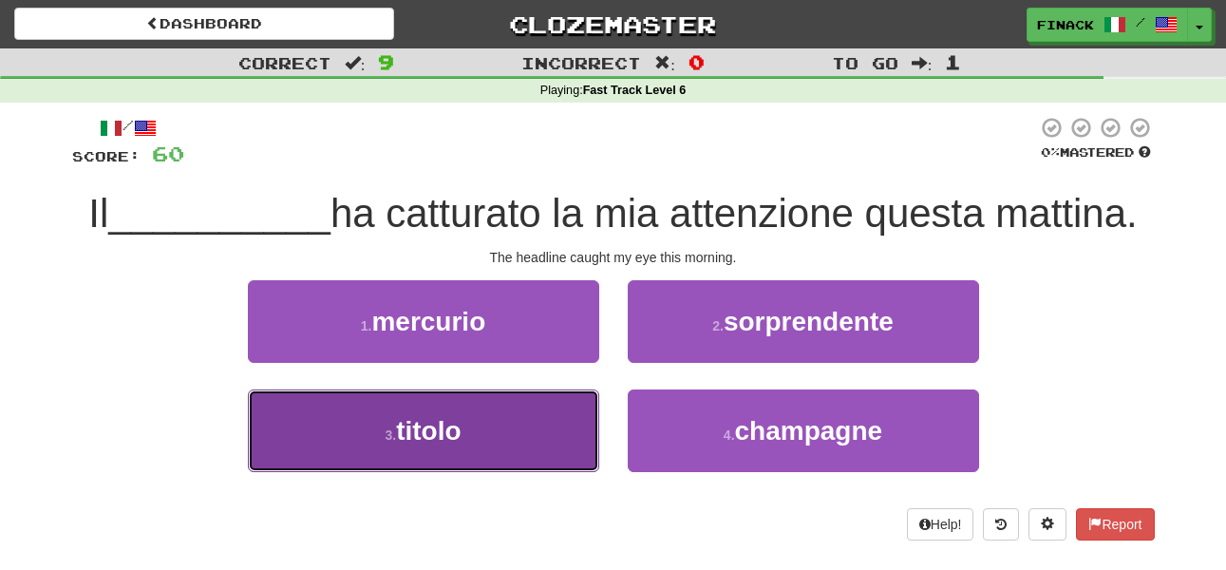
click at [537, 457] on button "3 . titolo" at bounding box center [423, 430] width 351 height 83
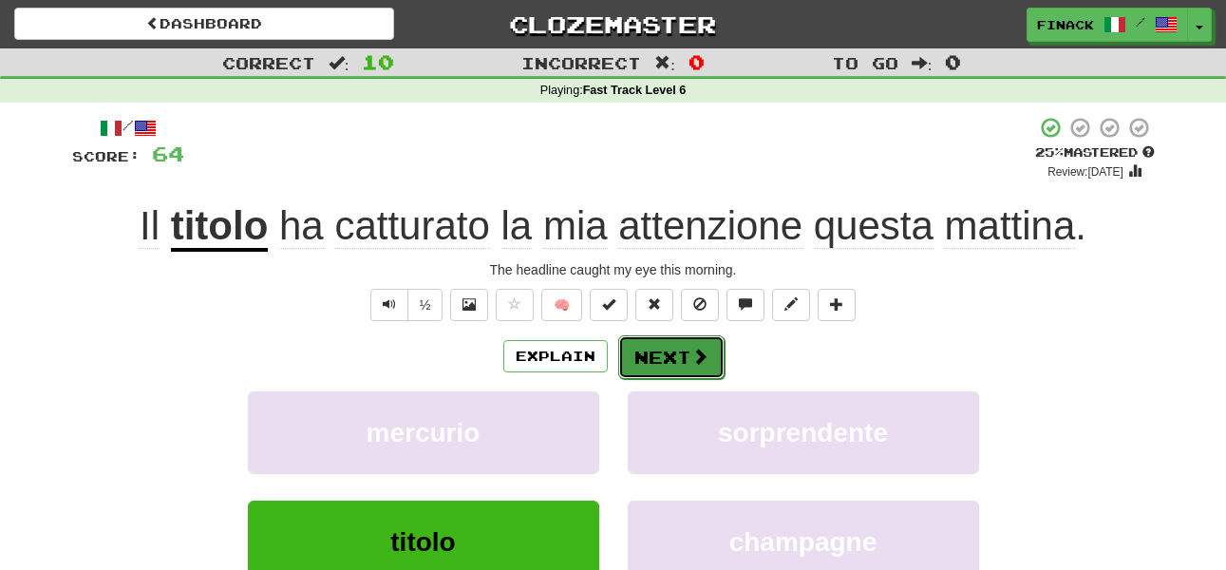
click at [670, 340] on button "Next" at bounding box center [671, 357] width 106 height 44
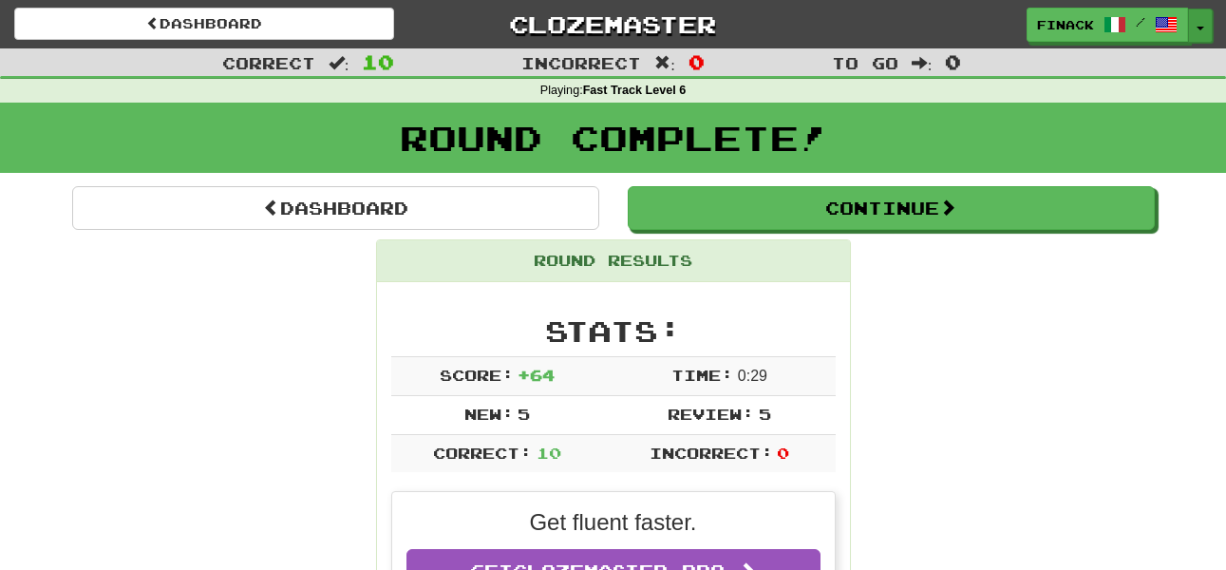
click at [1202, 17] on button "Toggle Dropdown" at bounding box center [1200, 26] width 25 height 34
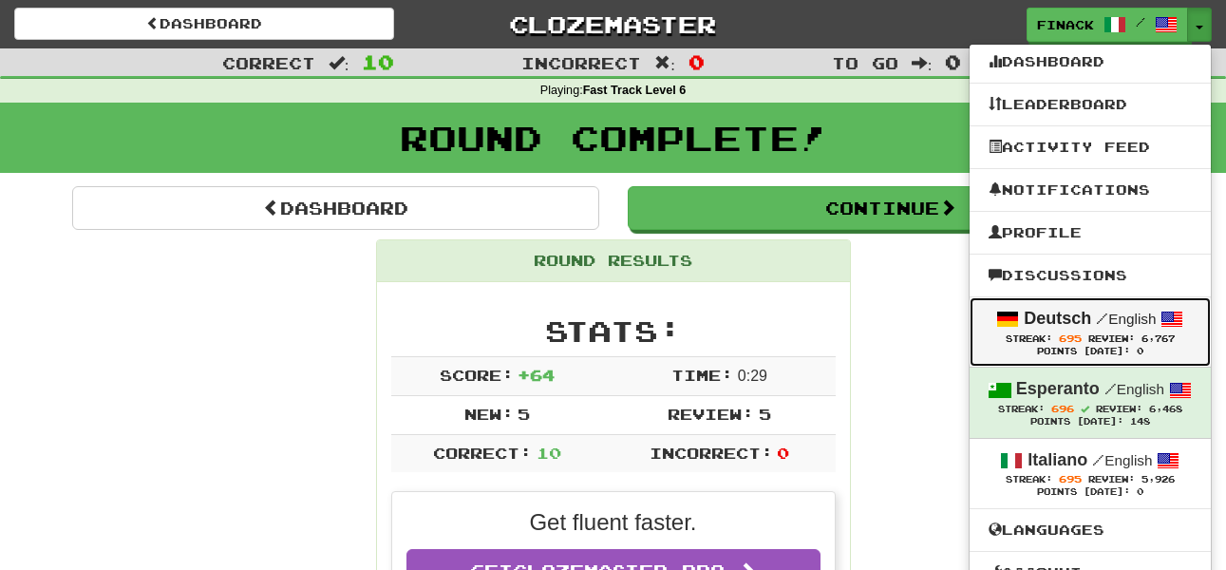
click at [1089, 334] on span "Review:" at bounding box center [1111, 338] width 47 height 10
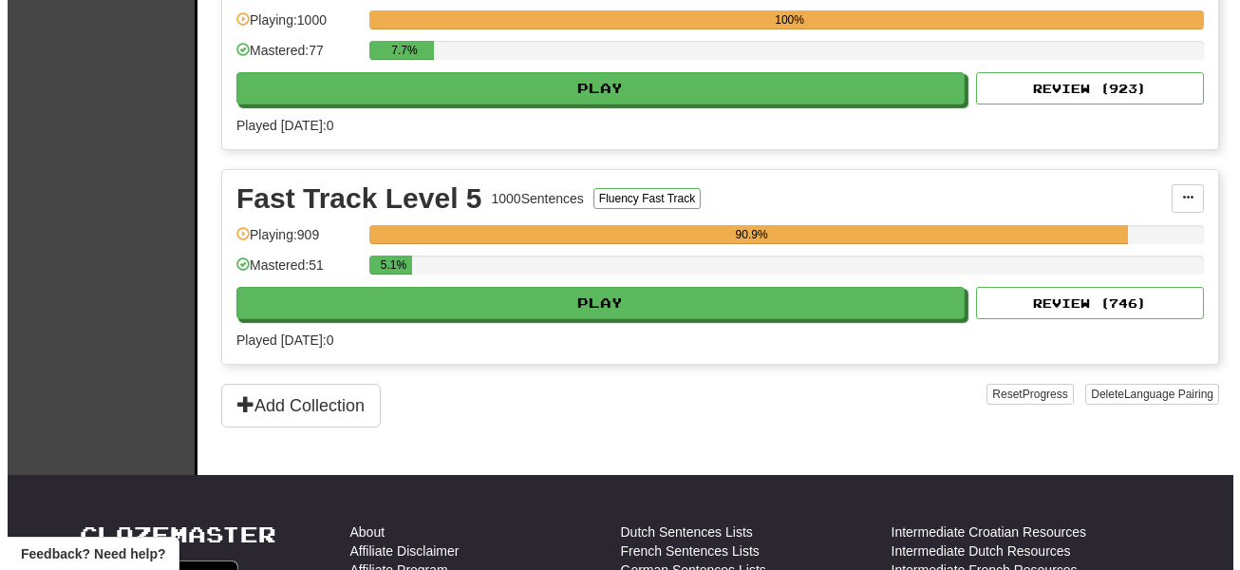
scroll to position [1124, 0]
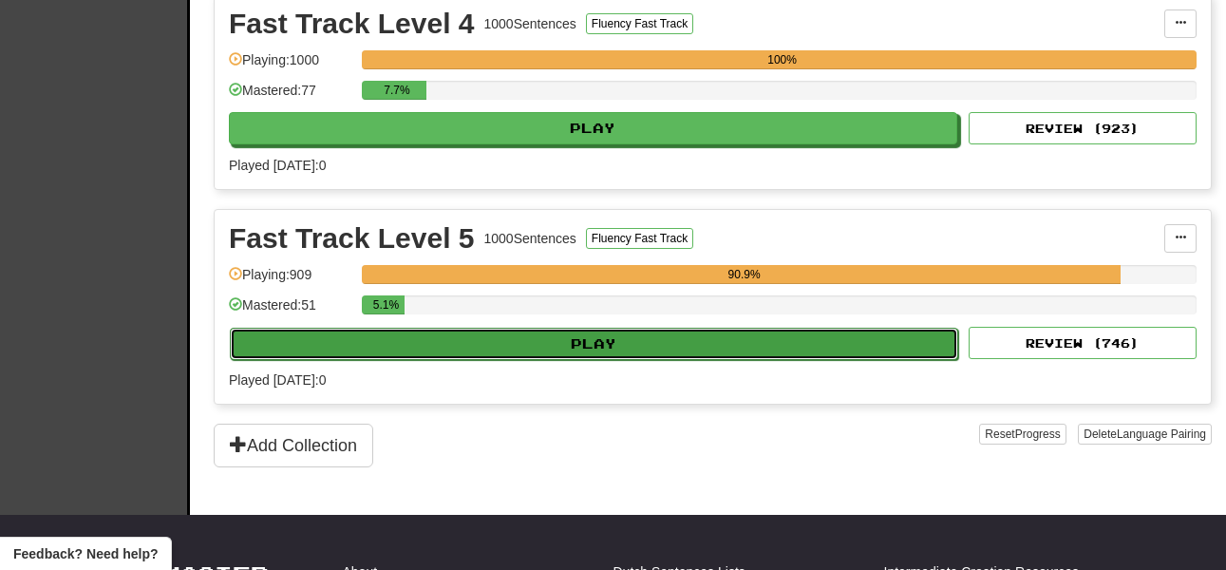
click at [752, 341] on button "Play" at bounding box center [594, 344] width 728 height 32
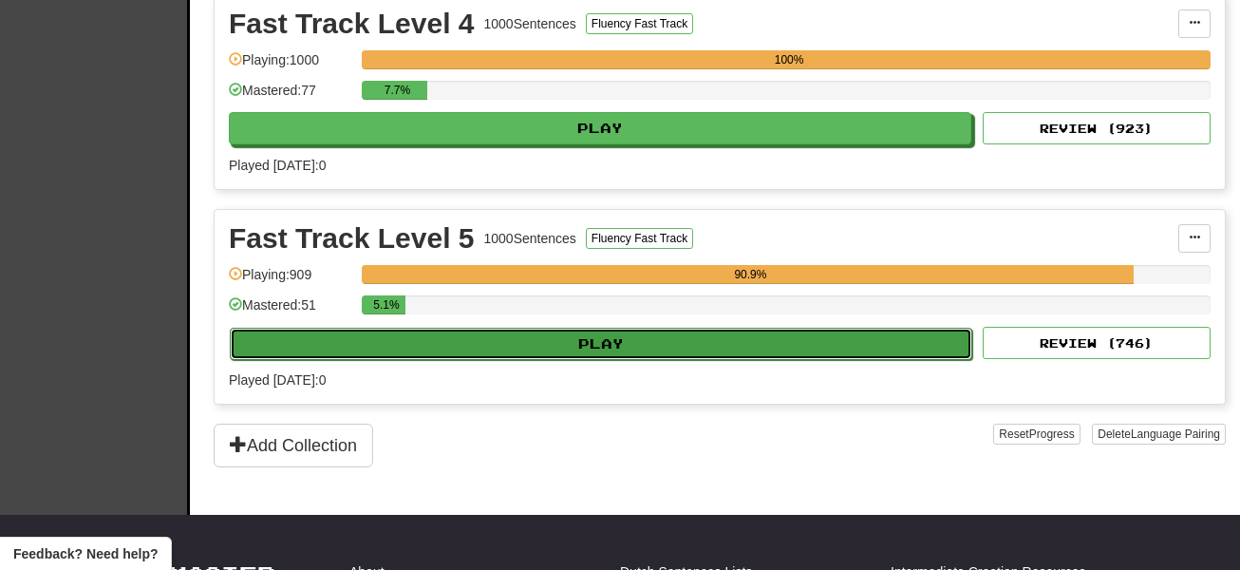
select select "**"
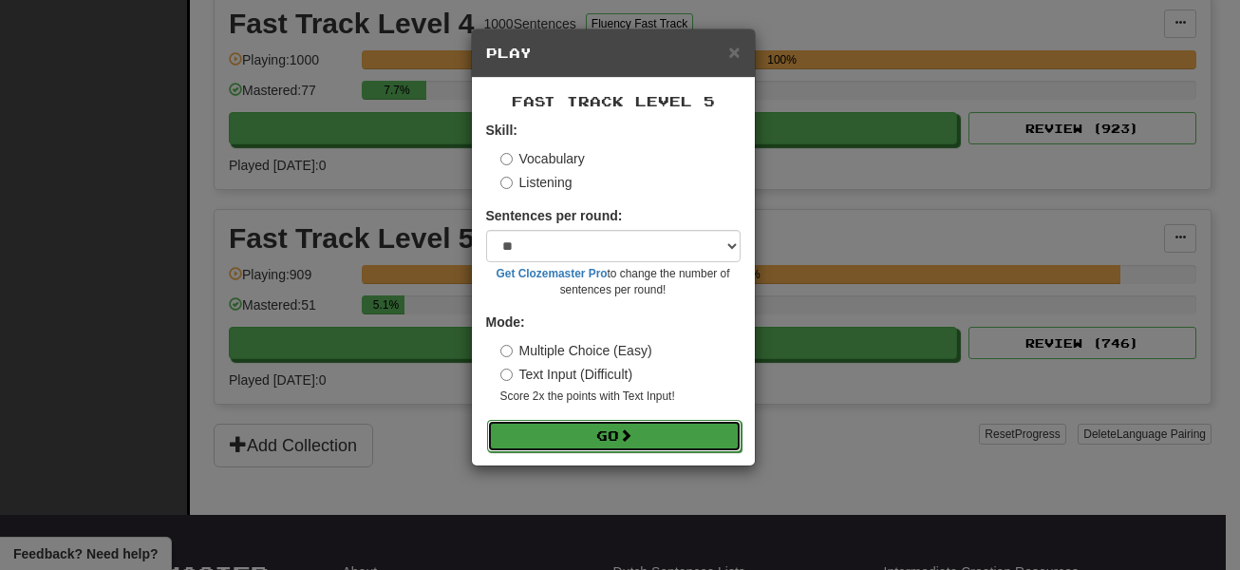
click at [669, 441] on button "Go" at bounding box center [614, 436] width 254 height 32
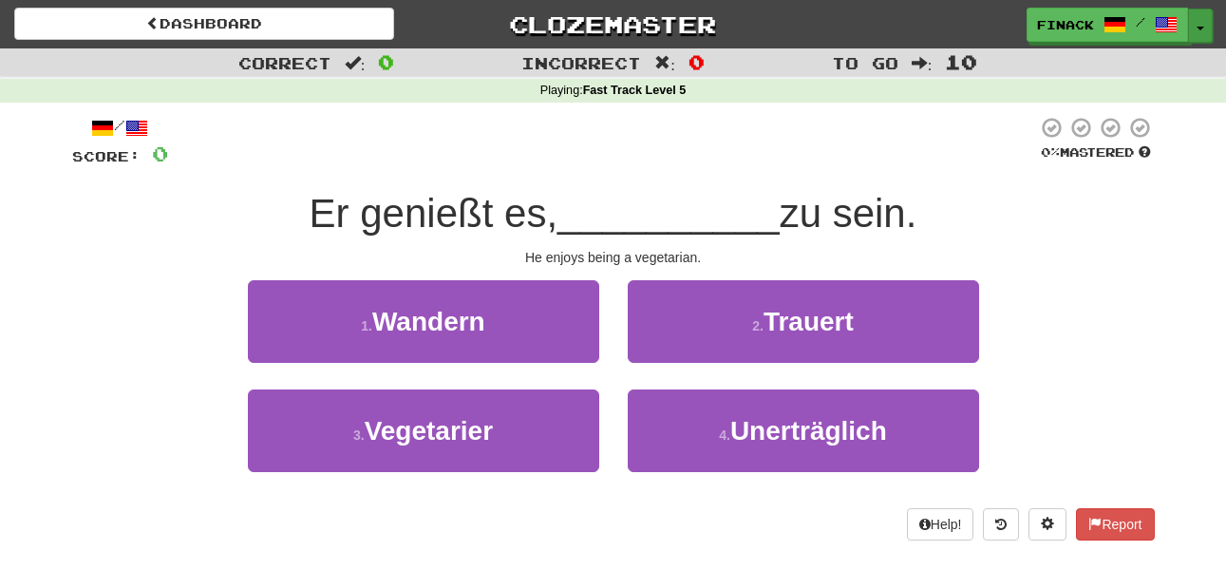
click at [1198, 27] on span "button" at bounding box center [1200, 29] width 8 height 4
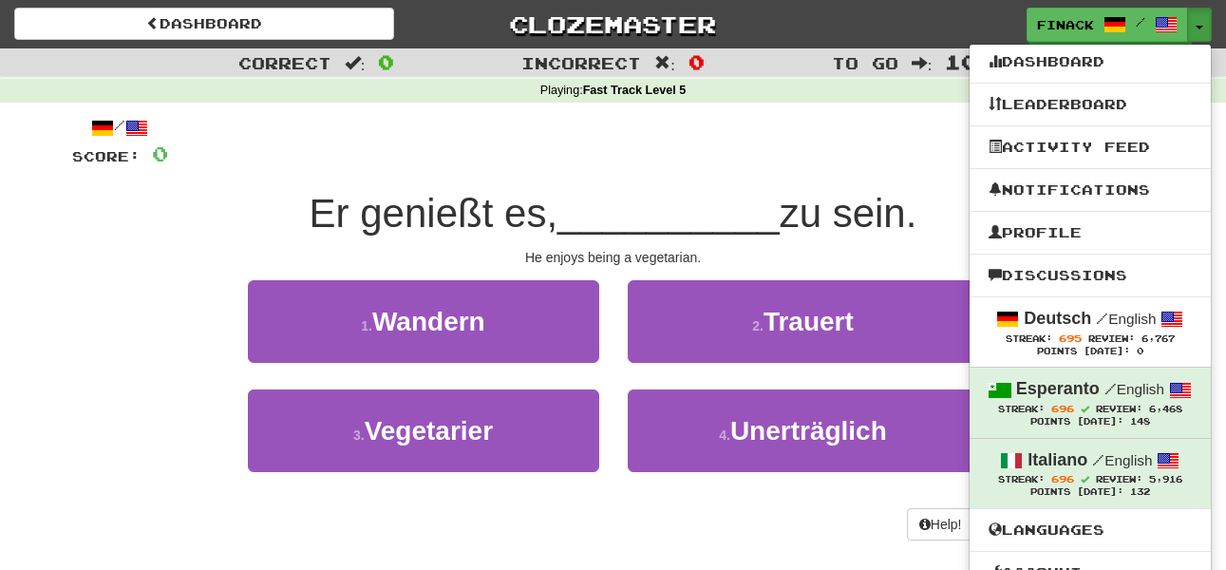
click at [743, 131] on div at bounding box center [602, 142] width 869 height 52
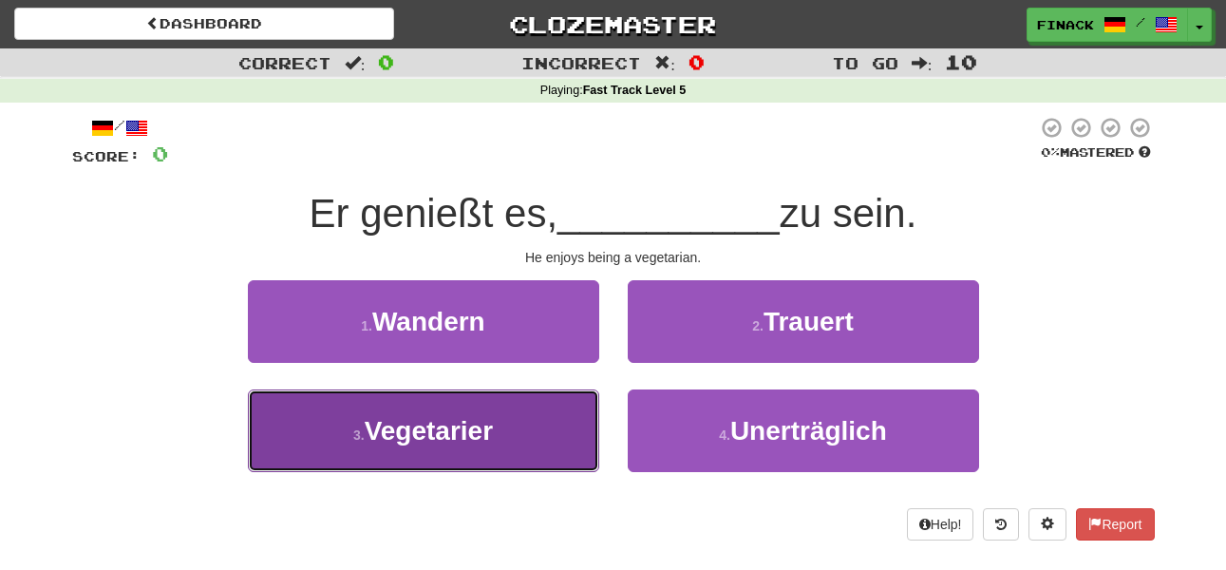
click at [454, 441] on span "Vegetarier" at bounding box center [429, 430] width 128 height 29
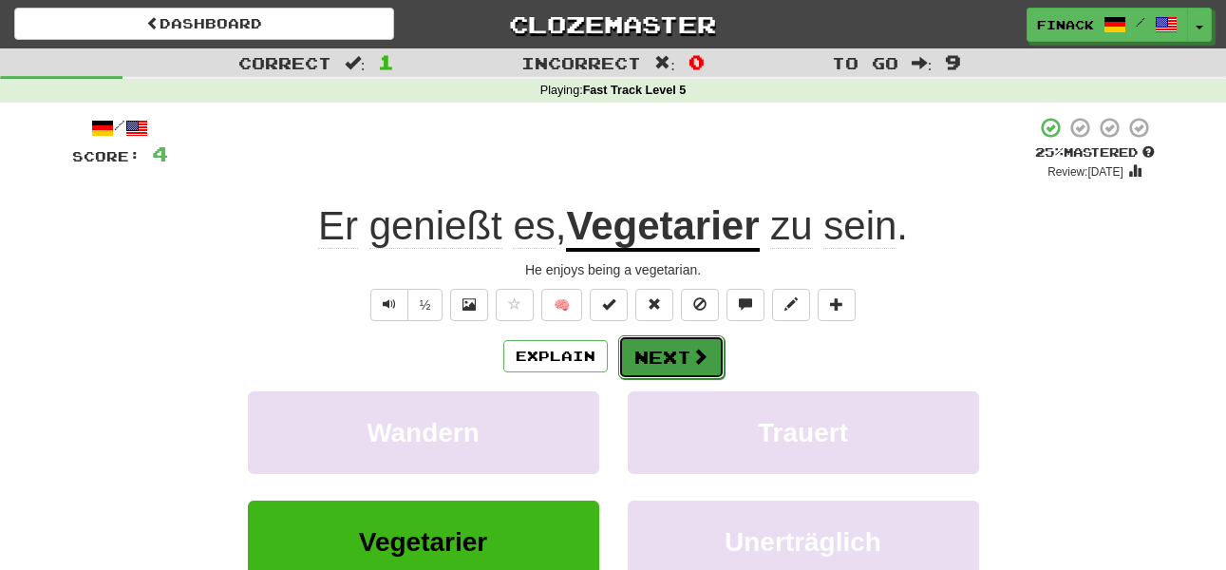
click at [671, 335] on button "Next" at bounding box center [671, 357] width 106 height 44
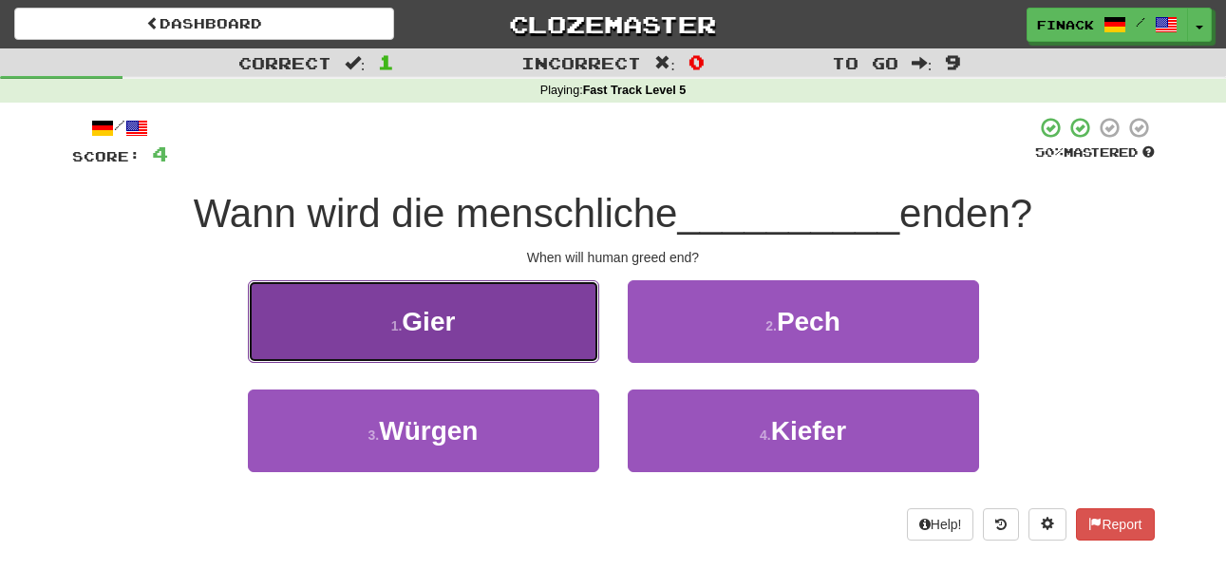
click at [463, 333] on button "1 . Gier" at bounding box center [423, 321] width 351 height 83
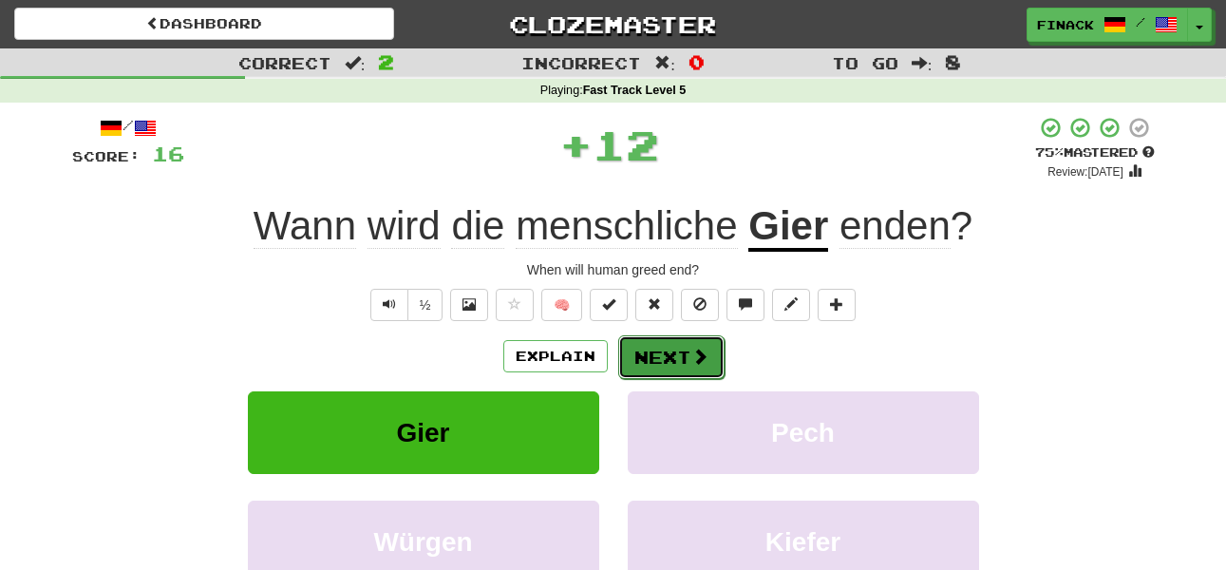
click at [711, 353] on button "Next" at bounding box center [671, 357] width 106 height 44
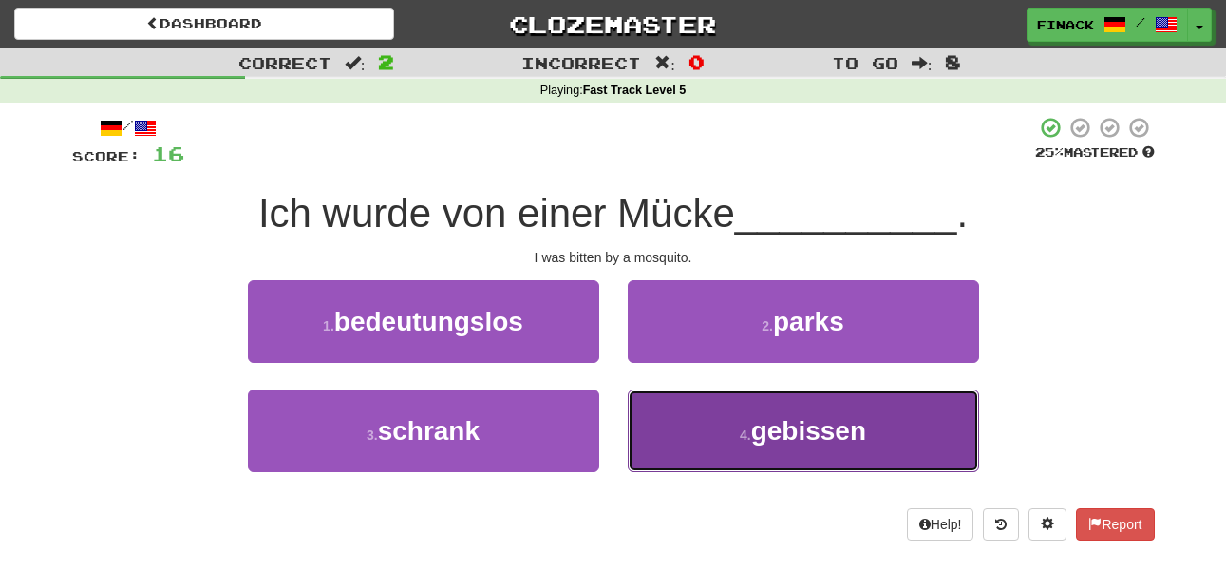
click at [732, 441] on button "4 . gebissen" at bounding box center [803, 430] width 351 height 83
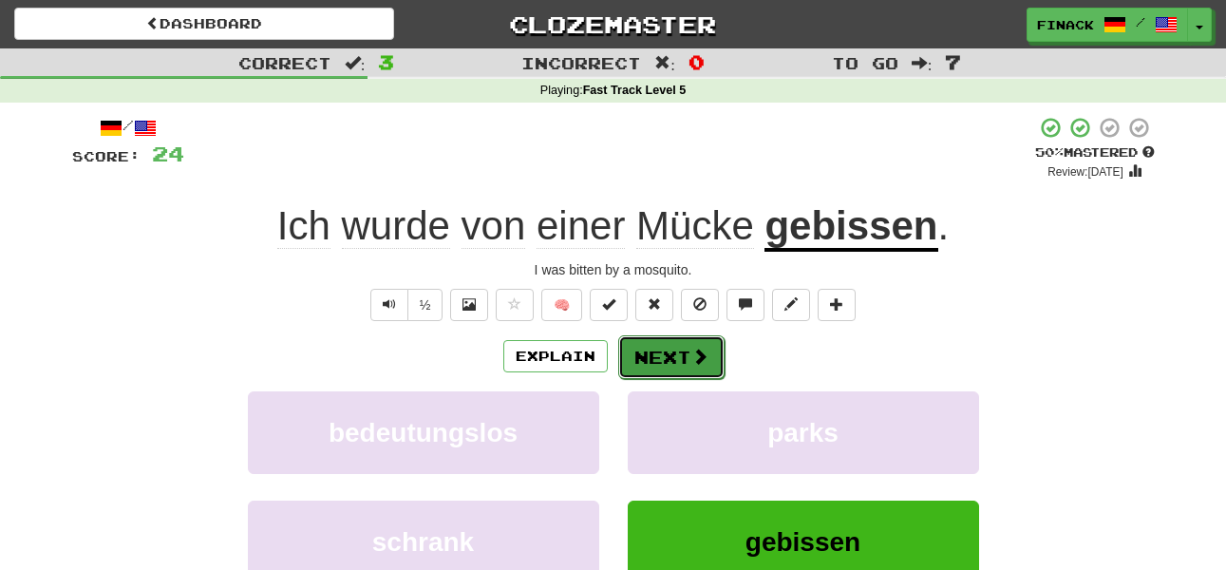
click at [684, 350] on button "Next" at bounding box center [671, 357] width 106 height 44
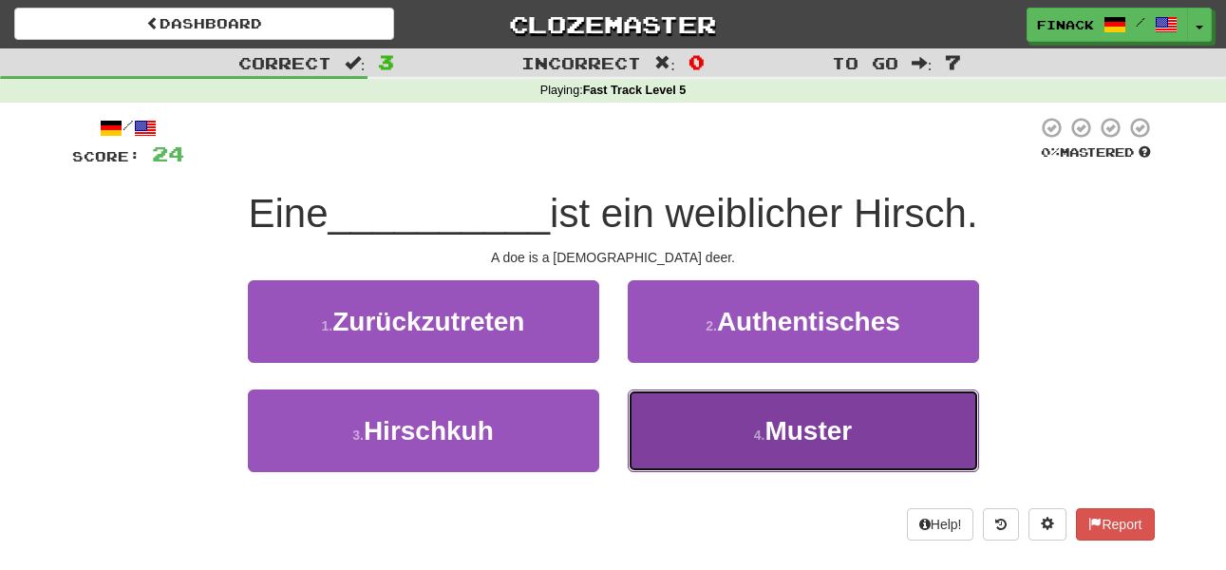
click at [712, 443] on button "4 . Muster" at bounding box center [803, 430] width 351 height 83
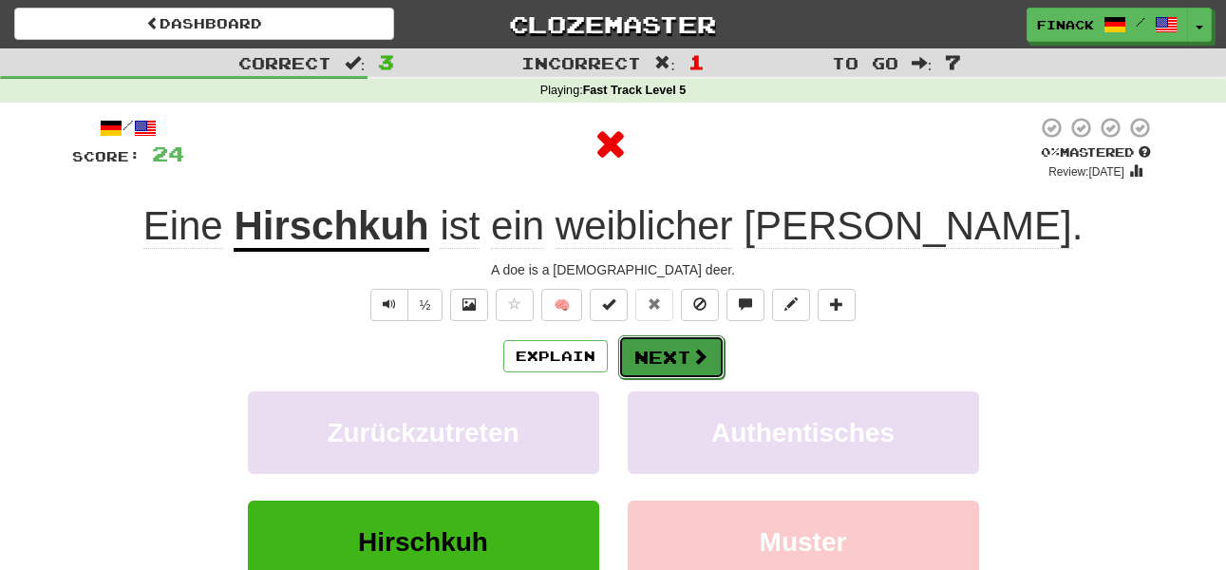
click at [680, 368] on button "Next" at bounding box center [671, 357] width 106 height 44
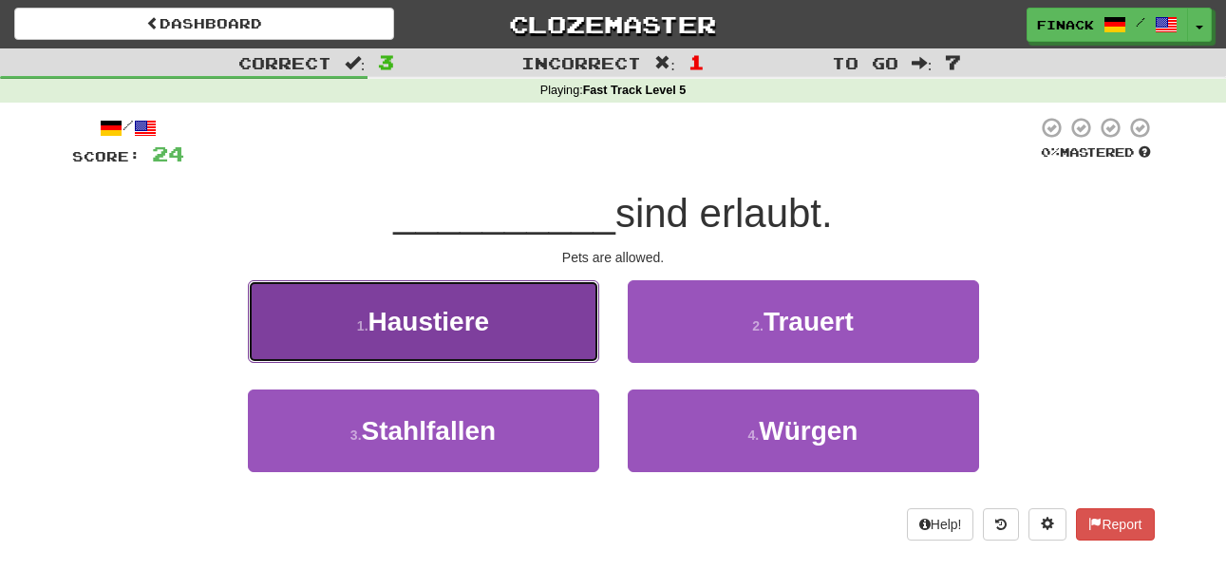
click at [533, 337] on button "1 . Haustiere" at bounding box center [423, 321] width 351 height 83
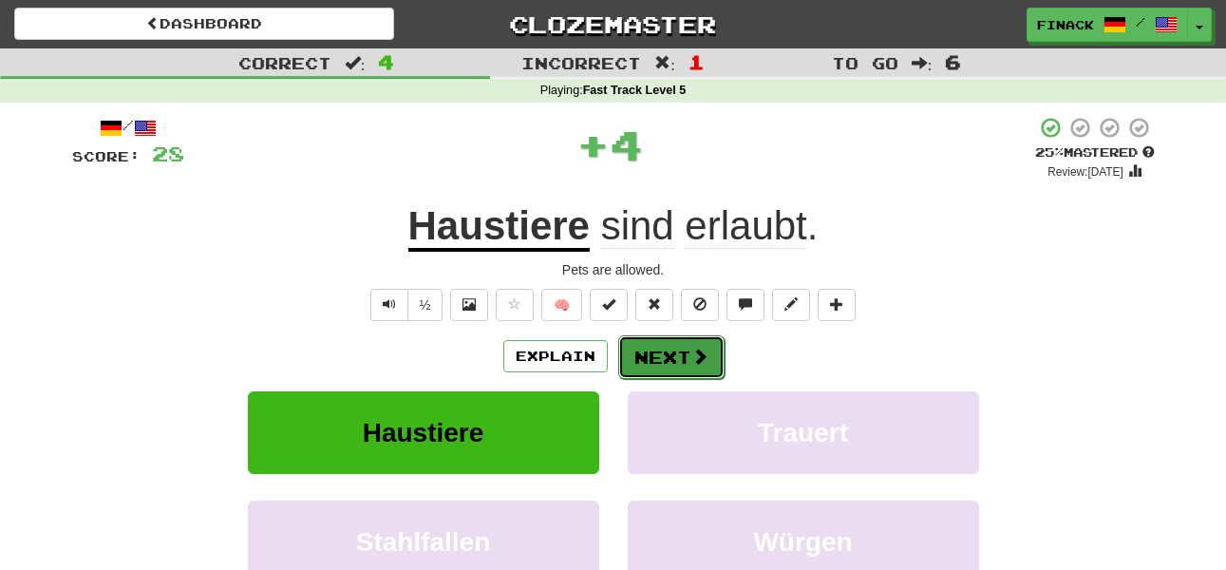
click at [634, 352] on button "Next" at bounding box center [671, 357] width 106 height 44
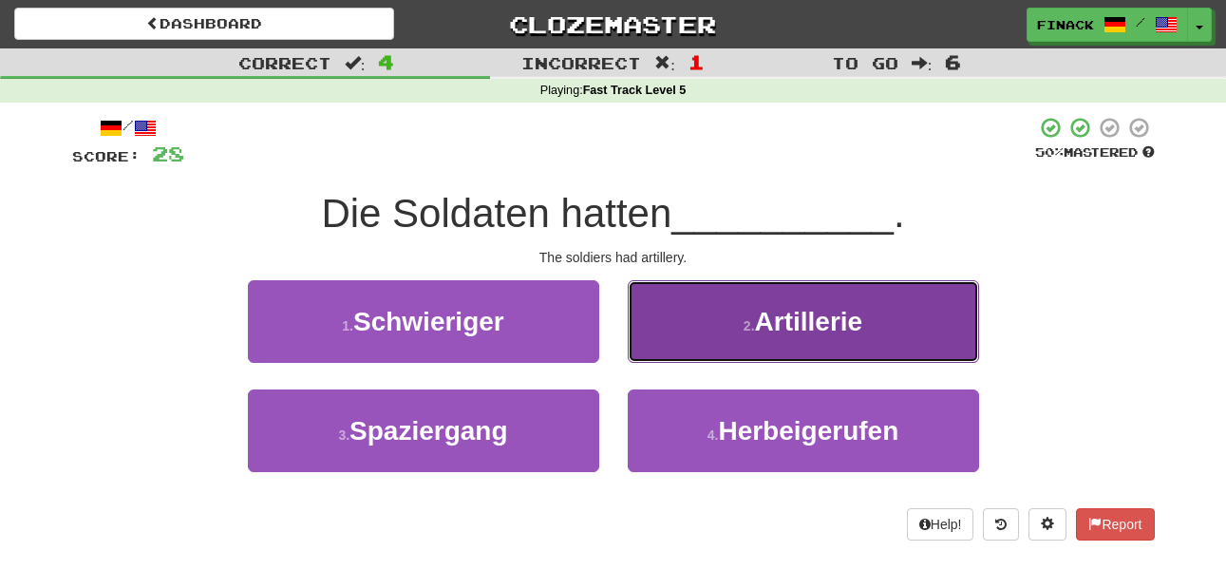
click at [698, 312] on button "2 . Artillerie" at bounding box center [803, 321] width 351 height 83
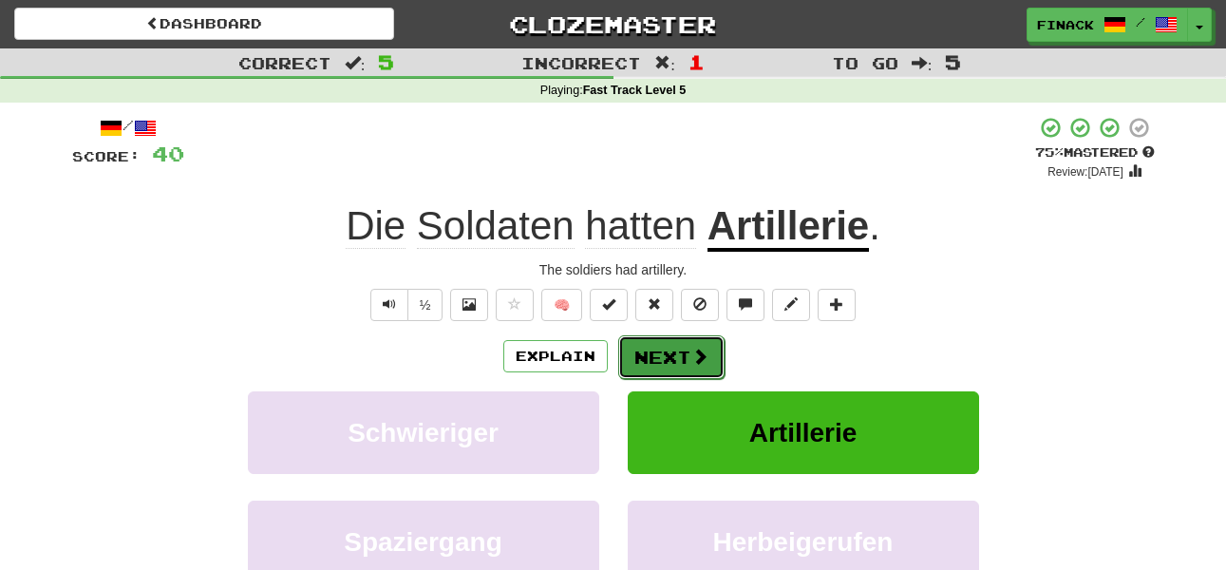
click at [660, 358] on button "Next" at bounding box center [671, 357] width 106 height 44
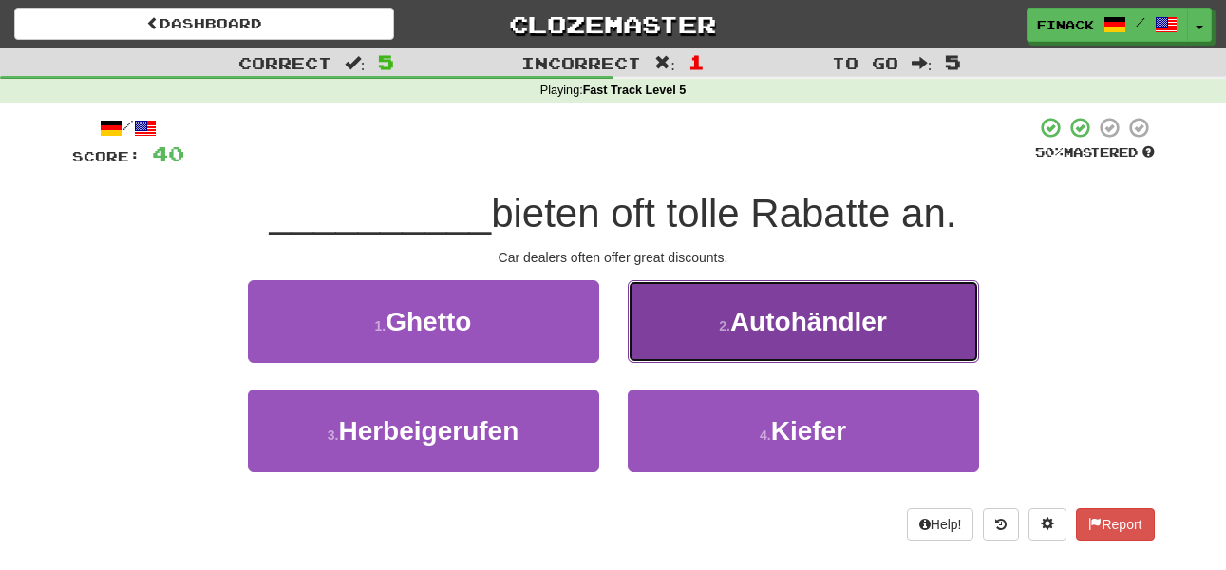
click at [753, 324] on span "Autohändler" at bounding box center [808, 321] width 157 height 29
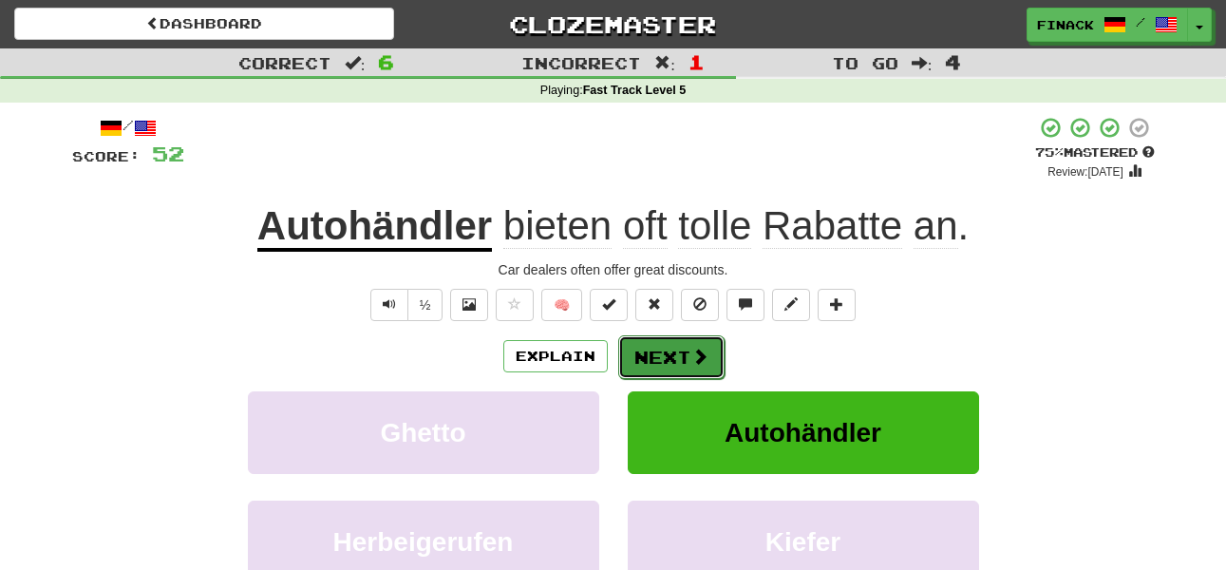
click at [691, 365] on span at bounding box center [699, 355] width 17 height 17
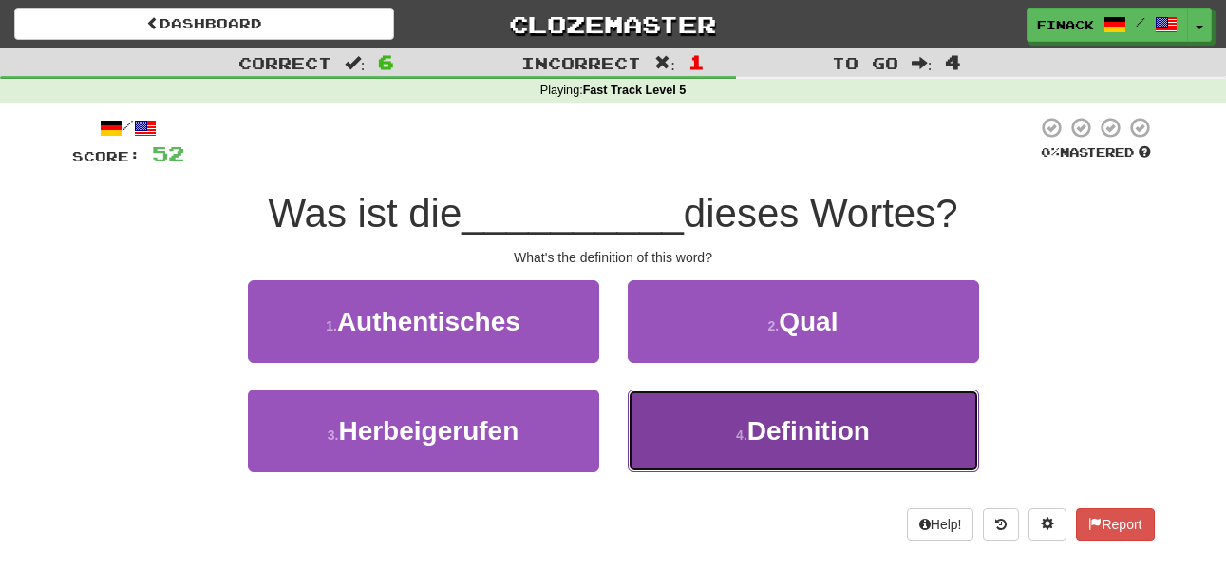
click at [702, 407] on button "4 . Definition" at bounding box center [803, 430] width 351 height 83
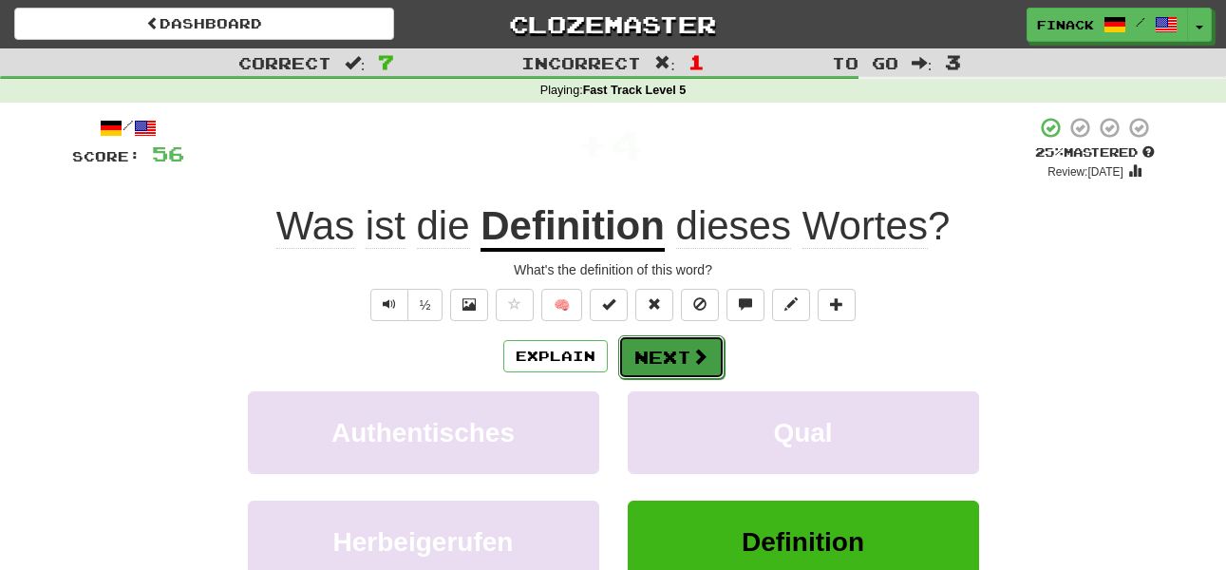
click at [674, 346] on button "Next" at bounding box center [671, 357] width 106 height 44
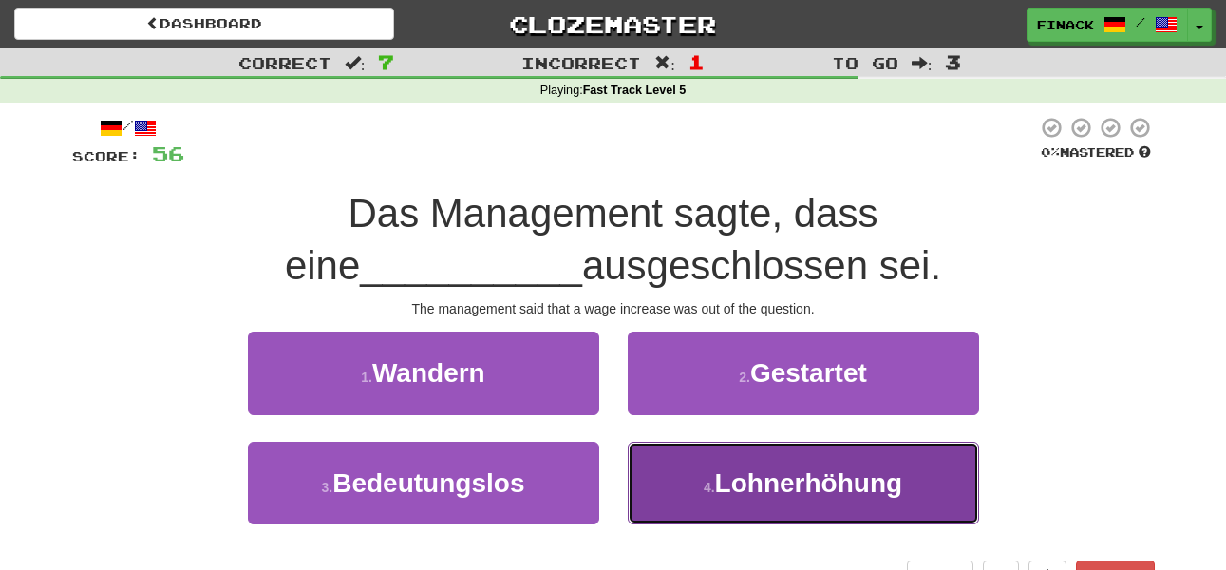
click at [670, 484] on button "4 . Lohnerhöhung" at bounding box center [803, 482] width 351 height 83
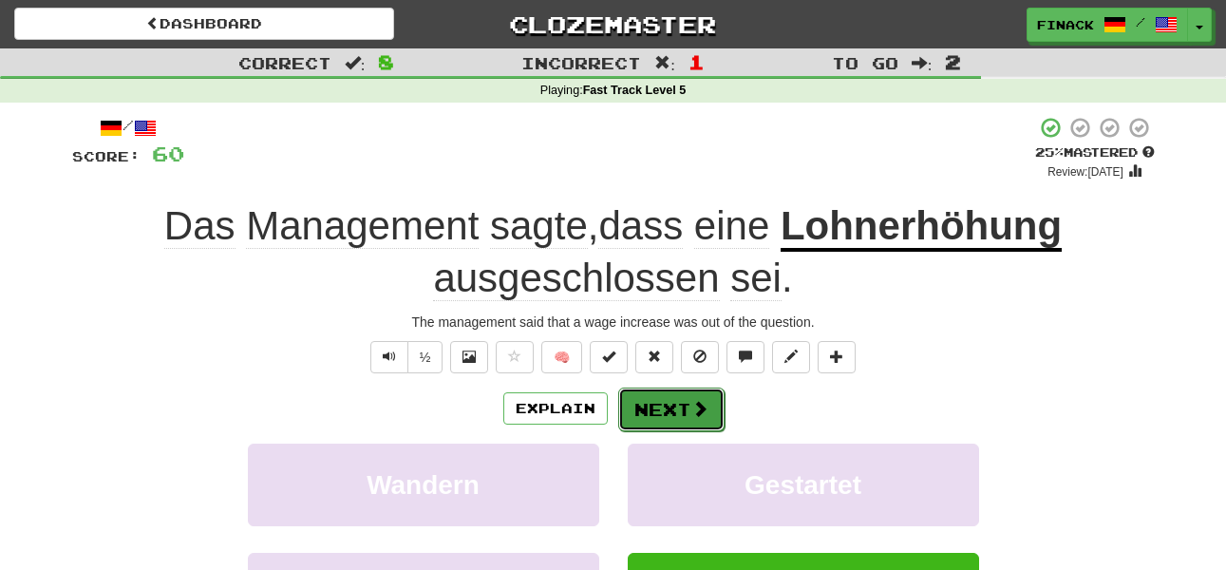
click at [684, 417] on button "Next" at bounding box center [671, 409] width 106 height 44
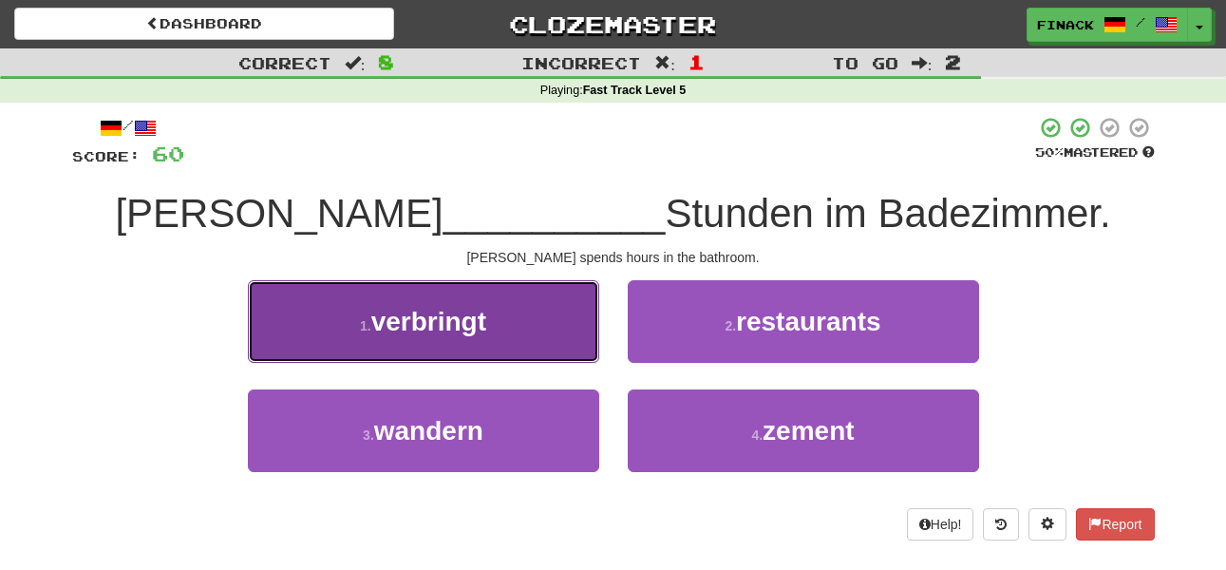
click at [568, 330] on button "1 . verbringt" at bounding box center [423, 321] width 351 height 83
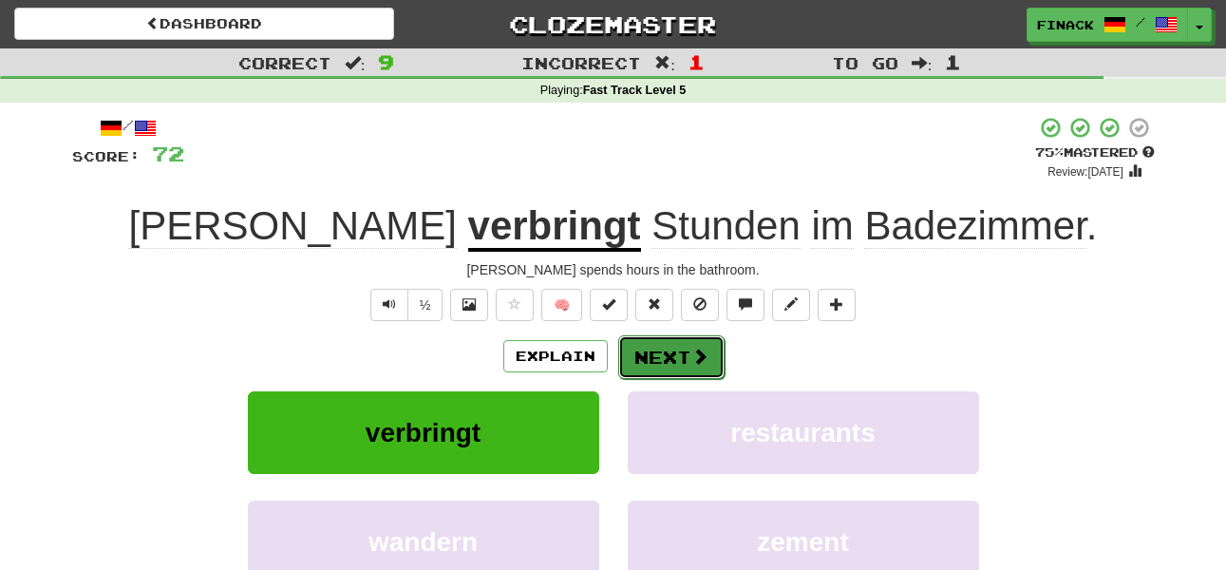
click at [703, 365] on span at bounding box center [699, 355] width 17 height 17
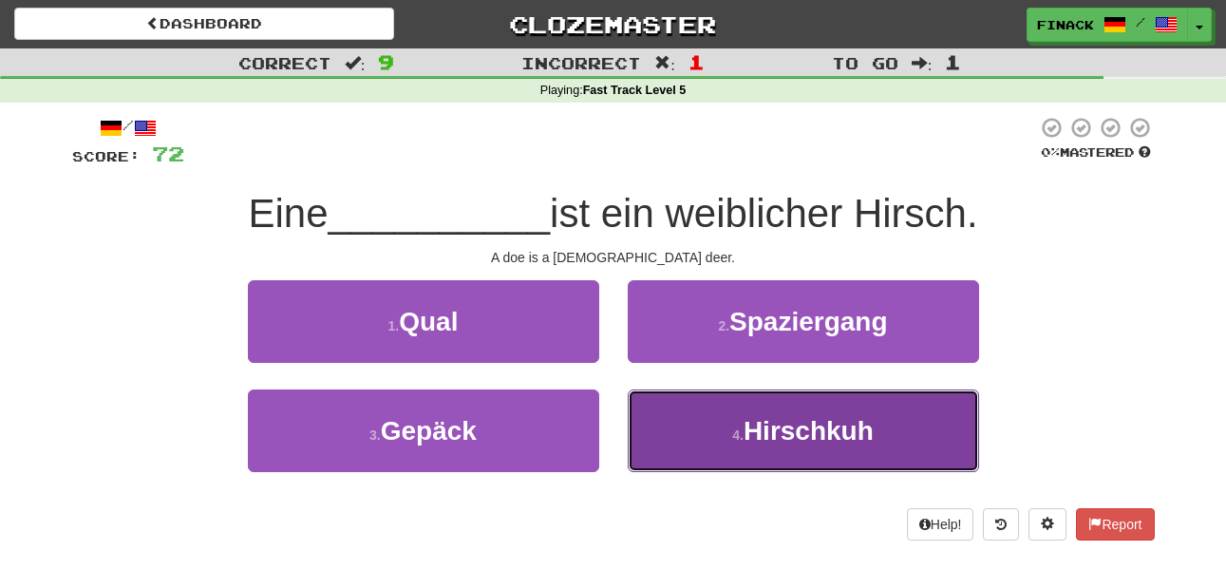
click at [740, 428] on small "4 ." at bounding box center [737, 434] width 11 height 15
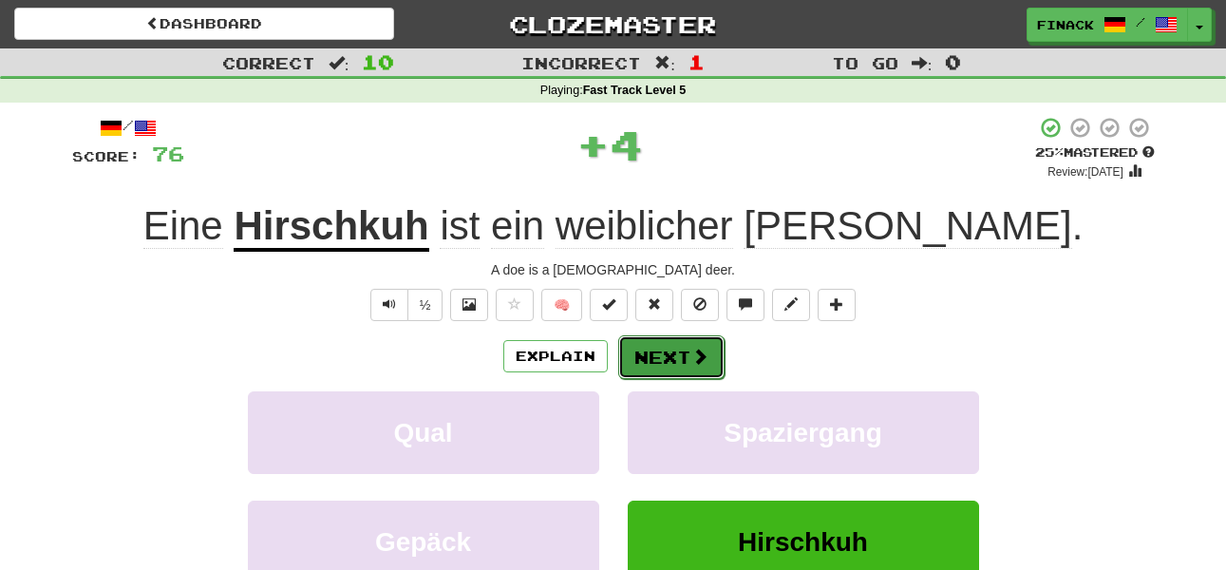
click at [672, 357] on button "Next" at bounding box center [671, 357] width 106 height 44
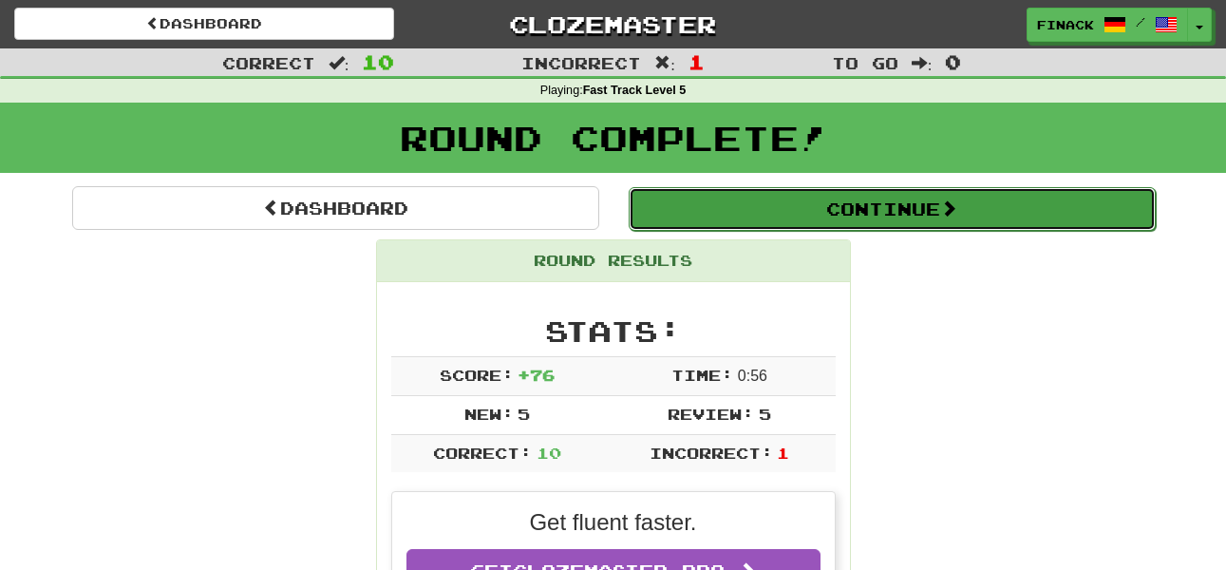
click at [715, 212] on button "Continue" at bounding box center [892, 209] width 527 height 44
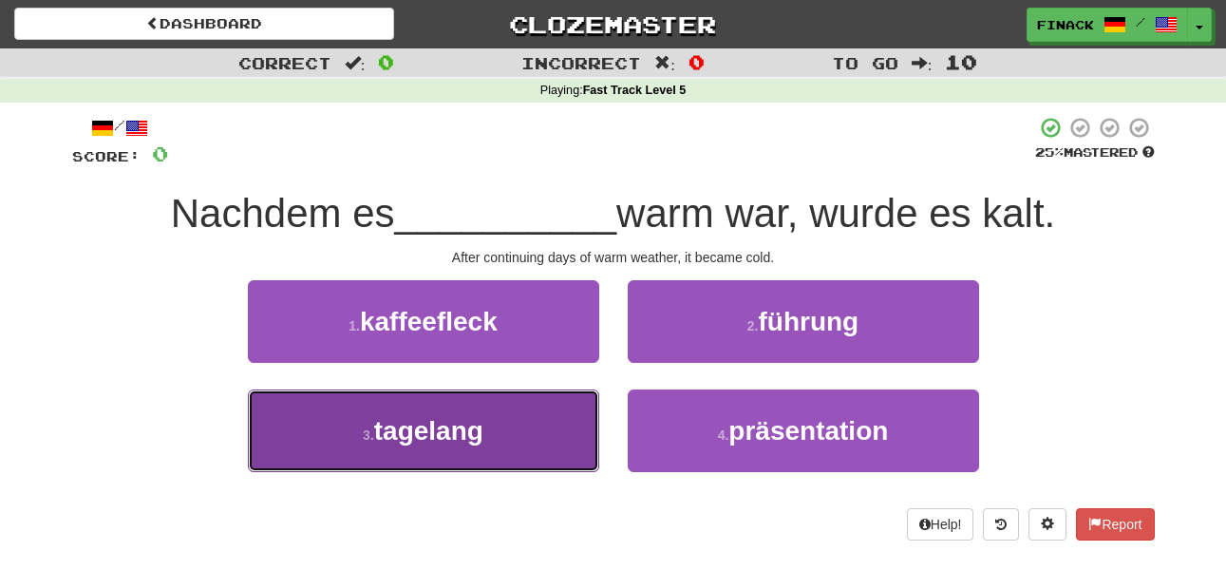
click at [518, 426] on button "3 . tagelang" at bounding box center [423, 430] width 351 height 83
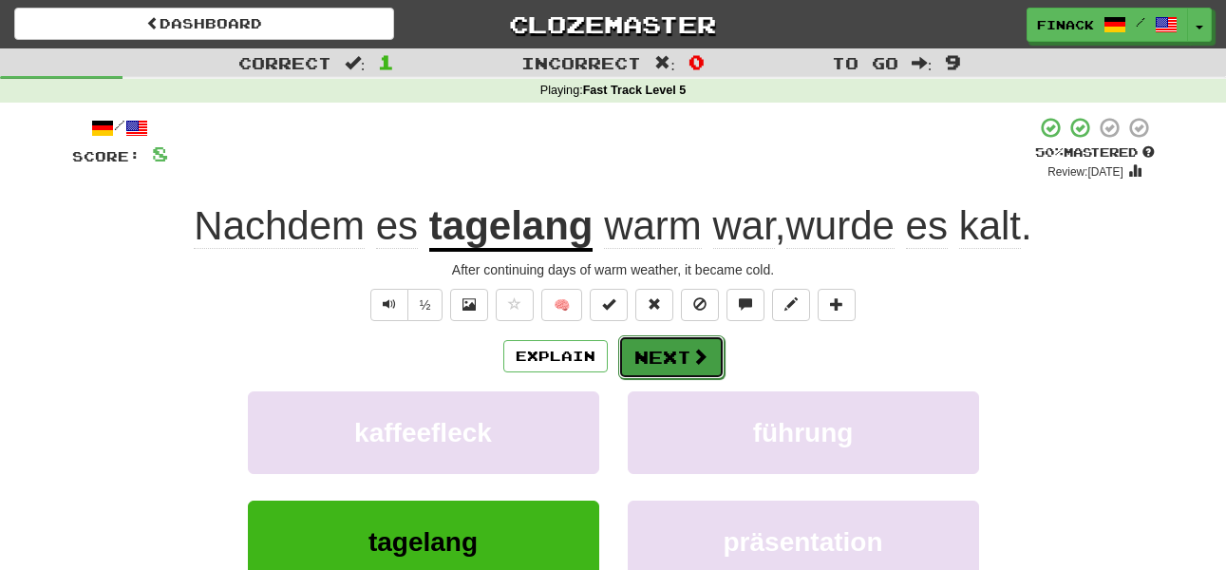
click at [657, 356] on button "Next" at bounding box center [671, 357] width 106 height 44
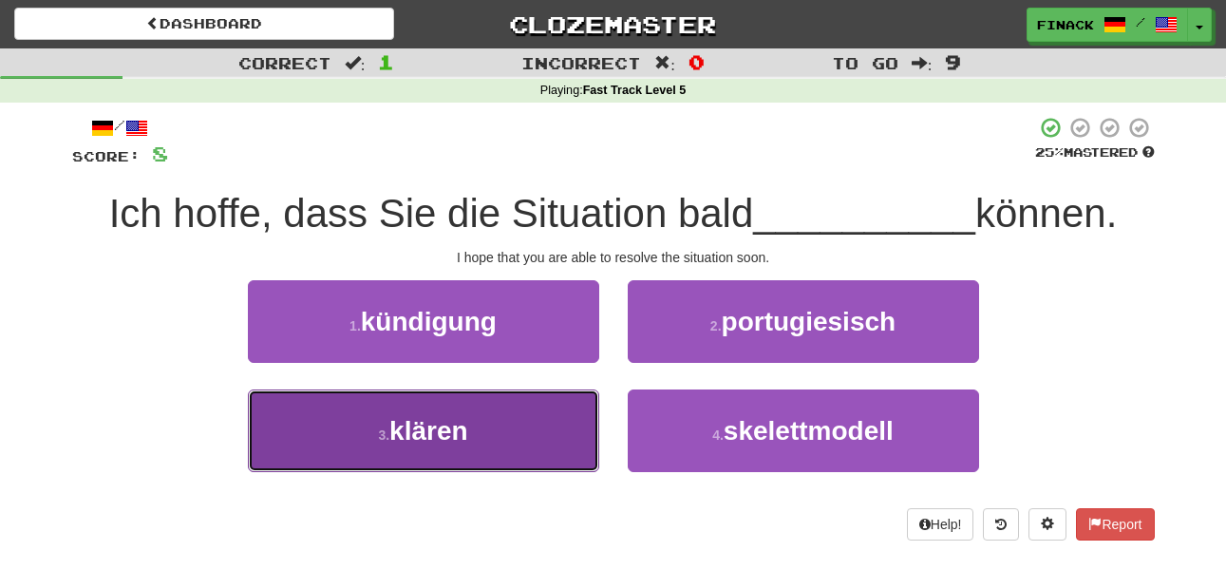
click at [567, 435] on button "3 . klären" at bounding box center [423, 430] width 351 height 83
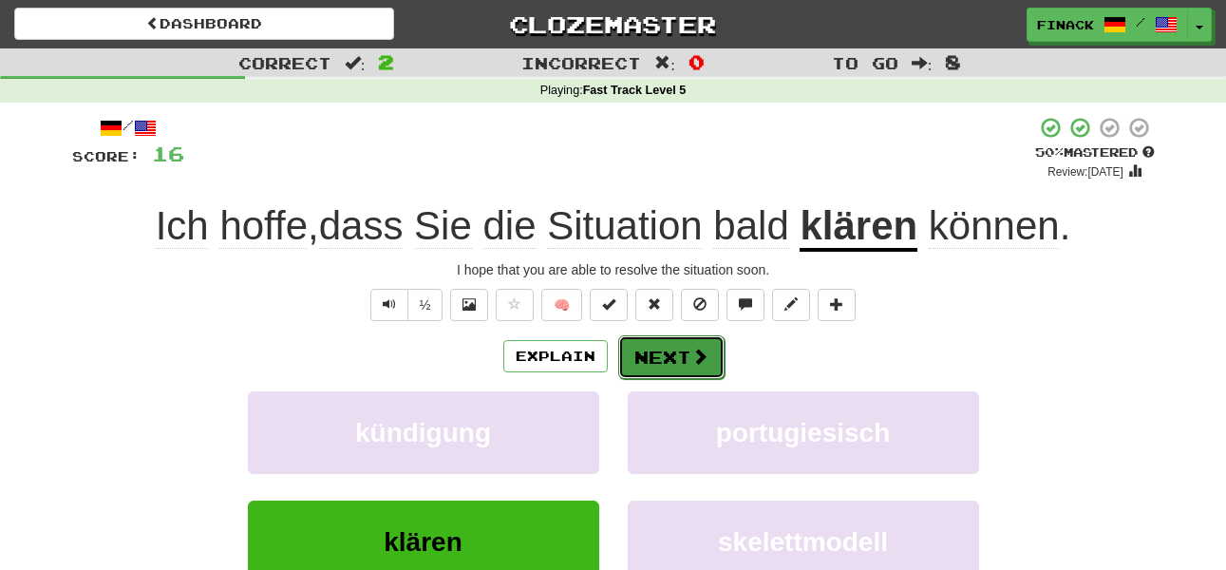
click at [691, 353] on span at bounding box center [699, 355] width 17 height 17
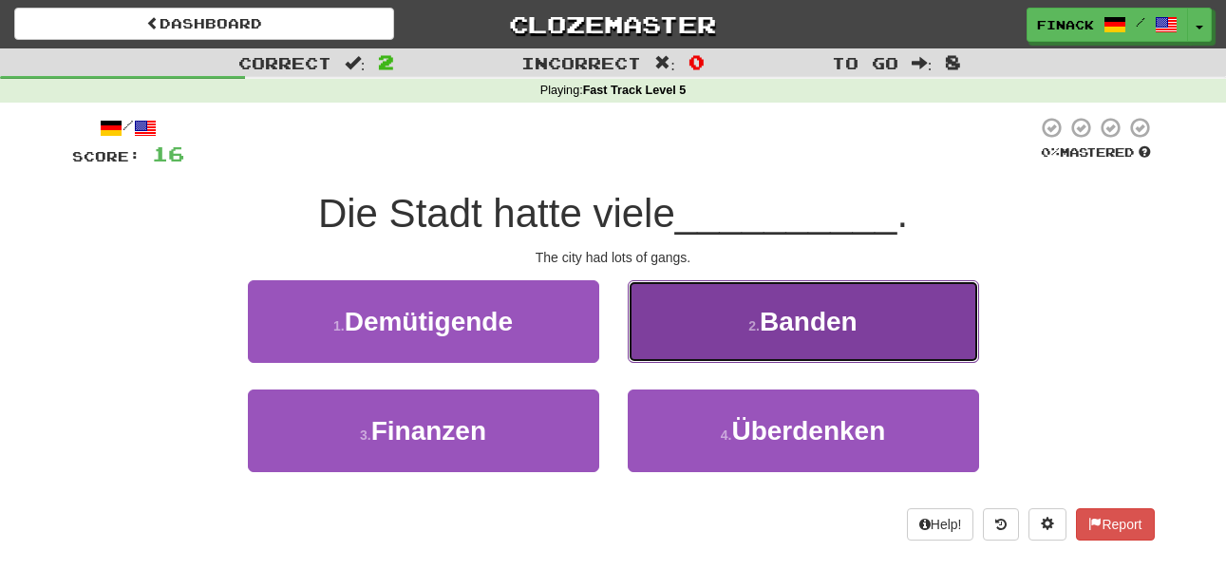
click at [700, 334] on button "2 . Banden" at bounding box center [803, 321] width 351 height 83
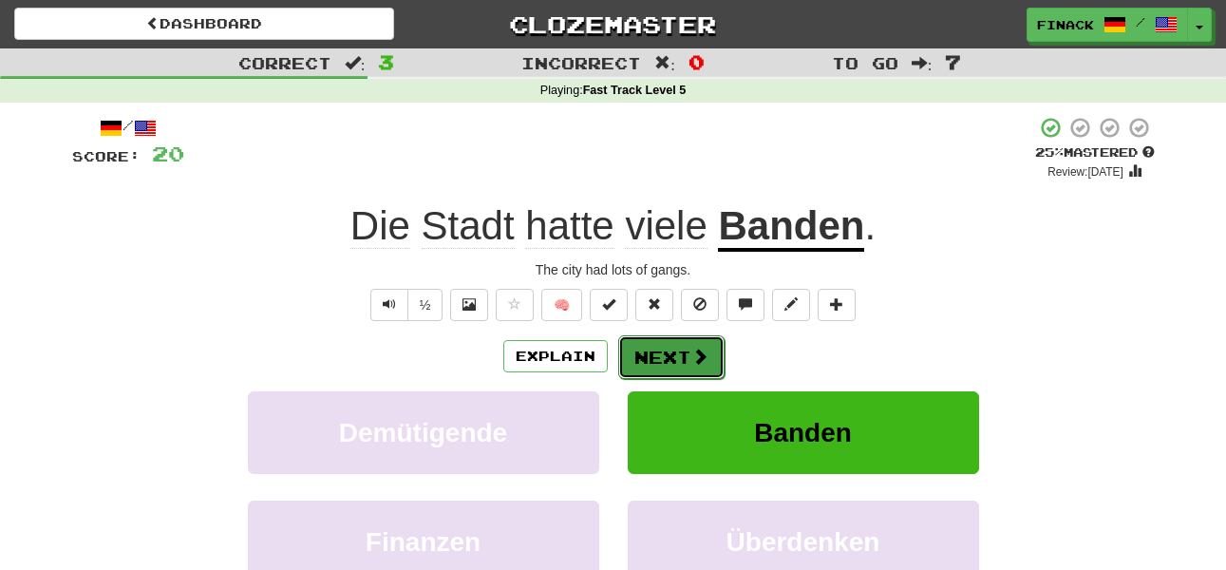
click at [709, 366] on button "Next" at bounding box center [671, 357] width 106 height 44
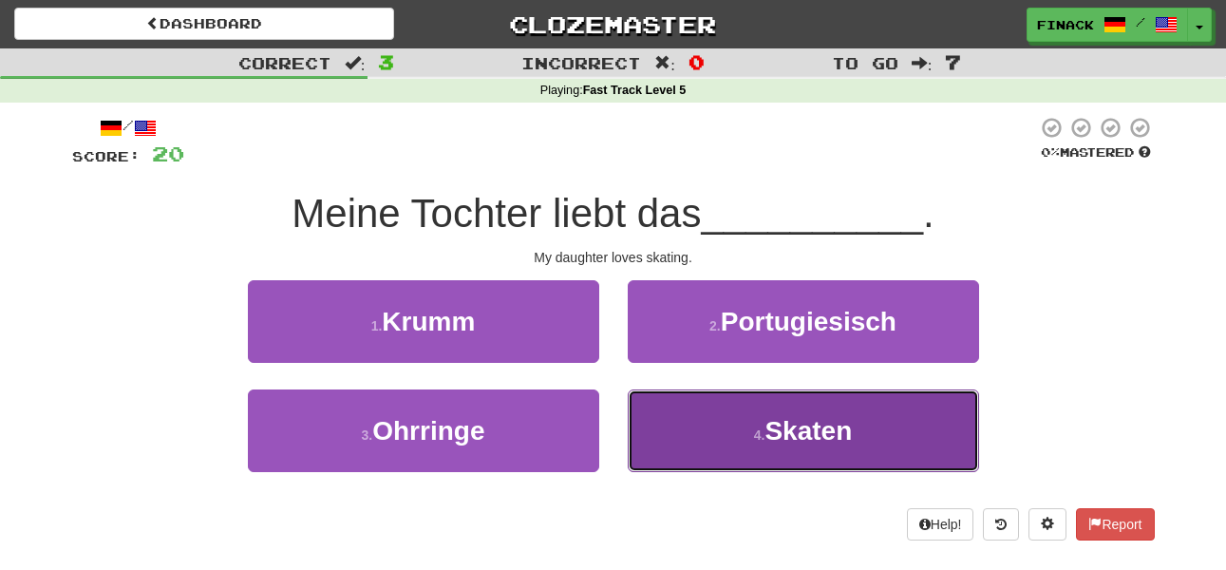
click at [721, 417] on button "4 . Skaten" at bounding box center [803, 430] width 351 height 83
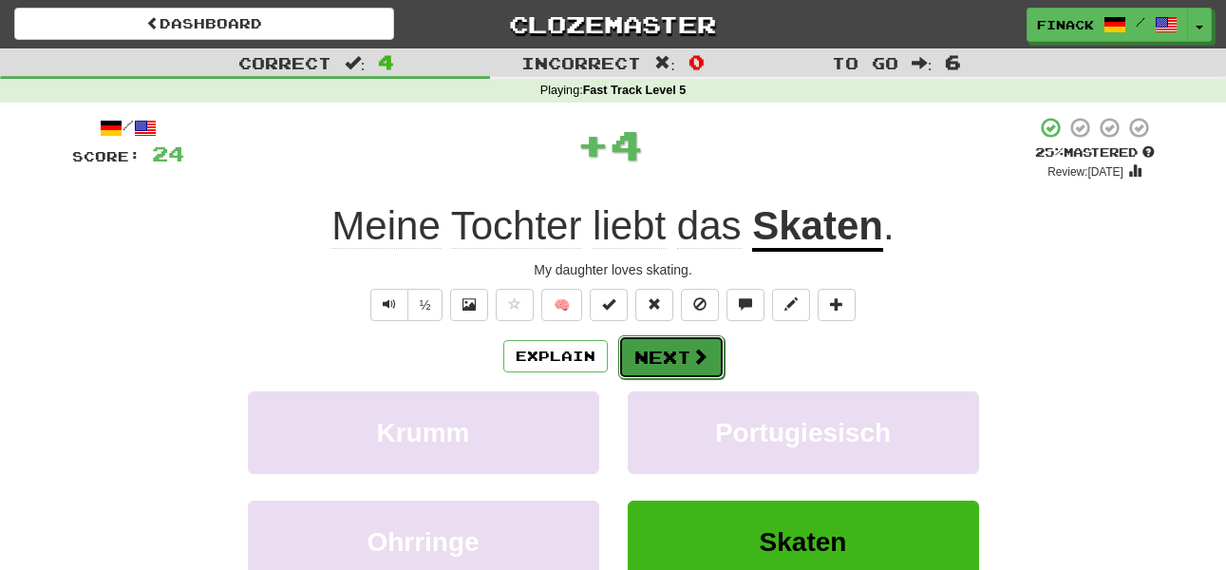
click at [697, 354] on span at bounding box center [699, 355] width 17 height 17
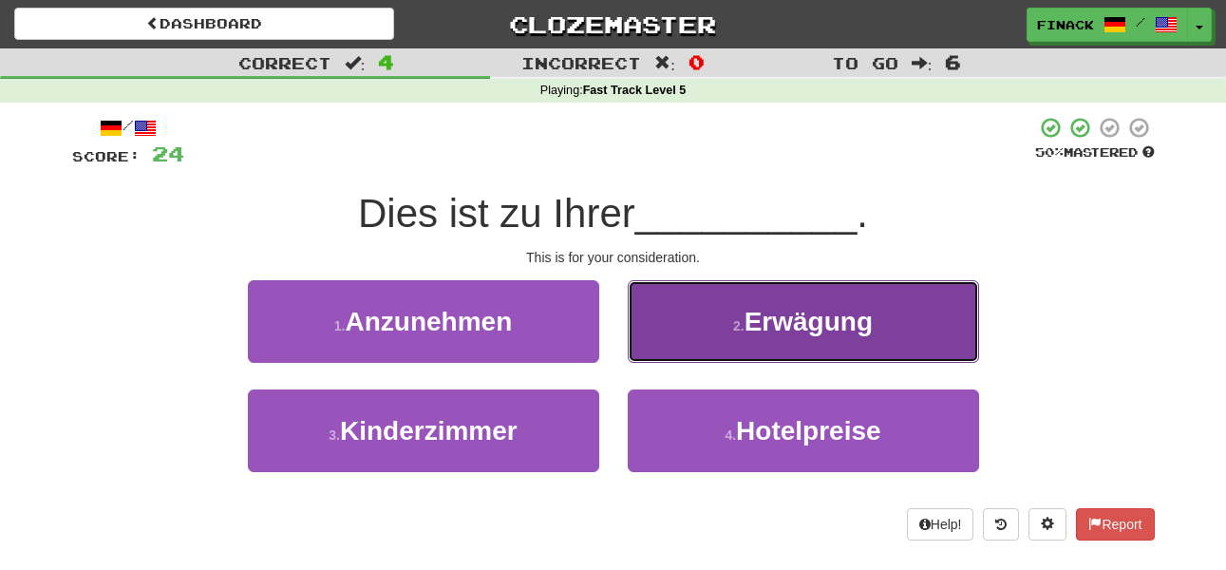
click at [704, 332] on button "2 . Erwägung" at bounding box center [803, 321] width 351 height 83
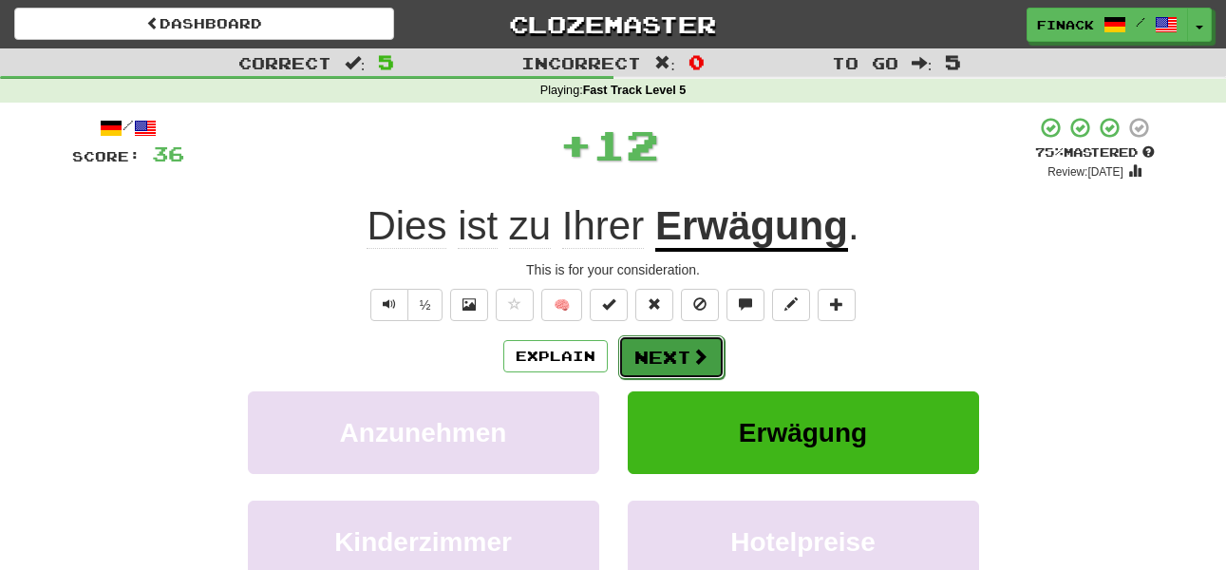
click at [696, 352] on span at bounding box center [699, 355] width 17 height 17
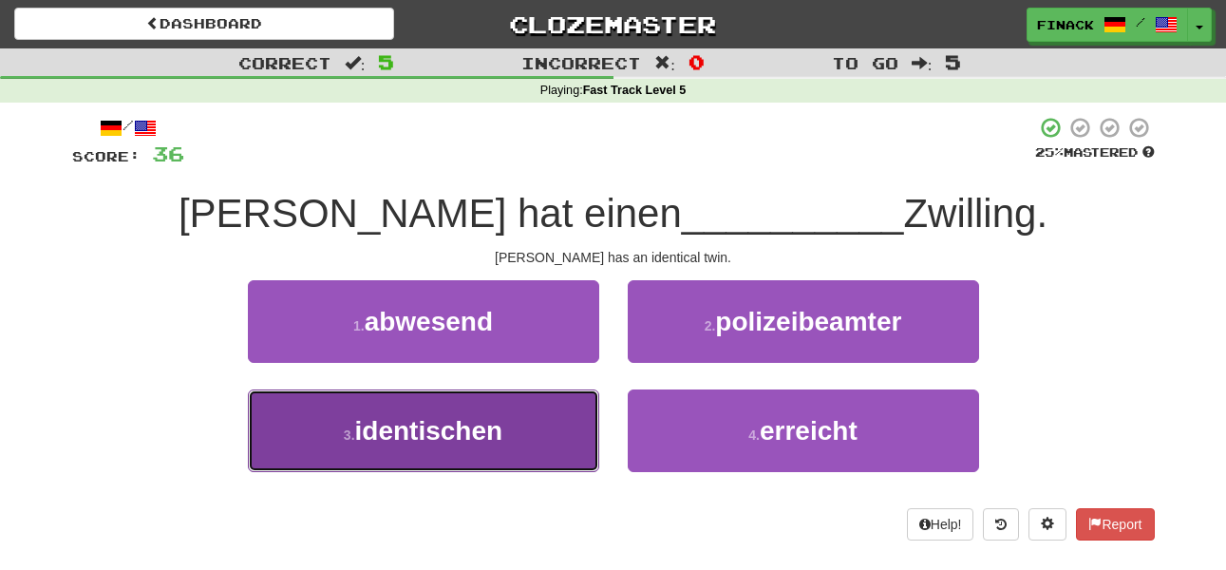
click at [505, 443] on button "3 . identischen" at bounding box center [423, 430] width 351 height 83
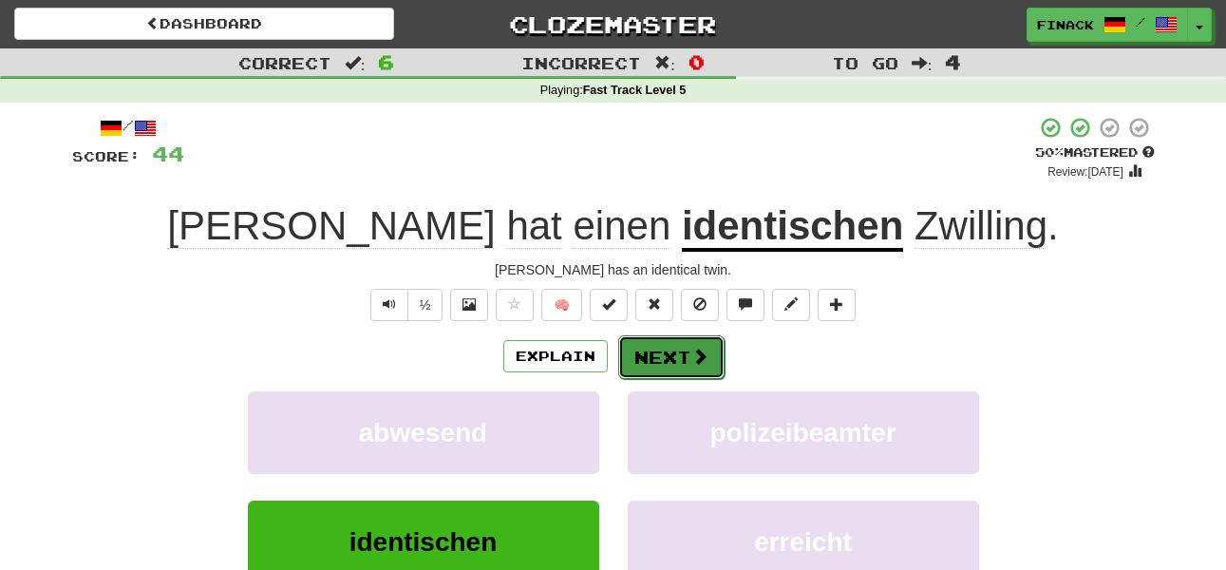
click at [691, 353] on span at bounding box center [699, 355] width 17 height 17
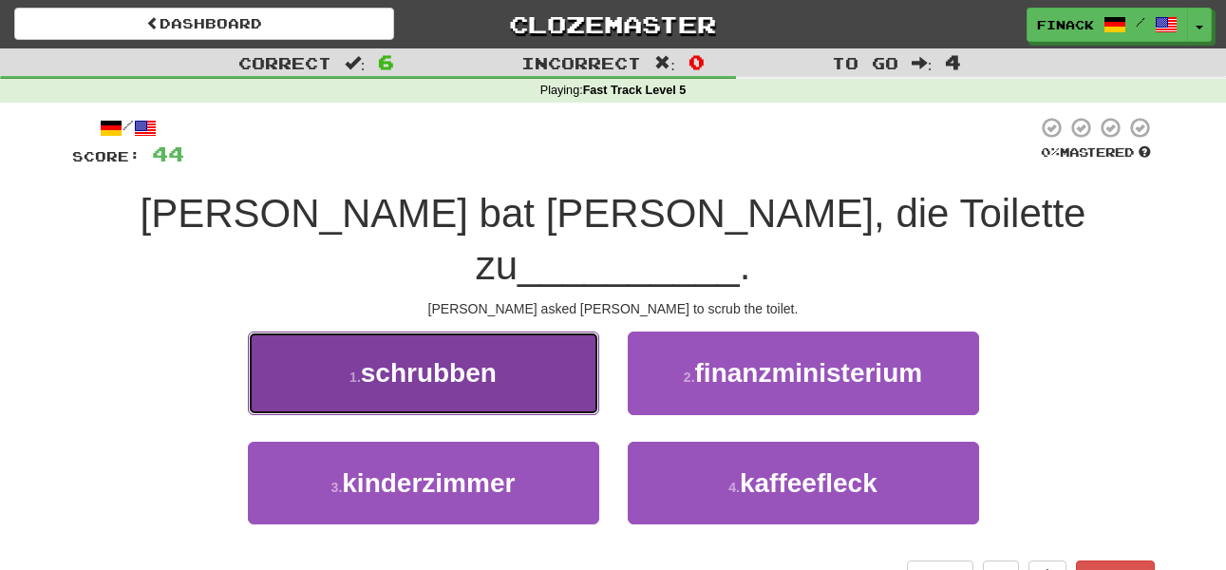
click at [429, 358] on span "schrubben" at bounding box center [429, 372] width 136 height 29
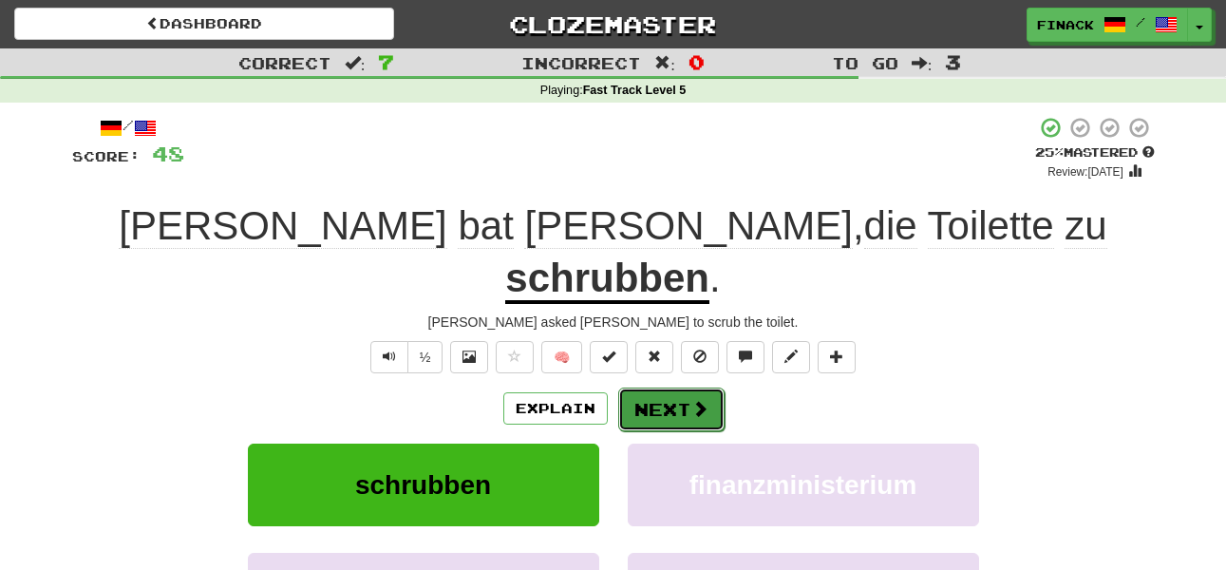
click at [667, 387] on button "Next" at bounding box center [671, 409] width 106 height 44
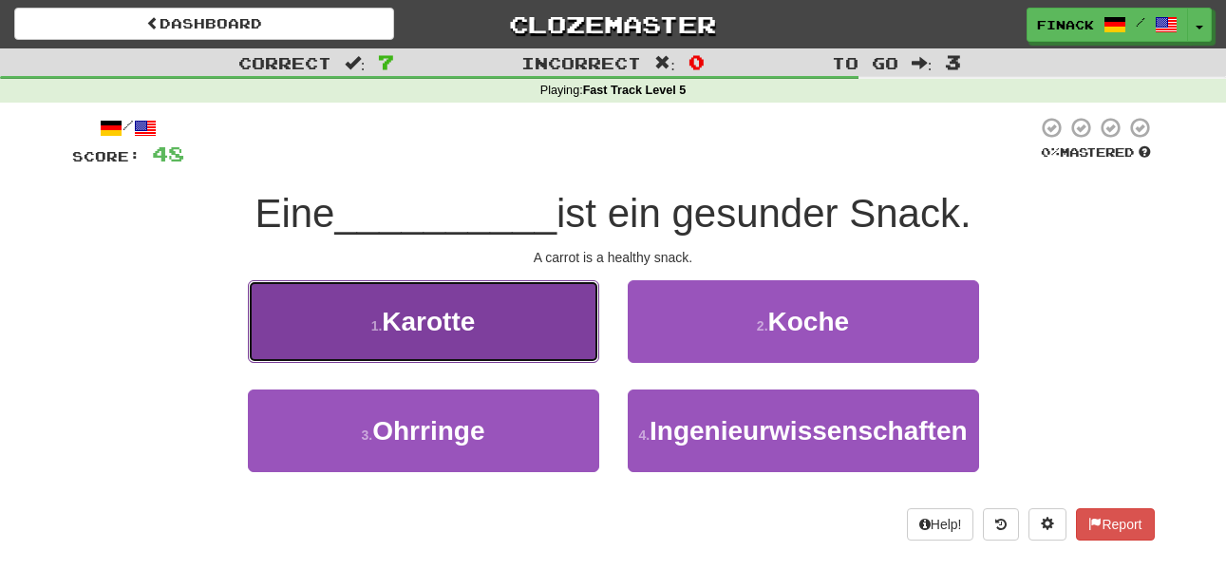
click at [553, 329] on button "1 . Karotte" at bounding box center [423, 321] width 351 height 83
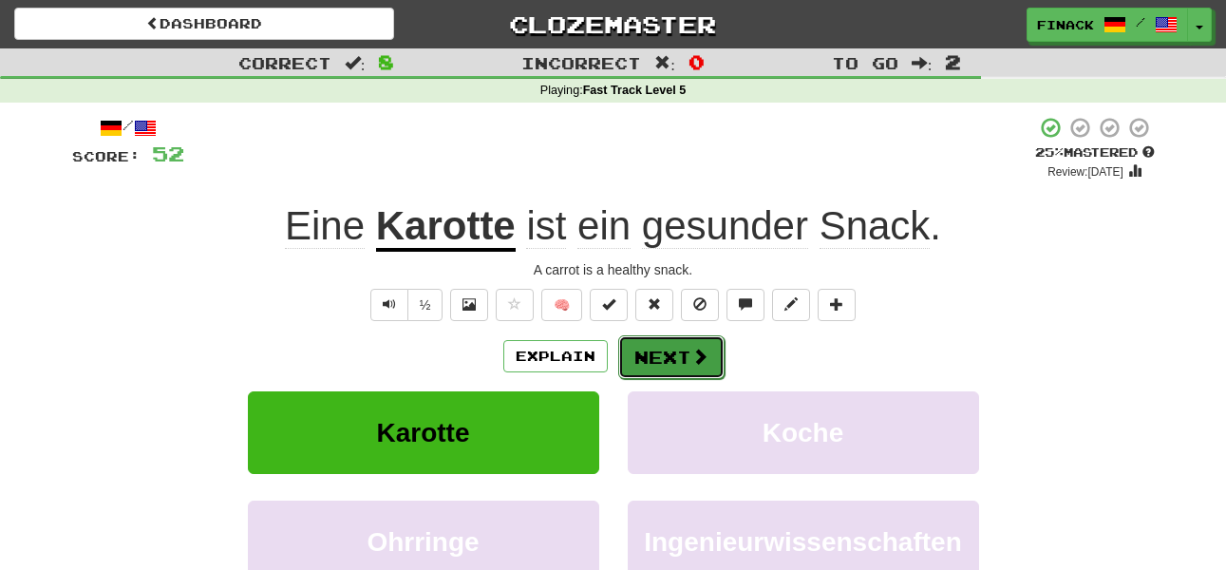
click at [669, 354] on button "Next" at bounding box center [671, 357] width 106 height 44
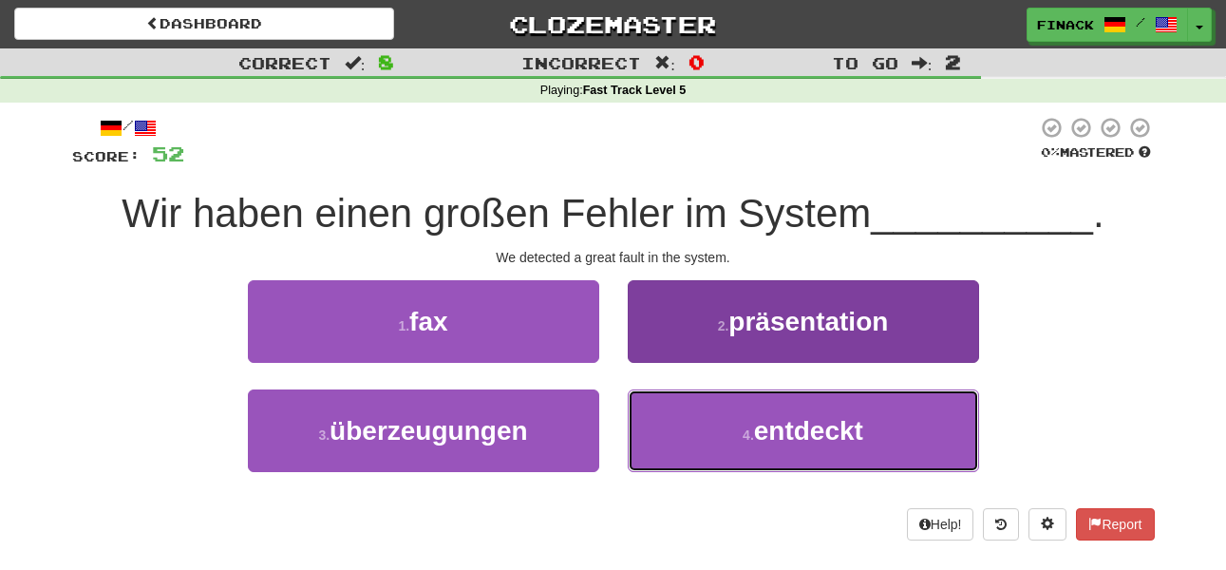
drag, startPoint x: 683, startPoint y: 397, endPoint x: 675, endPoint y: 406, distance: 12.2
click at [683, 400] on button "4 . entdeckt" at bounding box center [803, 430] width 351 height 83
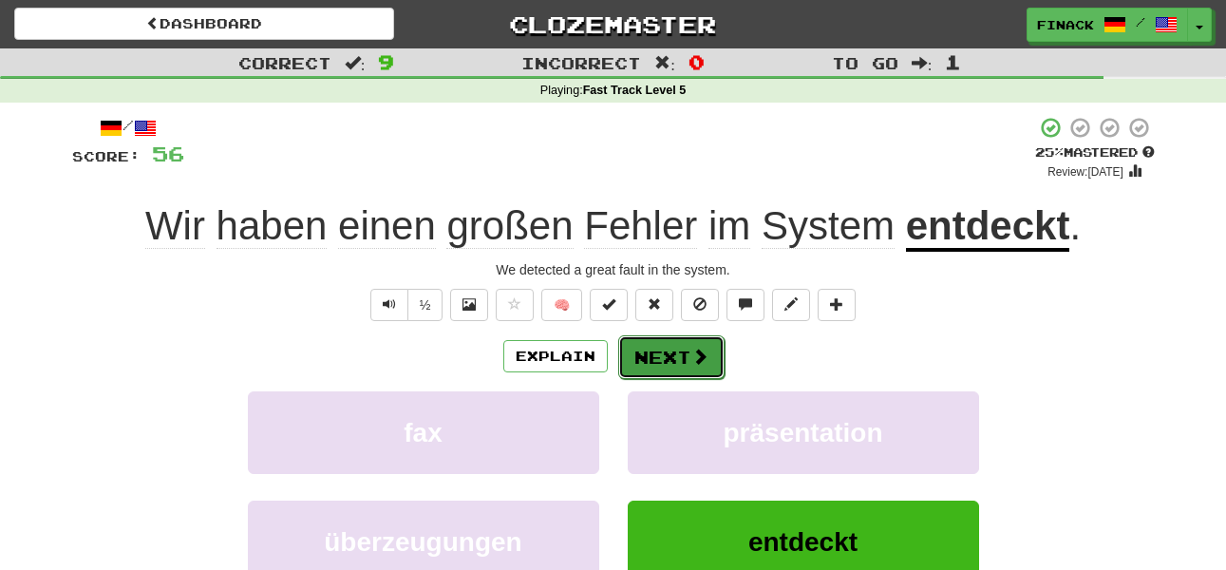
click at [665, 348] on button "Next" at bounding box center [671, 357] width 106 height 44
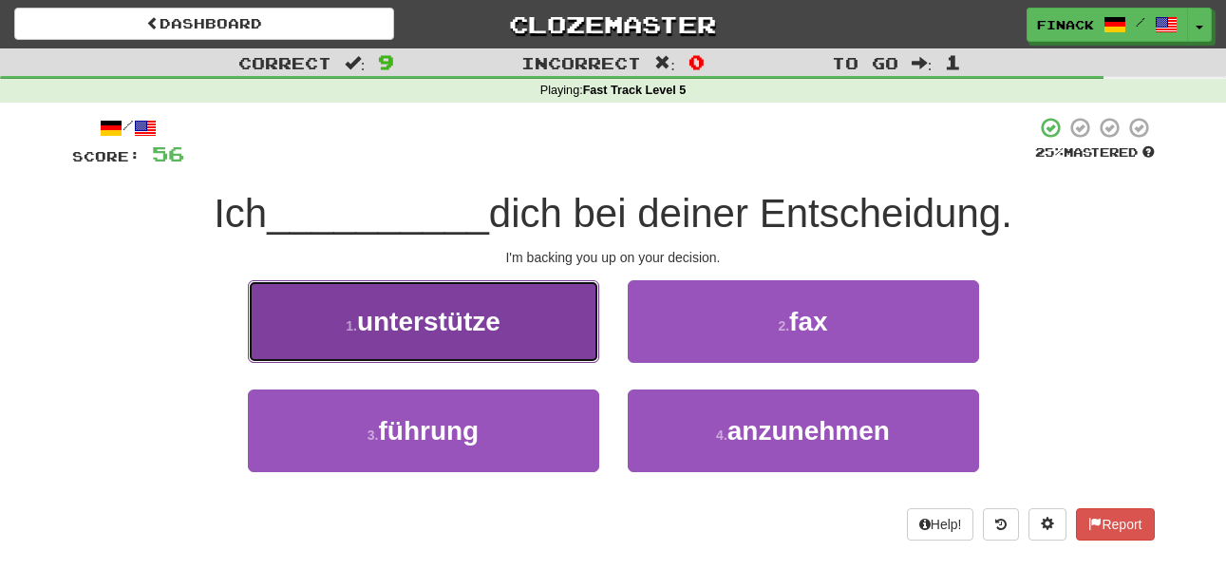
click at [559, 312] on button "1 . unterstütze" at bounding box center [423, 321] width 351 height 83
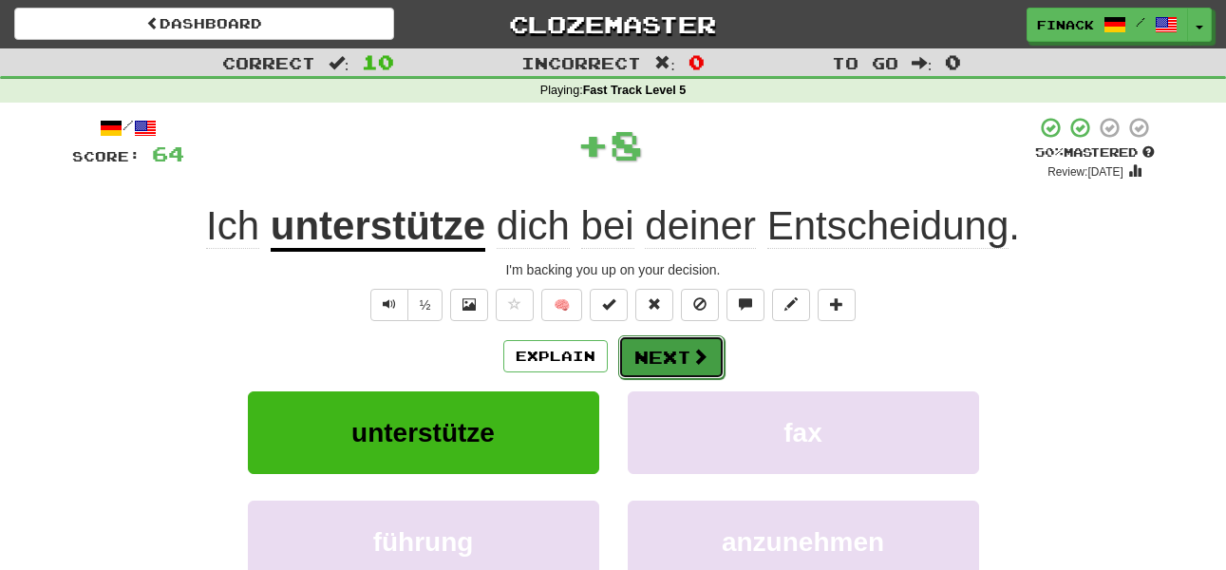
click at [663, 346] on button "Next" at bounding box center [671, 357] width 106 height 44
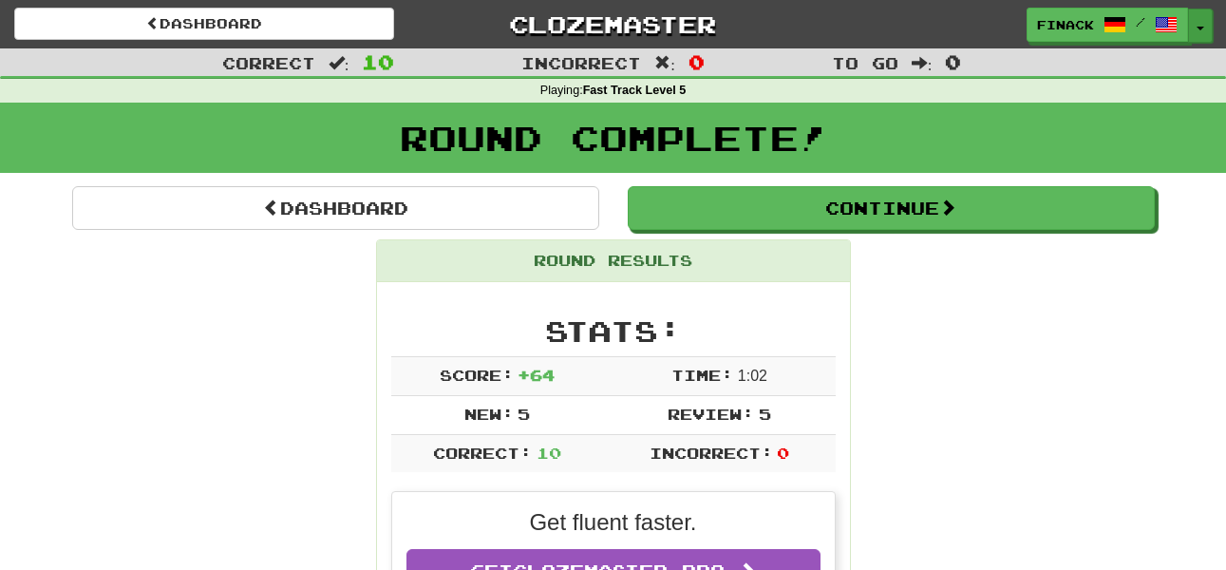
click at [1202, 36] on button "Toggle Dropdown" at bounding box center [1200, 26] width 25 height 34
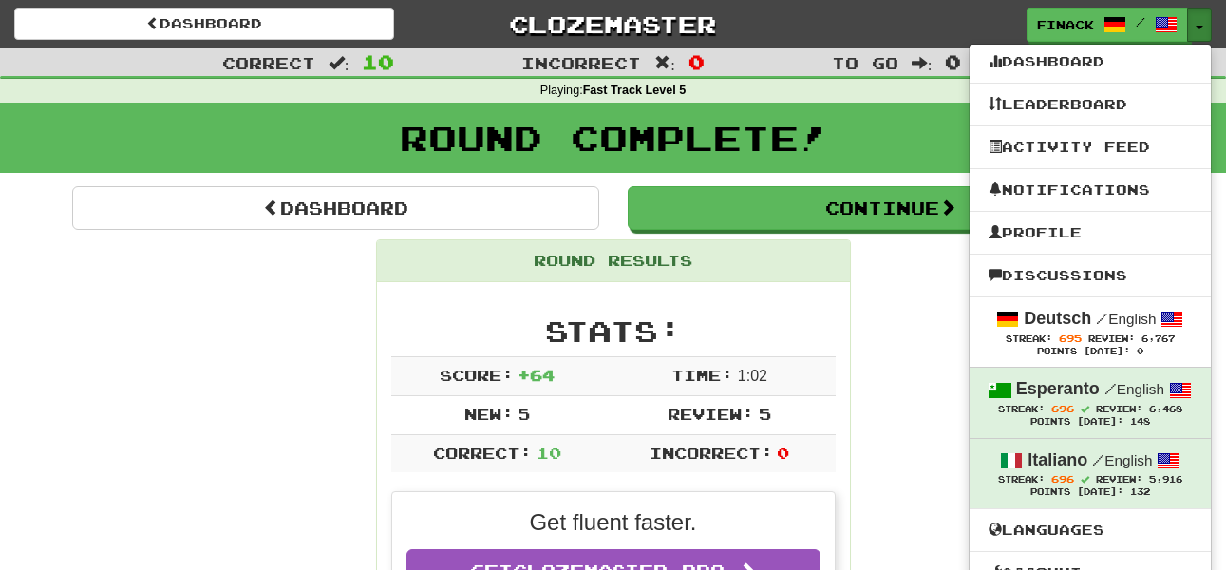
scroll to position [200, 0]
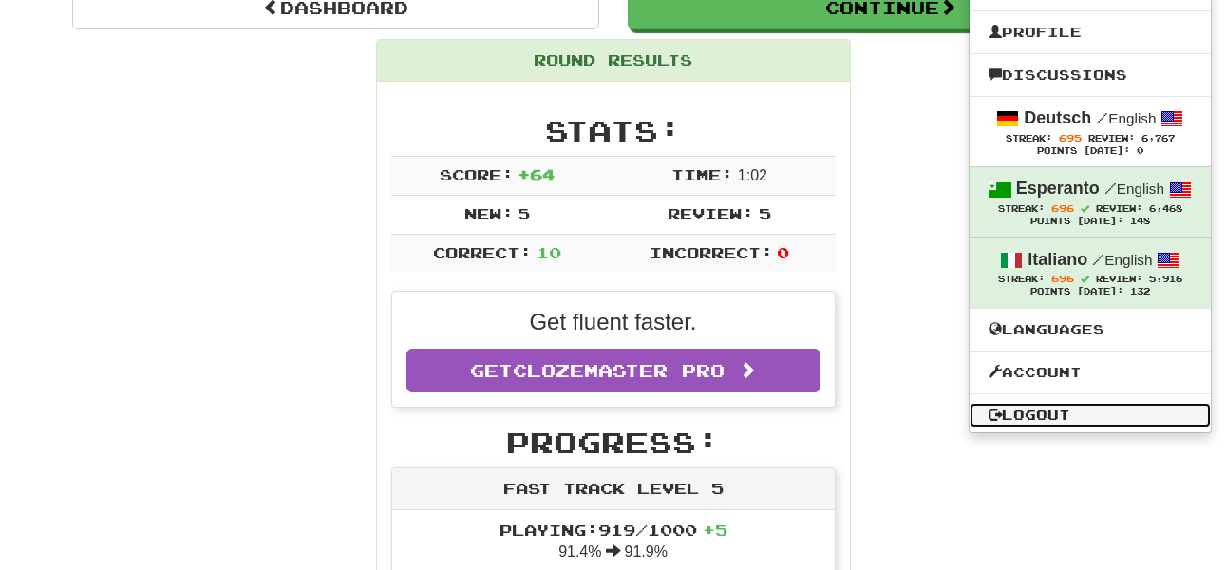
click at [1065, 416] on link "Logout" at bounding box center [1089, 415] width 241 height 25
